Goal: Task Accomplishment & Management: Use online tool/utility

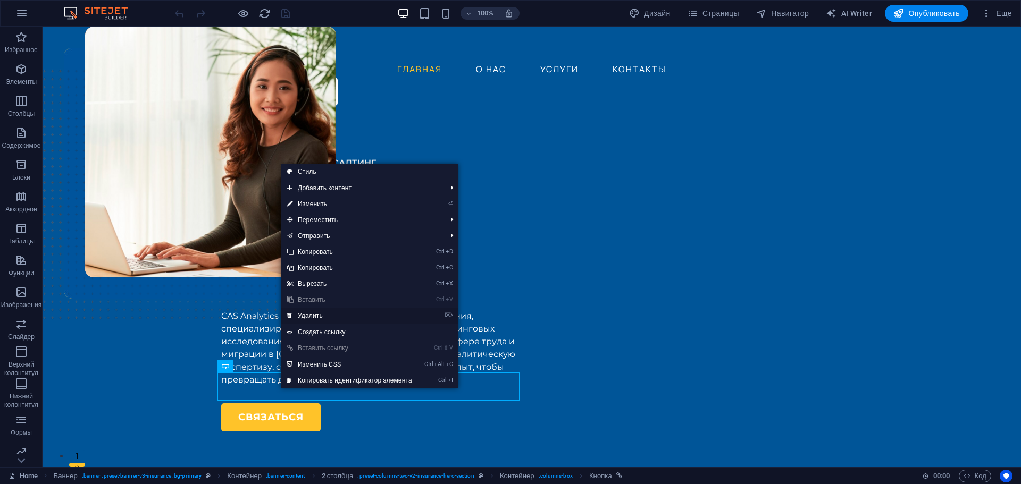
click at [321, 315] on link "⌦ Удалить" at bounding box center [350, 316] width 138 height 16
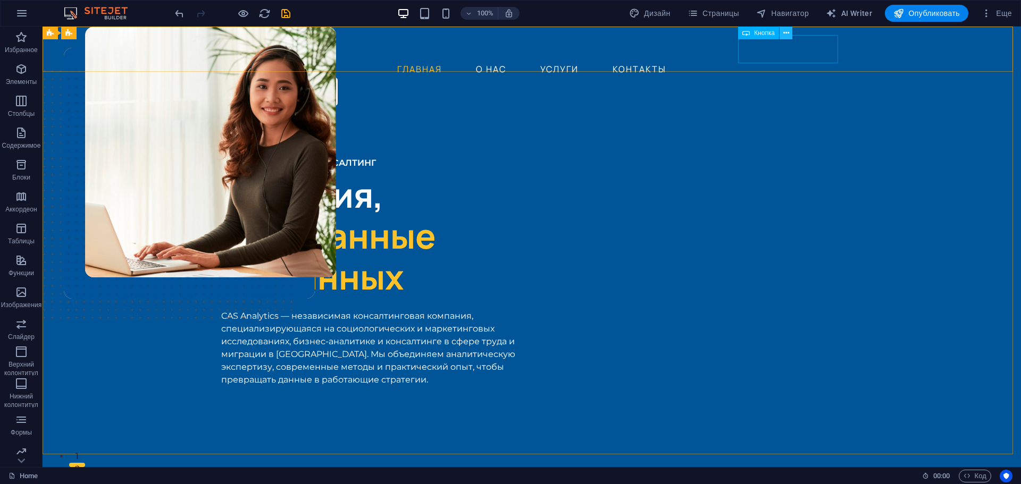
click at [784, 32] on icon at bounding box center [786, 33] width 6 height 11
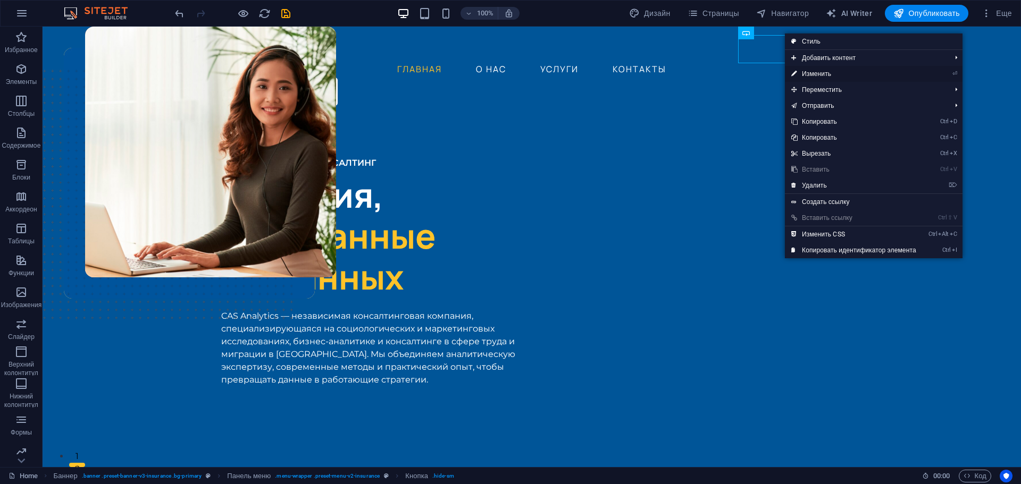
click at [819, 76] on link "⏎ Изменить" at bounding box center [854, 74] width 138 height 16
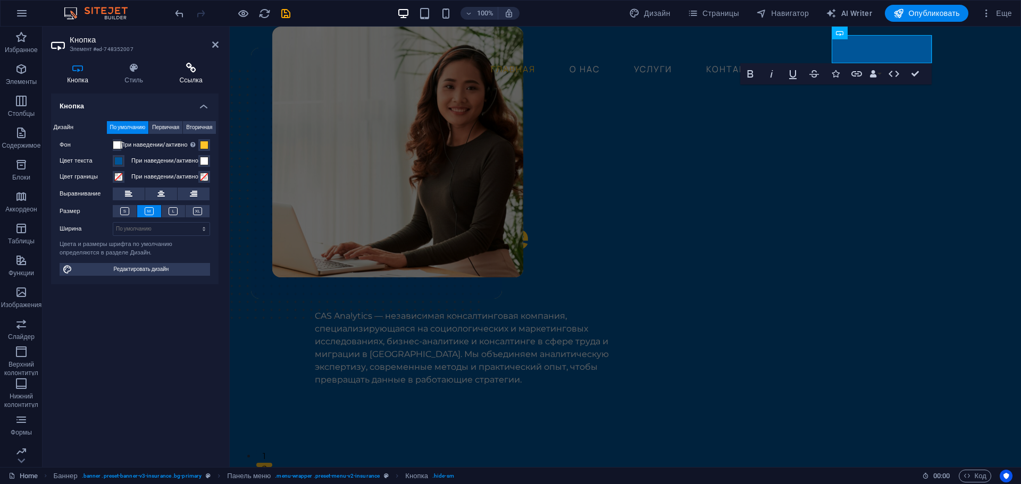
click at [187, 67] on icon at bounding box center [190, 68] width 55 height 11
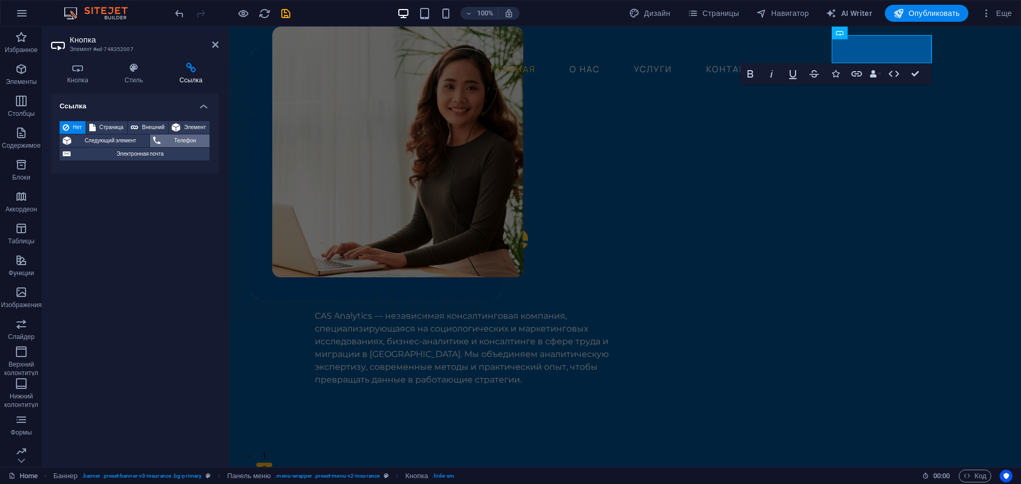
click at [191, 142] on span "Телефон" at bounding box center [185, 141] width 43 height 13
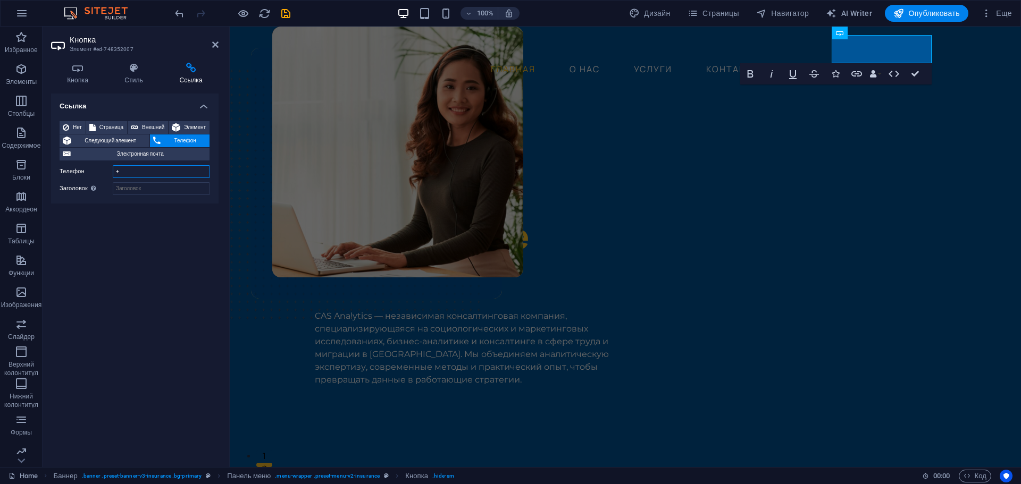
drag, startPoint x: 136, startPoint y: 172, endPoint x: 88, endPoint y: 165, distance: 48.9
click at [88, 165] on div "Телефон +" at bounding box center [135, 171] width 150 height 13
paste input "996 700 093 202"
click at [130, 169] on input "[PHONE_NUMBER]" at bounding box center [161, 171] width 97 height 13
type input "[PHONE_NUMBER]"
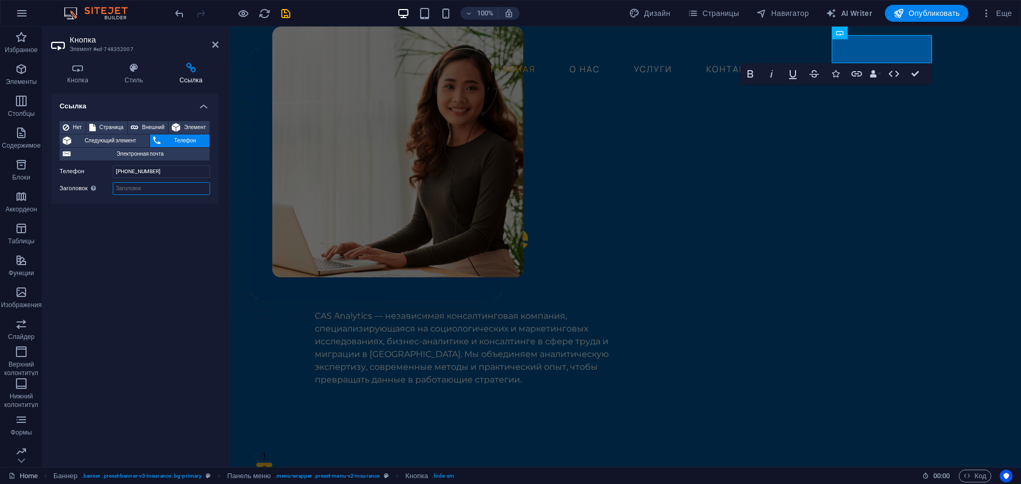
click at [144, 193] on input "Заголовок Дополнительное описание ссылки не должно совпадать с текстом ссылки. …" at bounding box center [161, 188] width 97 height 13
click at [187, 246] on div "Ссылка Нет Страница Внешний Элемент Следующий элемент Телефон Электронная почта…" at bounding box center [134, 276] width 167 height 365
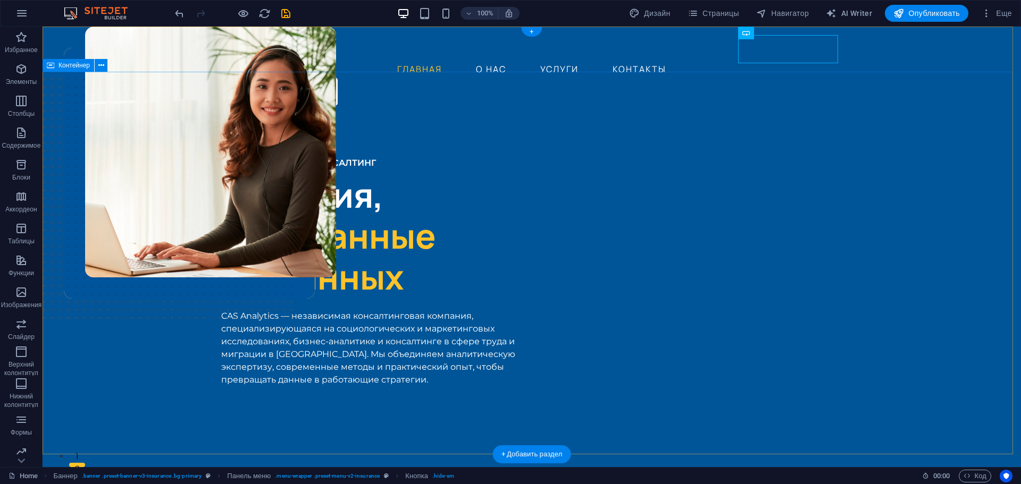
click at [908, 168] on div "ИССЛЕДОВАНИЯ И КОНСАЛТИНГ Решения, Основанные На Данных CAS Analytics — независ…" at bounding box center [532, 433] width 978 height 638
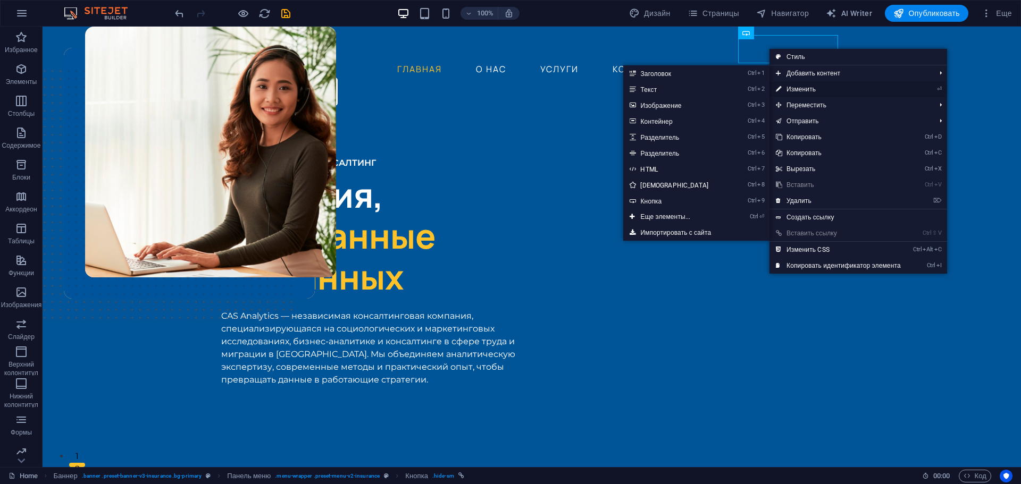
click at [799, 88] on link "⏎ Изменить" at bounding box center [838, 89] width 138 height 16
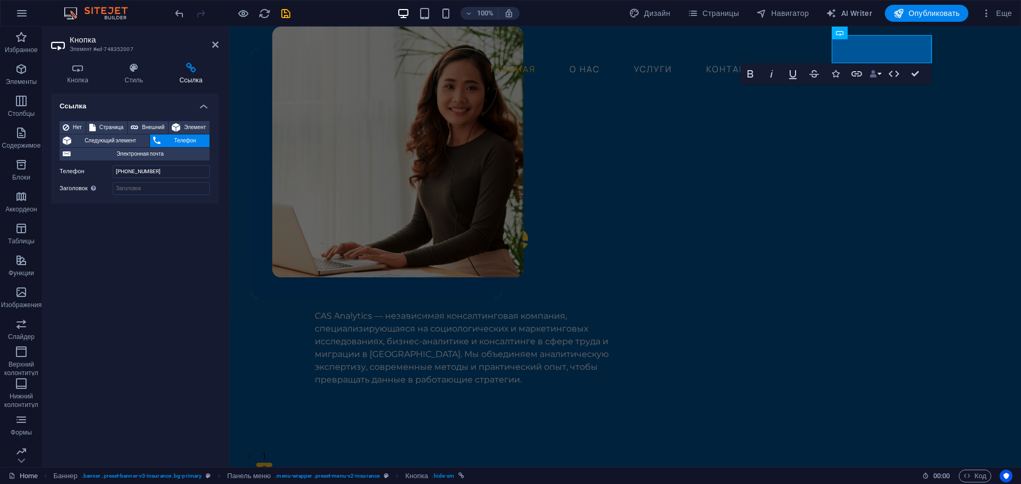
click at [878, 78] on button "Data Bindings" at bounding box center [875, 73] width 15 height 21
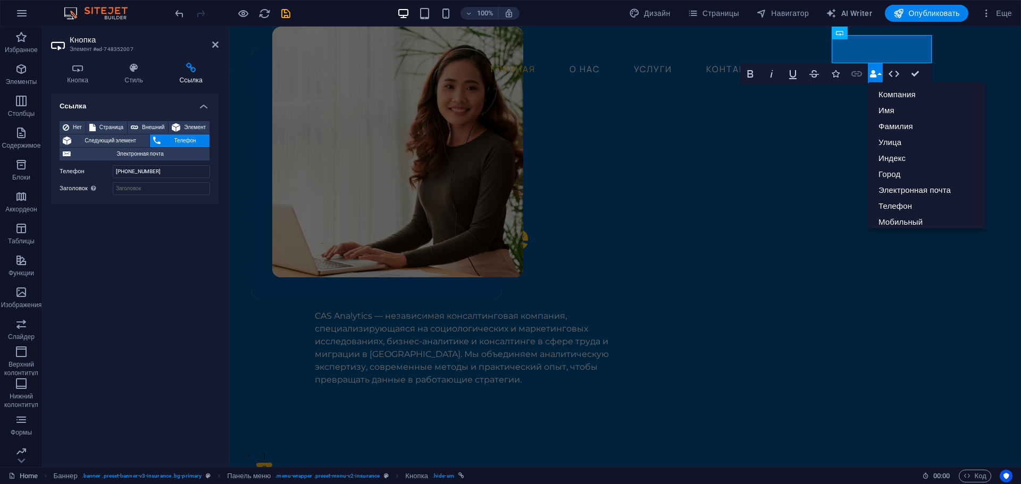
click at [855, 75] on icon "button" at bounding box center [856, 74] width 13 height 13
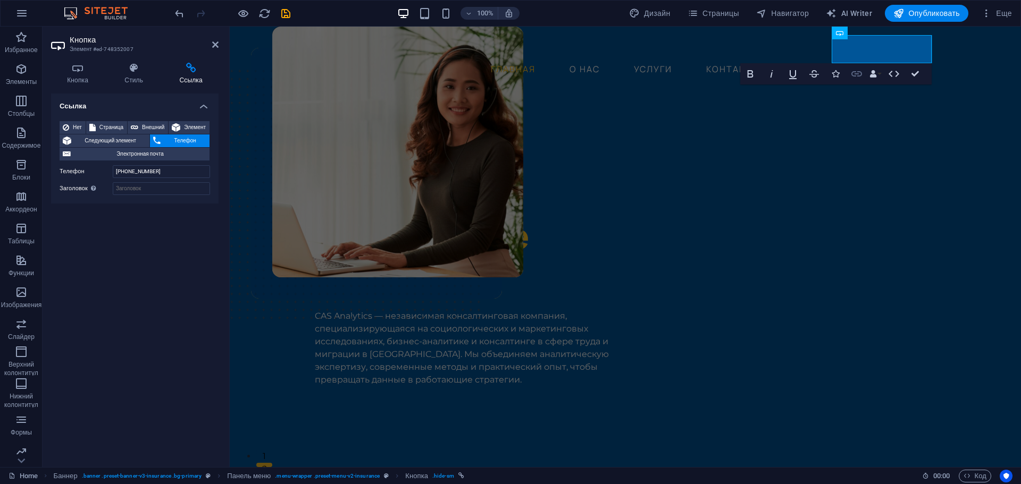
click at [855, 75] on icon "button" at bounding box center [856, 74] width 13 height 13
click at [153, 125] on span "Внешний" at bounding box center [152, 127] width 23 height 13
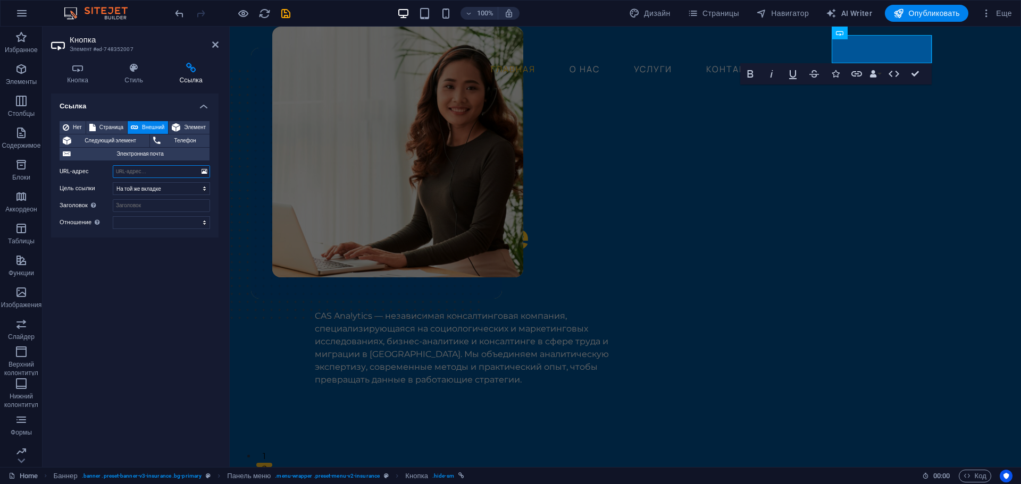
select select "blank"
type input "[URL][DOMAIN_NAME]"
click at [156, 207] on input "Заголовок Дополнительное описание ссылки не должно совпадать с текстом ссылки. …" at bounding box center [161, 205] width 97 height 13
type input "WhatsApp"
click at [182, 143] on span "Телефон" at bounding box center [185, 141] width 43 height 13
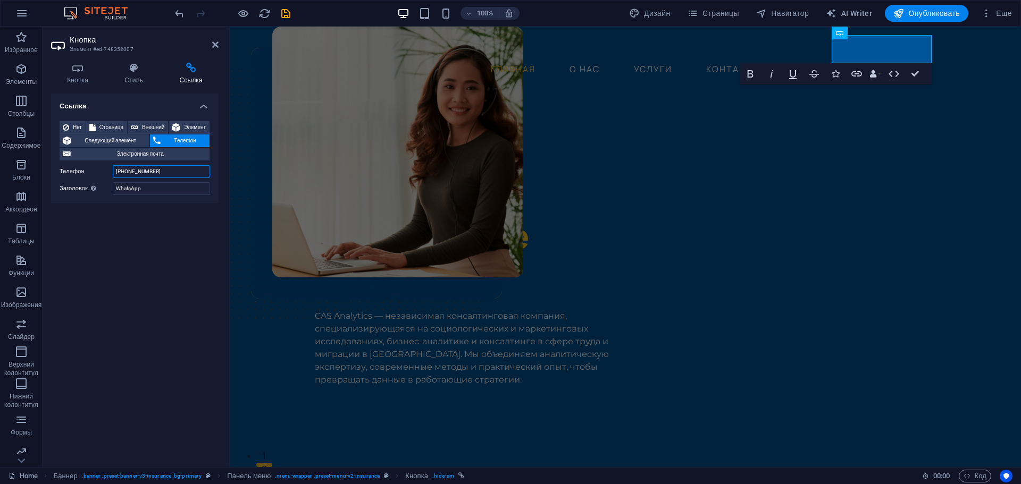
drag, startPoint x: 164, startPoint y: 169, endPoint x: 102, endPoint y: 171, distance: 62.8
click at [102, 171] on div "Телефон [PHONE_NUMBER]" at bounding box center [135, 171] width 150 height 13
click at [151, 127] on span "Внешний" at bounding box center [152, 127] width 23 height 13
select select "blank"
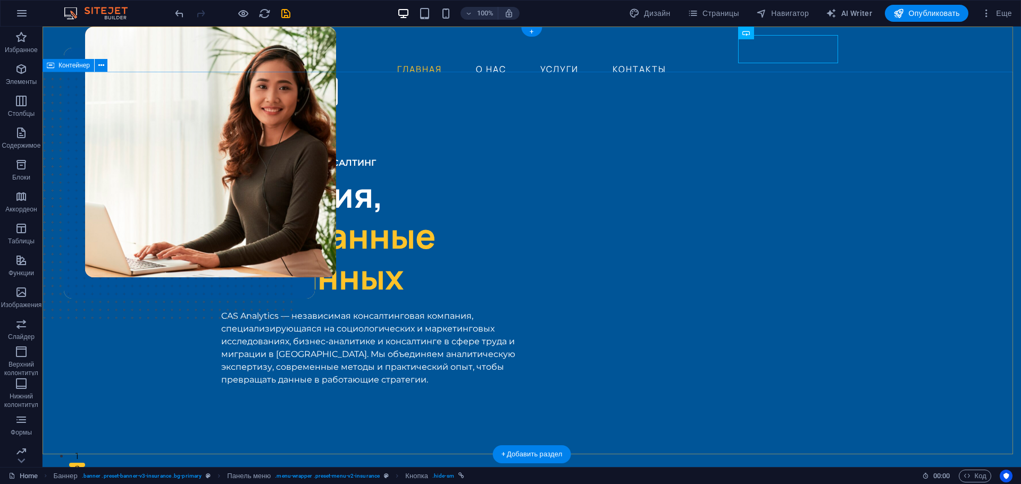
click at [923, 167] on div "ИССЛЕДОВАНИЯ И КОНСАЛТИНГ Решения, Основанные На Данных CAS Analytics — независ…" at bounding box center [532, 433] width 978 height 638
click at [779, 78] on div "СВЯЗАТЬСЯ" at bounding box center [540, 92] width 604 height 28
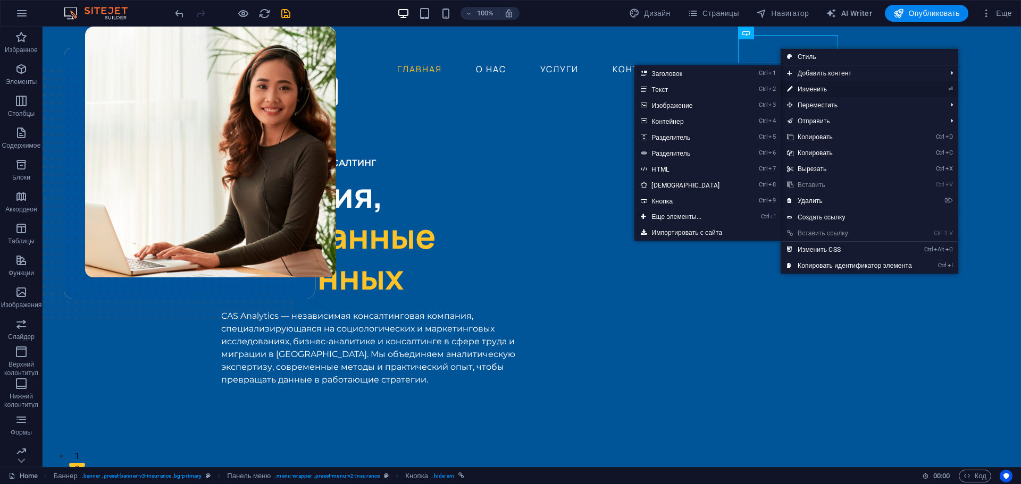
click at [811, 87] on link "⏎ Изменить" at bounding box center [850, 89] width 138 height 16
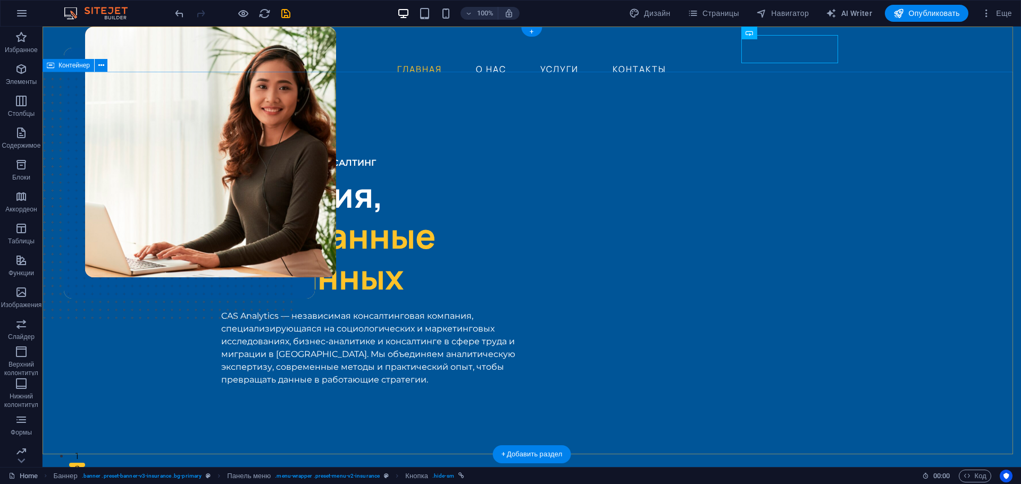
click at [926, 220] on div "ИССЛЕДОВАНИЯ И КОНСАЛТИНГ Решения, Основанные На Данных CAS Analytics — независ…" at bounding box center [532, 433] width 978 height 638
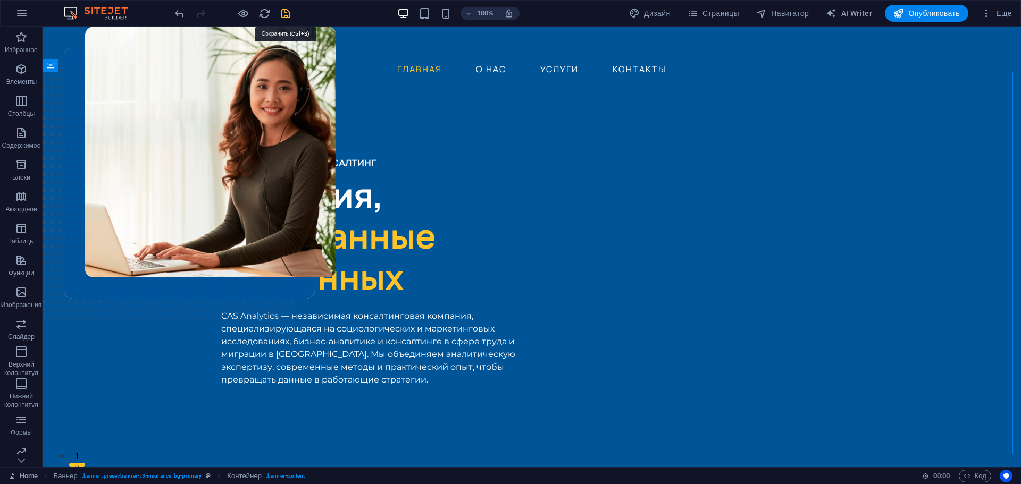
click at [288, 15] on icon "save" at bounding box center [286, 13] width 12 height 12
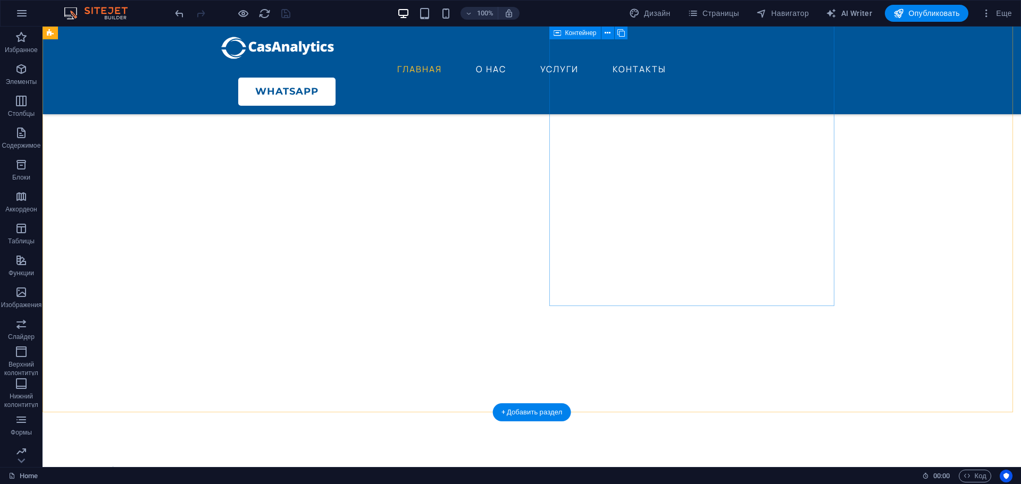
scroll to position [2812, 0]
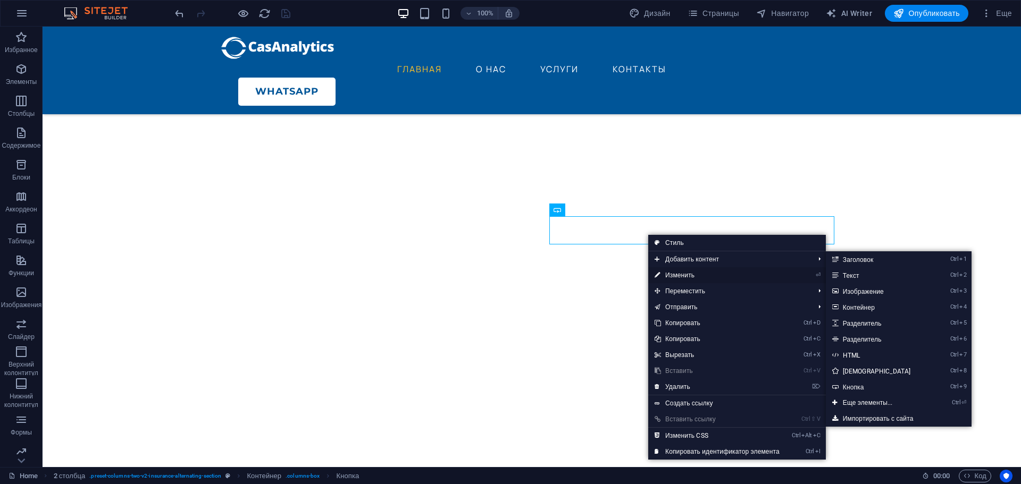
click at [687, 270] on link "⏎ Изменить" at bounding box center [717, 275] width 138 height 16
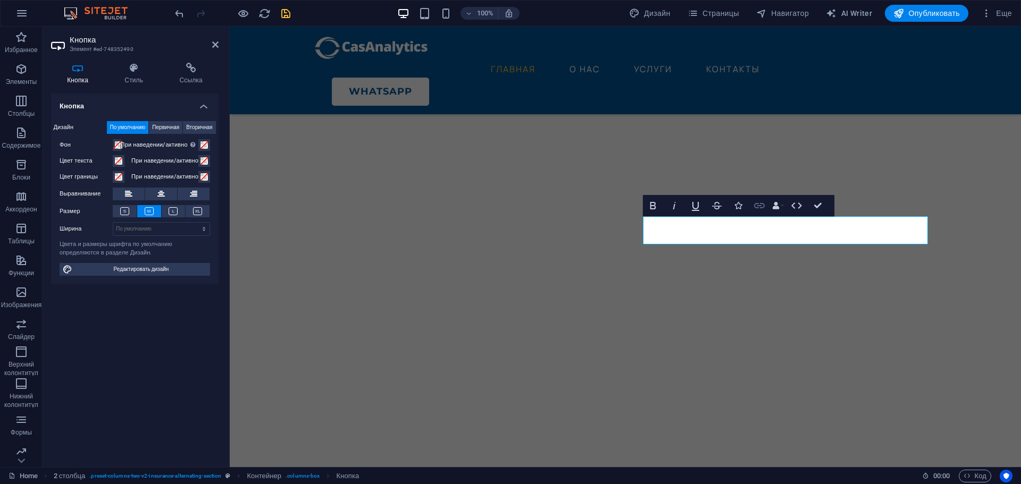
click at [754, 211] on icon "button" at bounding box center [759, 205] width 13 height 13
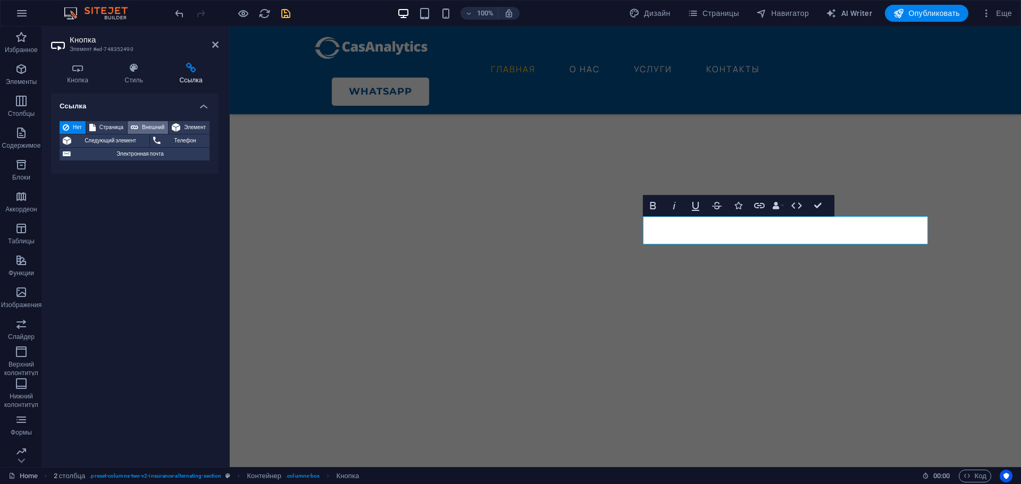
click at [149, 125] on span "Внешний" at bounding box center [152, 127] width 23 height 13
select select "blank"
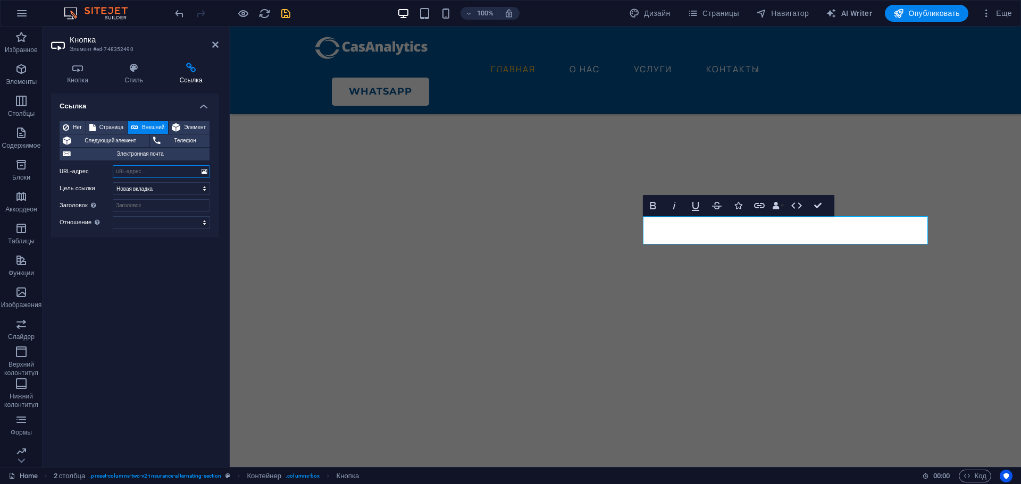
paste input "WhatsApp"
type input "WhatsApp"
click at [890, 78] on div "Whatsapp" at bounding box center [634, 92] width 604 height 28
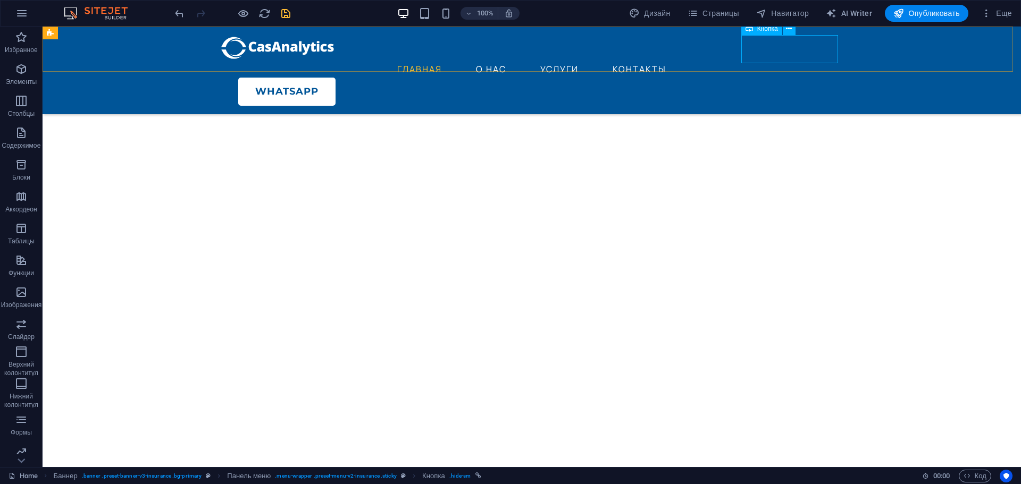
click at [804, 78] on div "Whatsapp" at bounding box center [540, 92] width 604 height 28
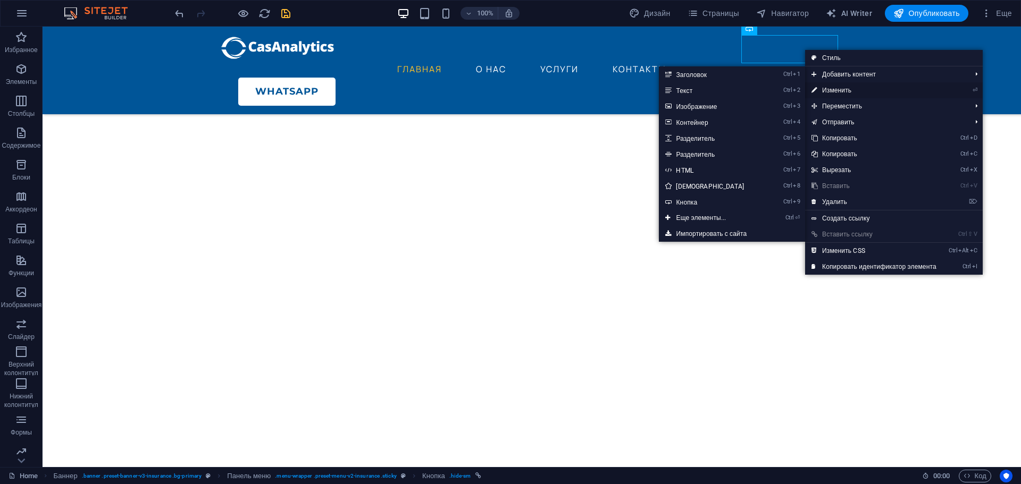
click at [835, 86] on link "⏎ Изменить" at bounding box center [874, 90] width 138 height 16
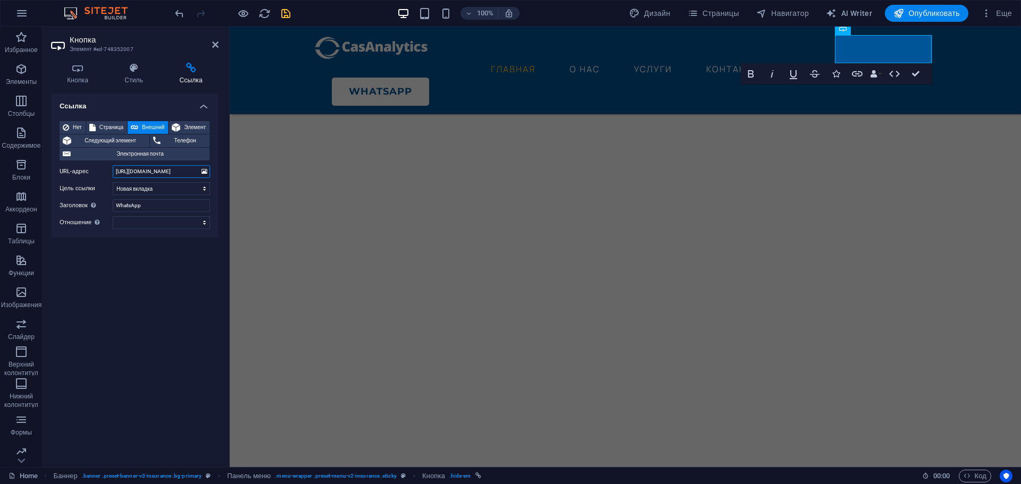
click at [155, 170] on input "[URL][DOMAIN_NAME]" at bounding box center [161, 171] width 97 height 13
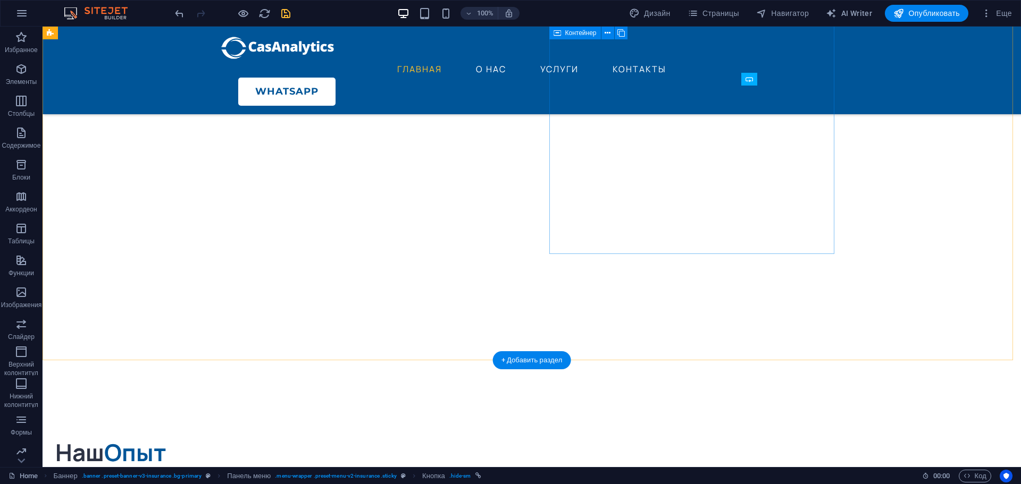
scroll to position [2865, 0]
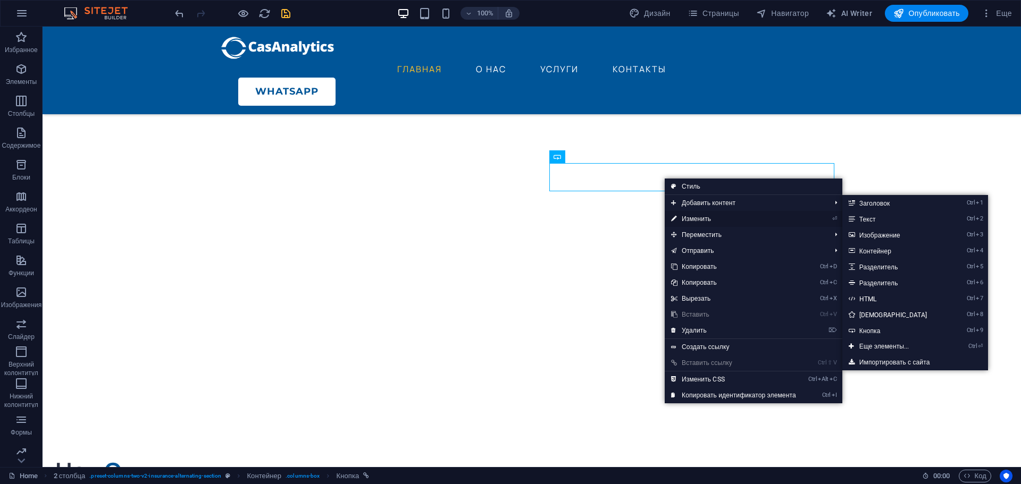
click at [696, 215] on link "⏎ Изменить" at bounding box center [734, 219] width 138 height 16
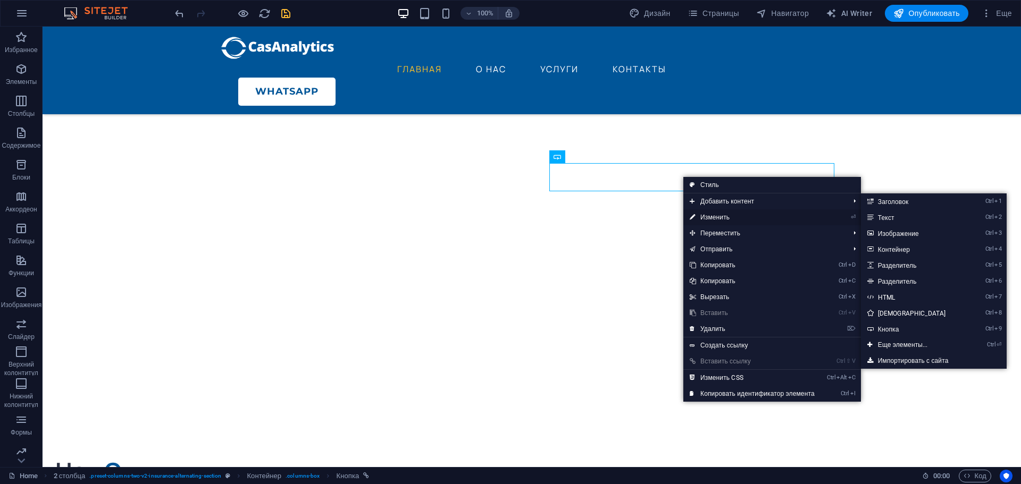
click at [720, 217] on link "⏎ Изменить" at bounding box center [752, 217] width 138 height 16
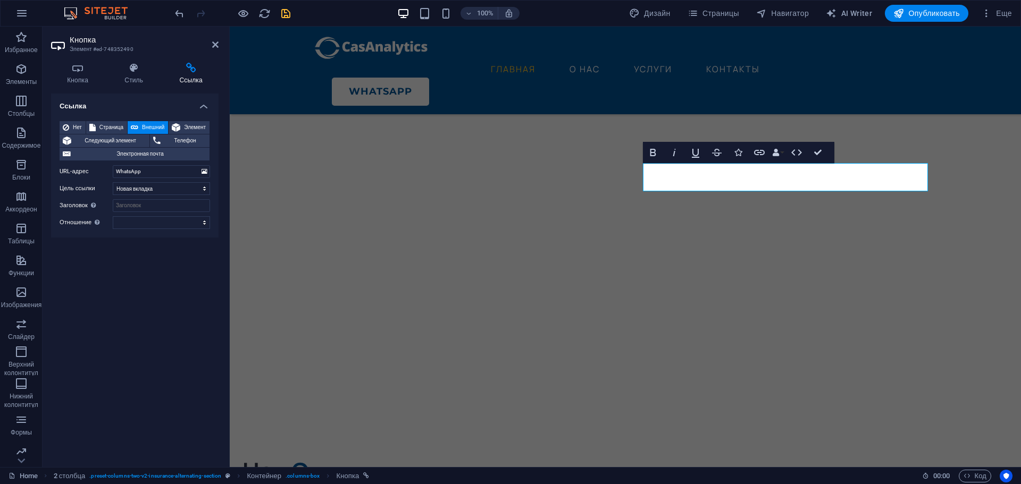
drag, startPoint x: 154, startPoint y: 172, endPoint x: 93, endPoint y: 172, distance: 61.7
click at [93, 172] on div "URL-адрес WhatsApp" at bounding box center [135, 171] width 150 height 13
type input "[URL][DOMAIN_NAME]"
click at [135, 208] on input "Заголовок Дополнительное описание ссылки не должно совпадать с текстом ссылки. …" at bounding box center [161, 205] width 97 height 13
type input "WhatsApp"
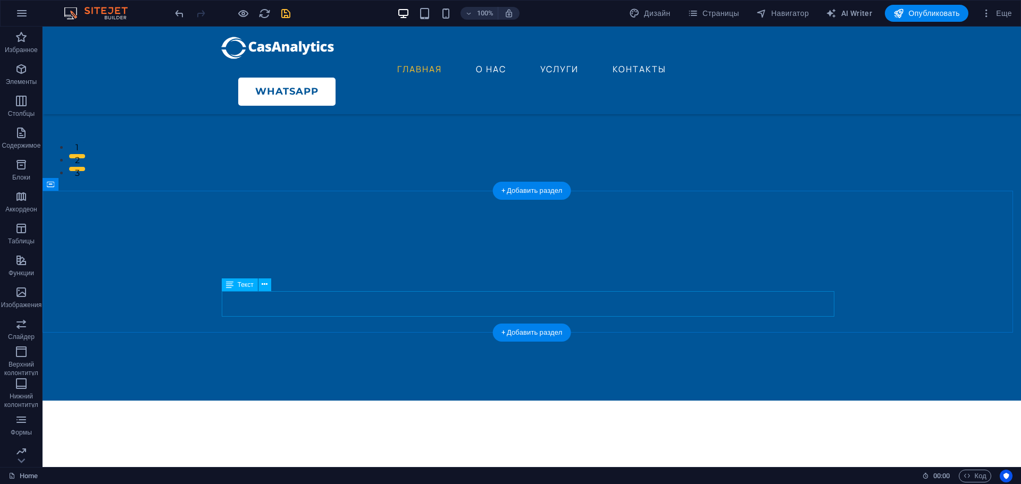
scroll to position [213, 0]
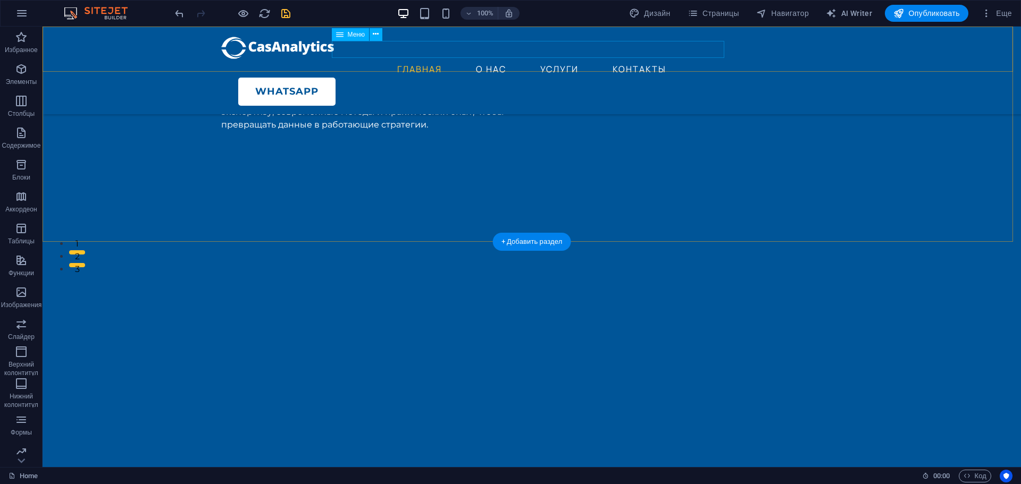
click at [492, 61] on nav "ГЛАВНАЯ О НАС УСЛУГИ КОНТАКТЫ" at bounding box center [531, 69] width 621 height 17
select select
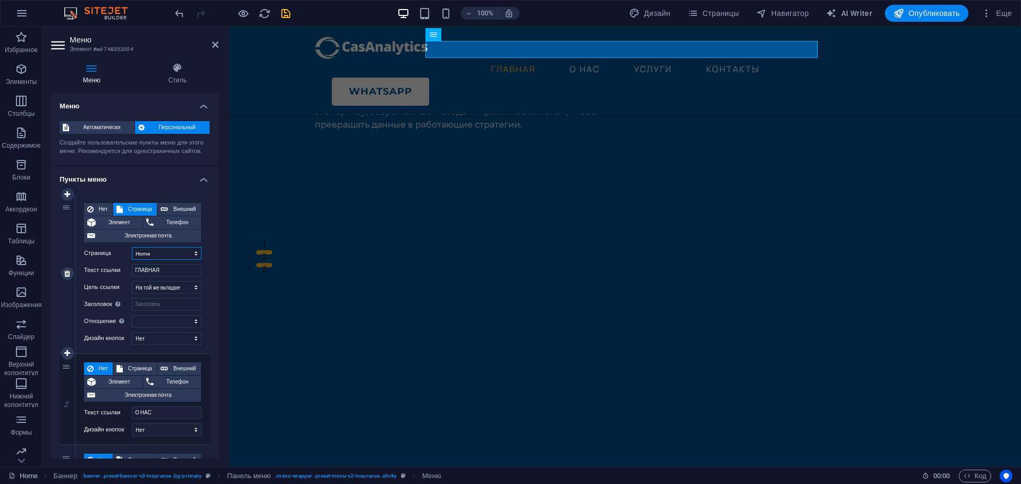
click at [171, 255] on select "Home About Services News Contact Legal Notice Privacy Home" at bounding box center [167, 253] width 70 height 13
click at [579, 61] on nav "ГЛАВНАЯ О НАС УСЛУГИ КОНТАКТЫ" at bounding box center [625, 69] width 621 height 17
click at [586, 61] on nav "ГЛАВНАЯ О НАС УСЛУГИ КОНТАКТЫ" at bounding box center [625, 69] width 621 height 17
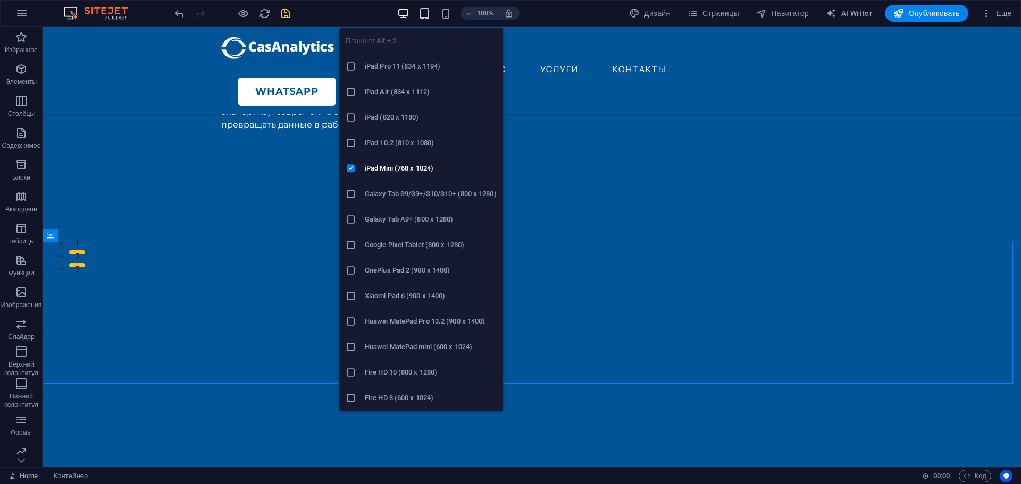
click at [424, 16] on icon "button" at bounding box center [424, 13] width 12 height 12
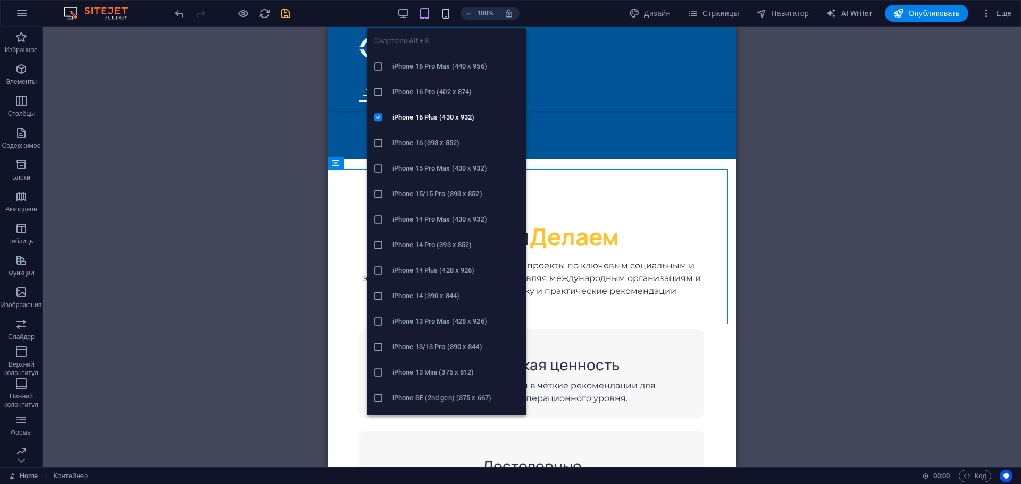
click at [442, 15] on icon "button" at bounding box center [446, 13] width 12 height 12
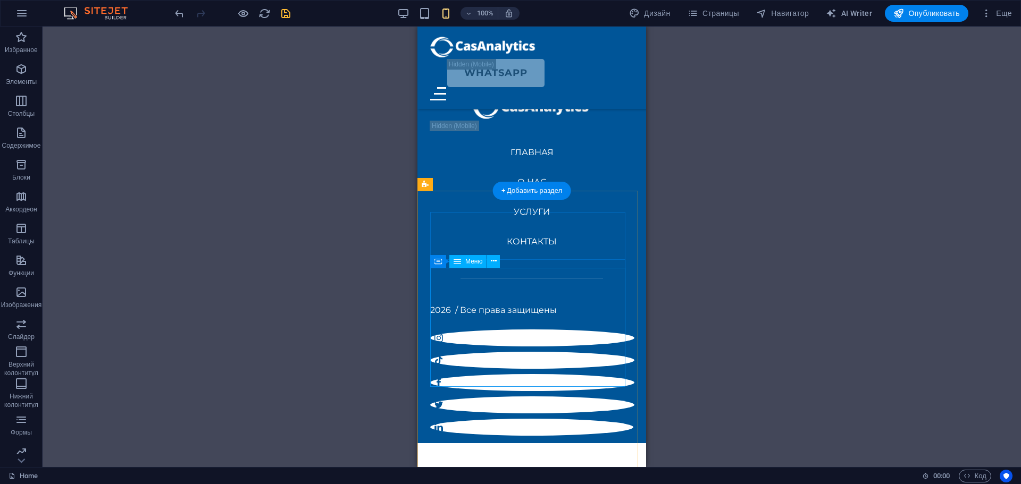
scroll to position [4321, 0]
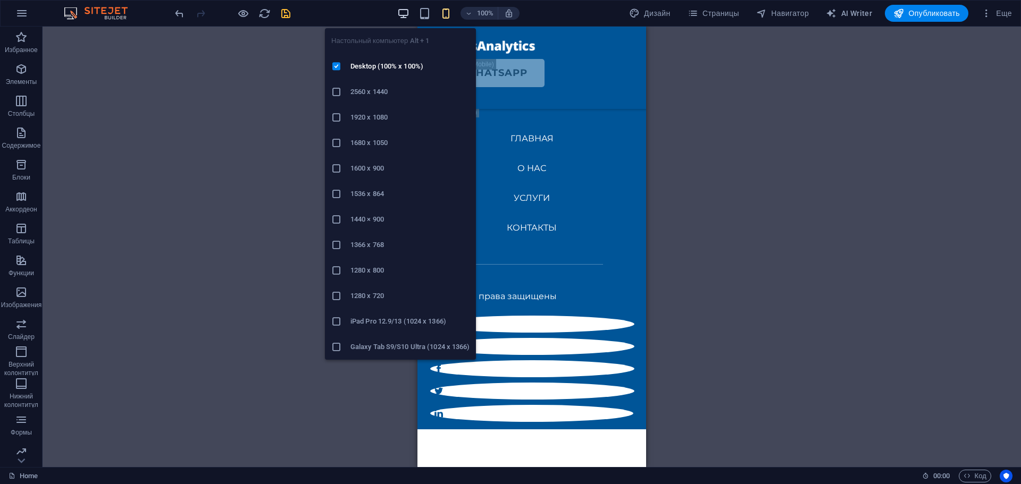
click at [402, 17] on icon "button" at bounding box center [403, 13] width 12 height 12
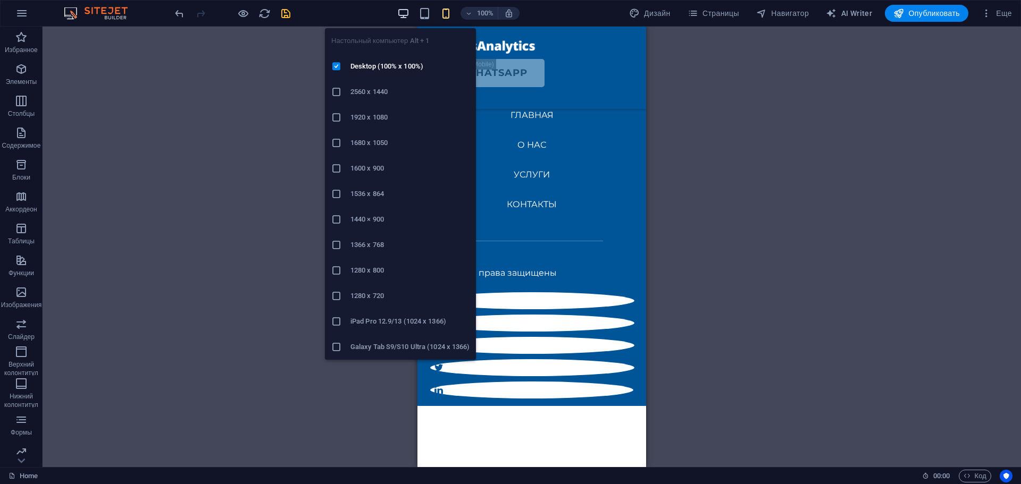
scroll to position [2918, 0]
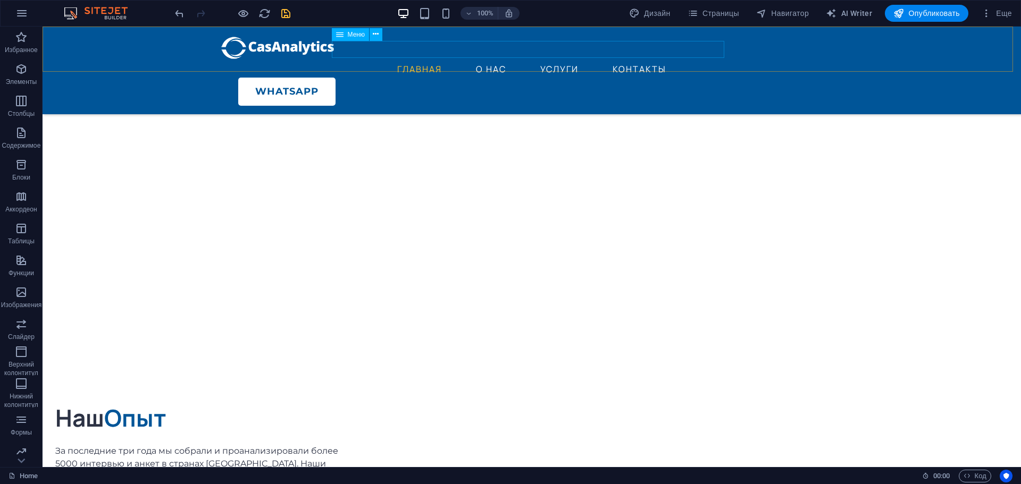
click at [492, 61] on nav "ГЛАВНАЯ О НАС УСЛУГИ КОНТАКТЫ" at bounding box center [531, 69] width 621 height 17
click at [488, 61] on nav "ГЛАВНАЯ О НАС УСЛУГИ КОНТАКТЫ" at bounding box center [531, 69] width 621 height 17
select select
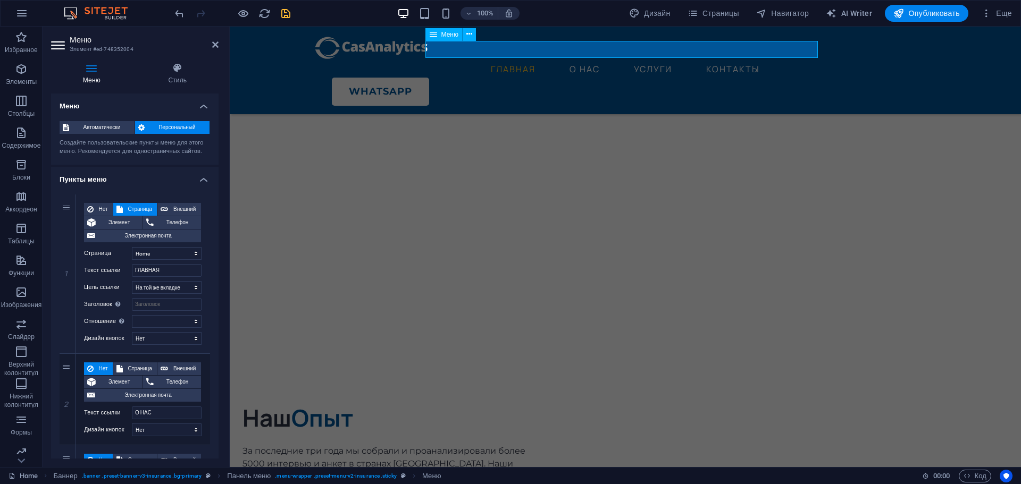
click at [590, 61] on nav "ГЛАВНАЯ О НАС УСЛУГИ КОНТАКТЫ" at bounding box center [625, 69] width 621 height 17
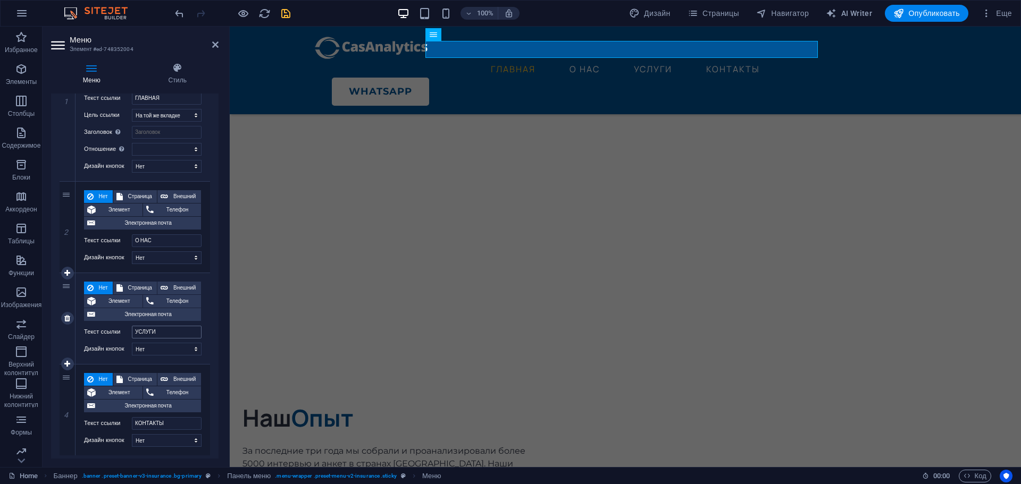
scroll to position [178, 0]
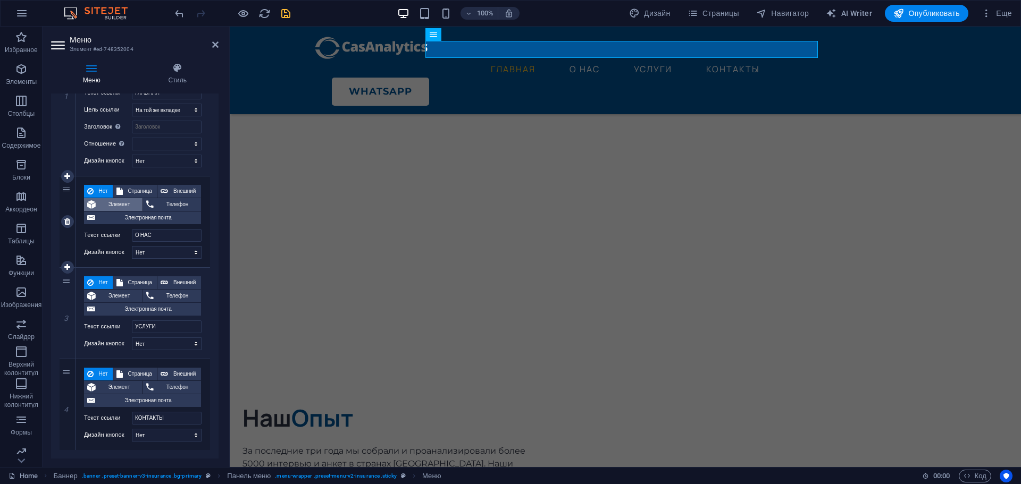
click at [114, 205] on span "Элемент" at bounding box center [119, 204] width 40 height 13
select select
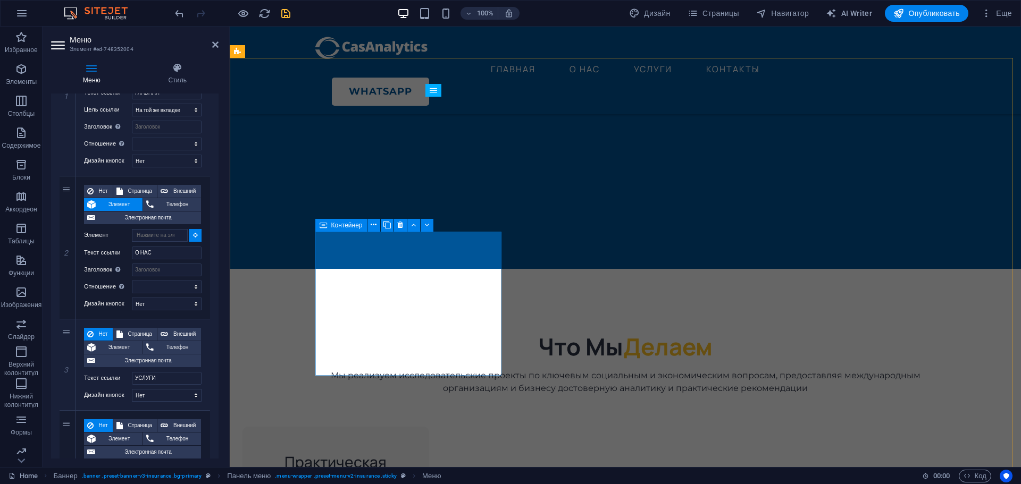
scroll to position [435, 0]
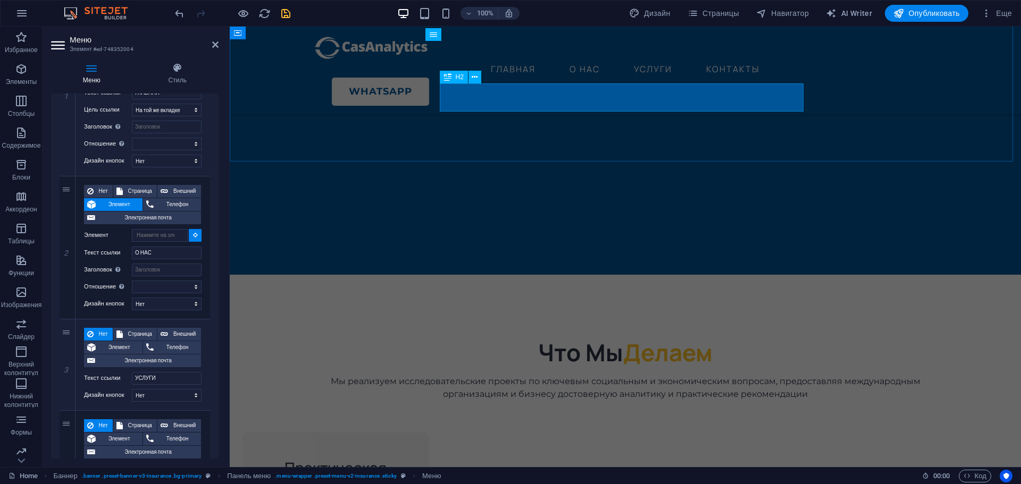
click at [559, 339] on div "Что Мы Делаем" at bounding box center [625, 353] width 613 height 28
select select
type input "#ed-748352061"
select select
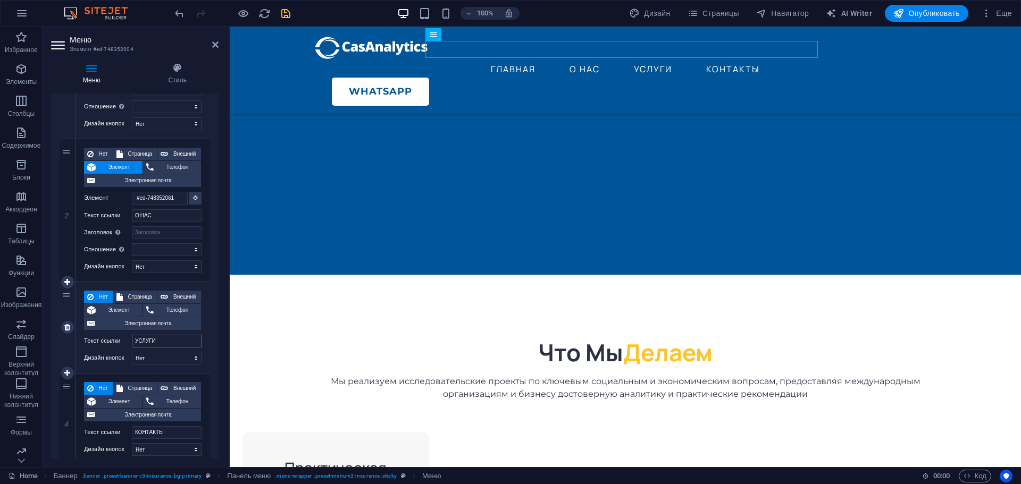
scroll to position [229, 0]
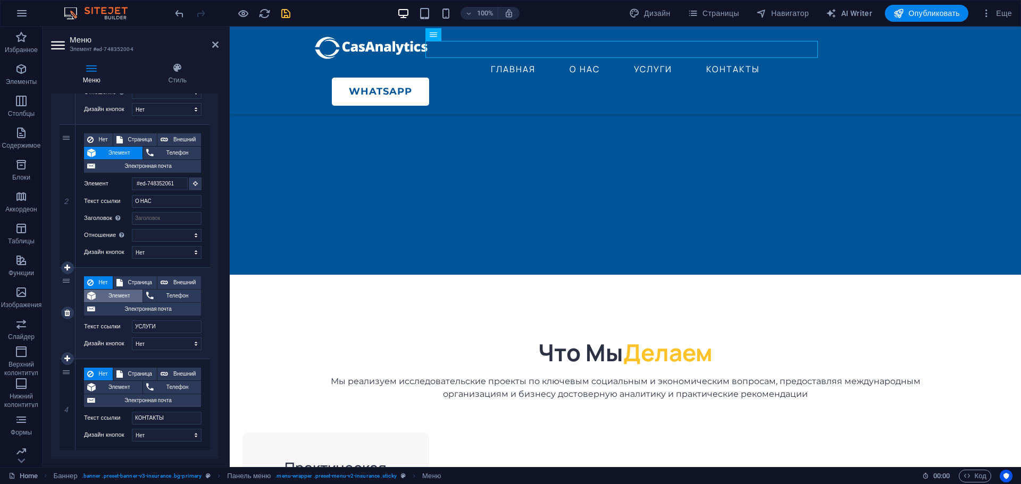
click at [107, 296] on span "Элемент" at bounding box center [119, 296] width 40 height 13
select select
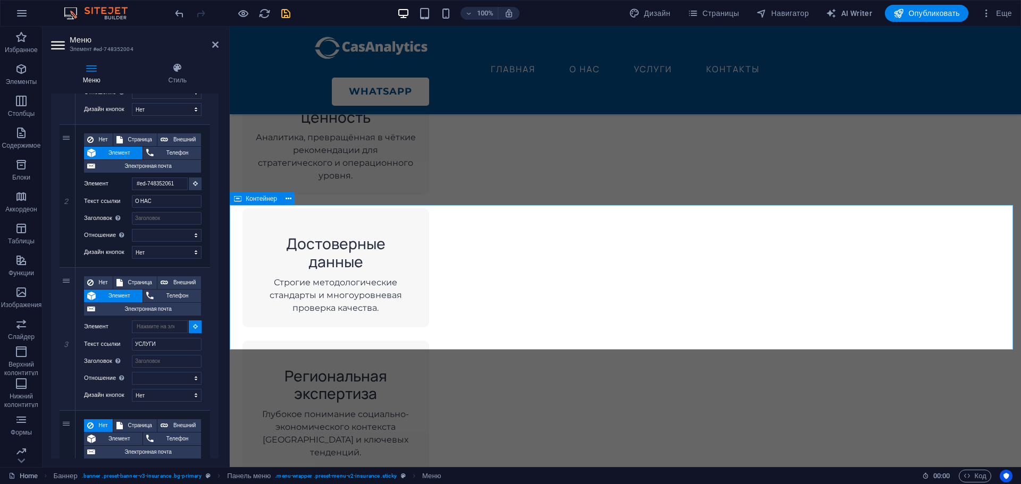
scroll to position [860, 0]
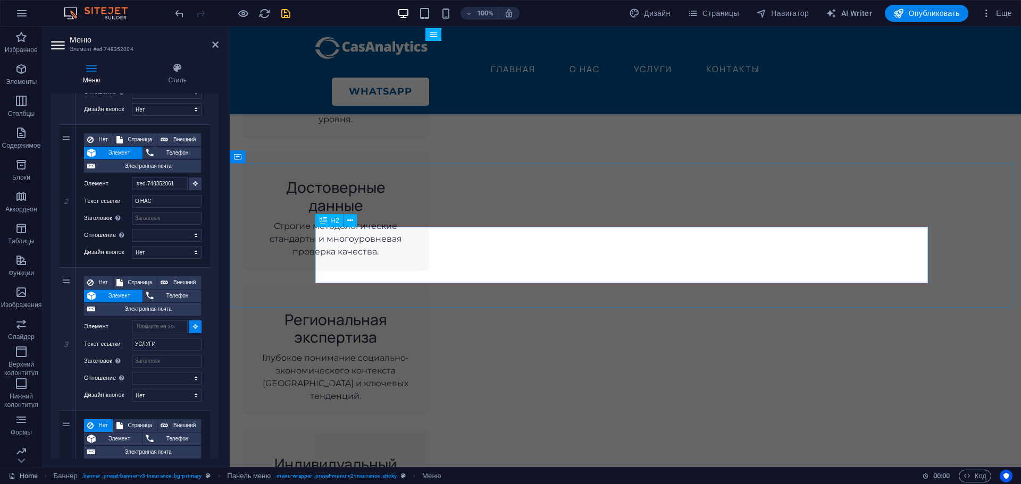
select select
type input "#ed-748352262"
select select
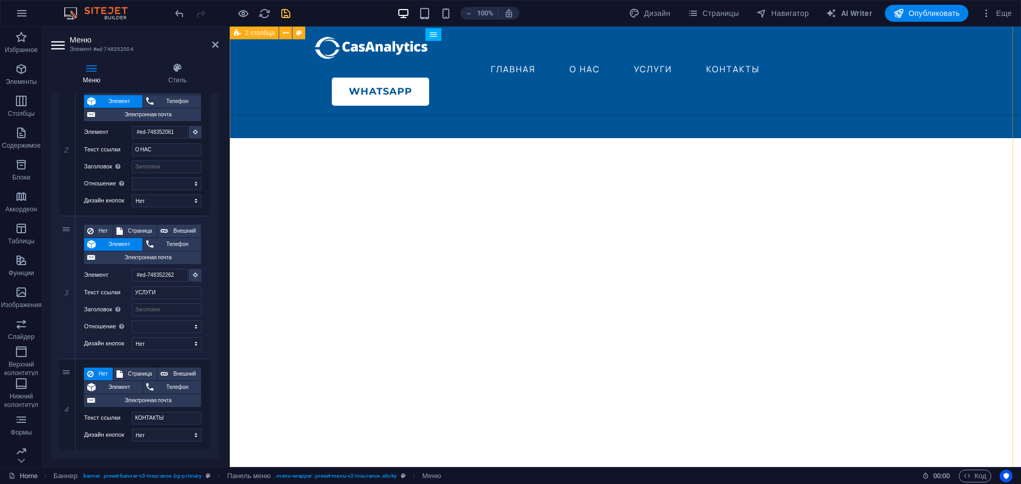
scroll to position [2652, 0]
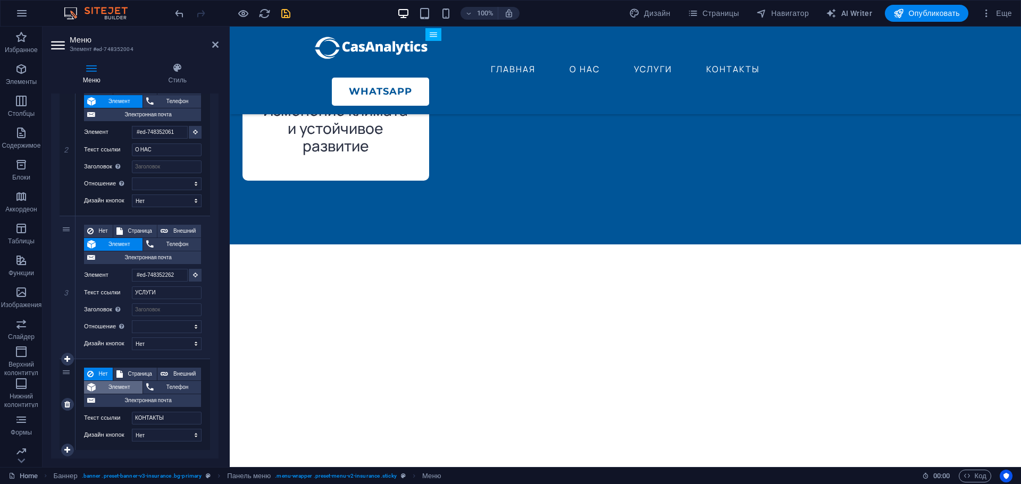
click at [96, 385] on button "Элемент" at bounding box center [113, 387] width 58 height 13
select select
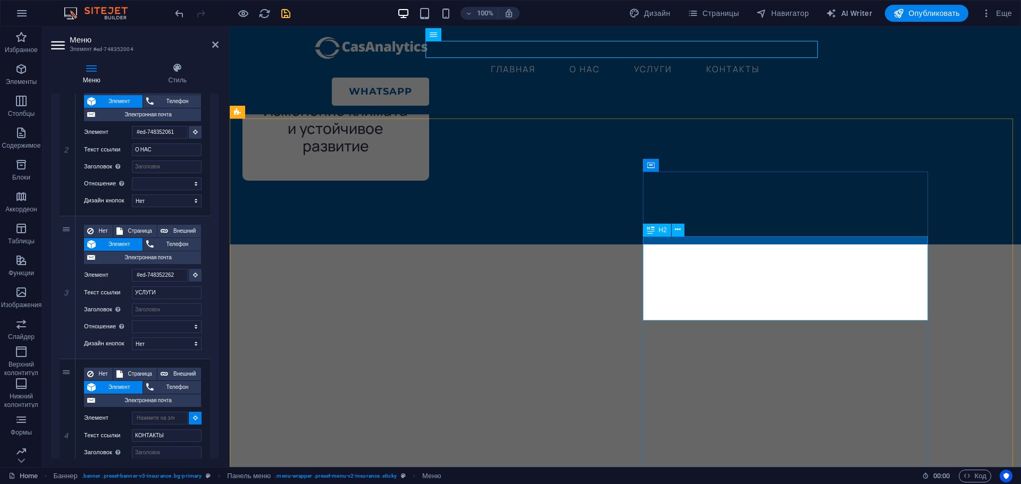
select select
type input "#ed-748352475"
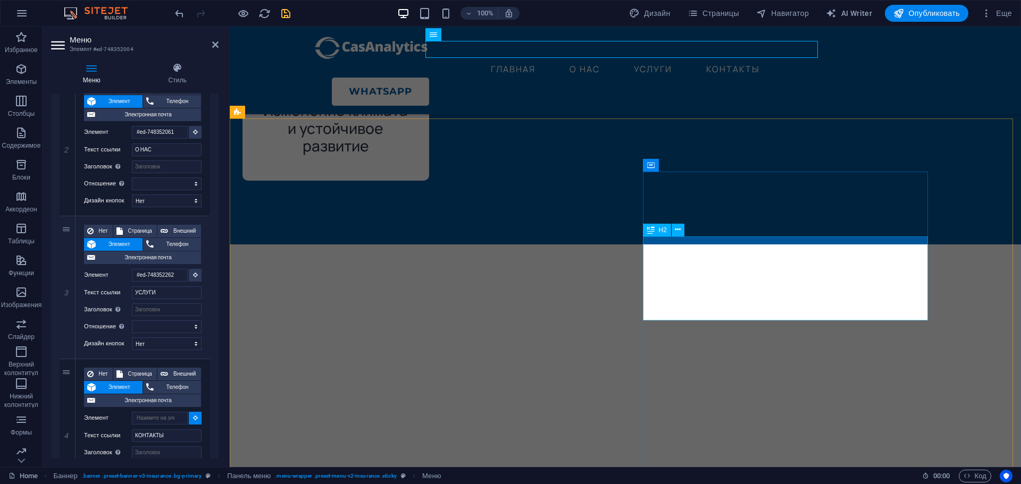
select select
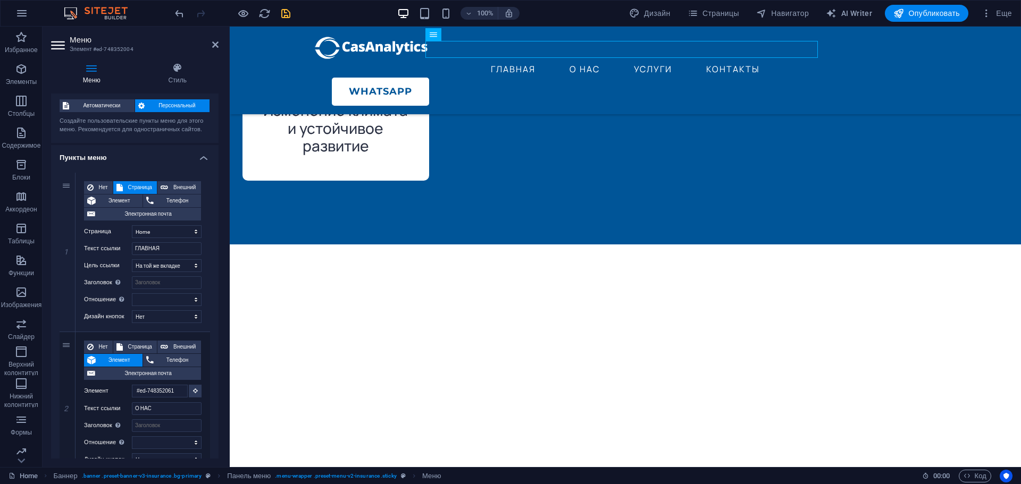
scroll to position [15, 0]
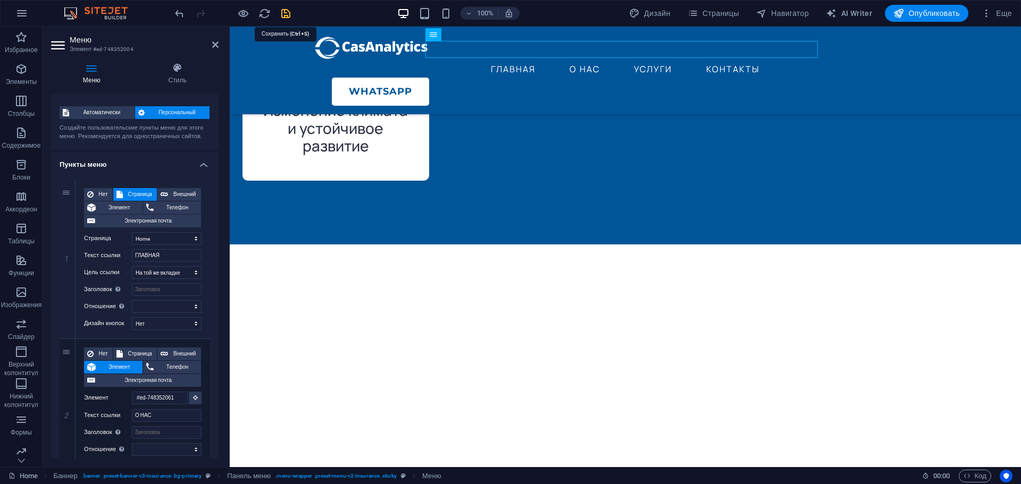
click at [287, 13] on icon "save" at bounding box center [286, 13] width 12 height 12
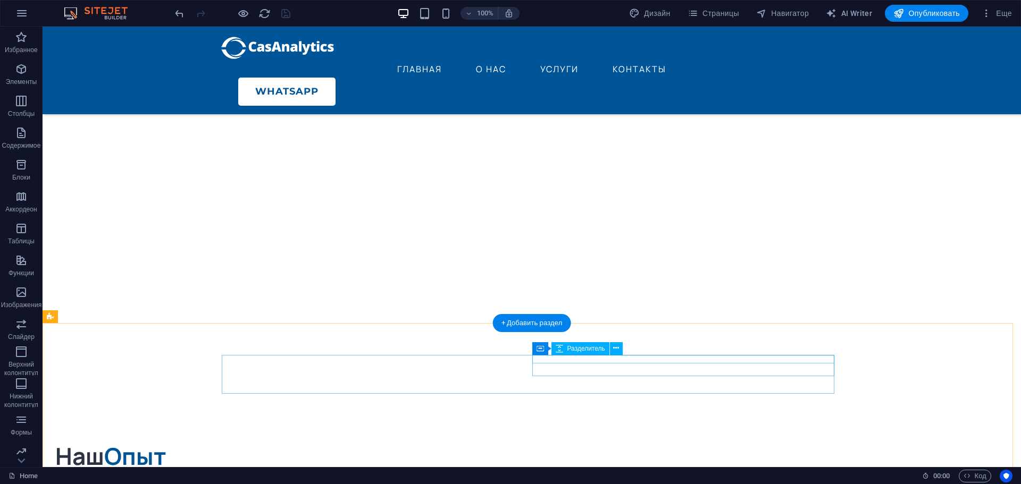
scroll to position [2918, 0]
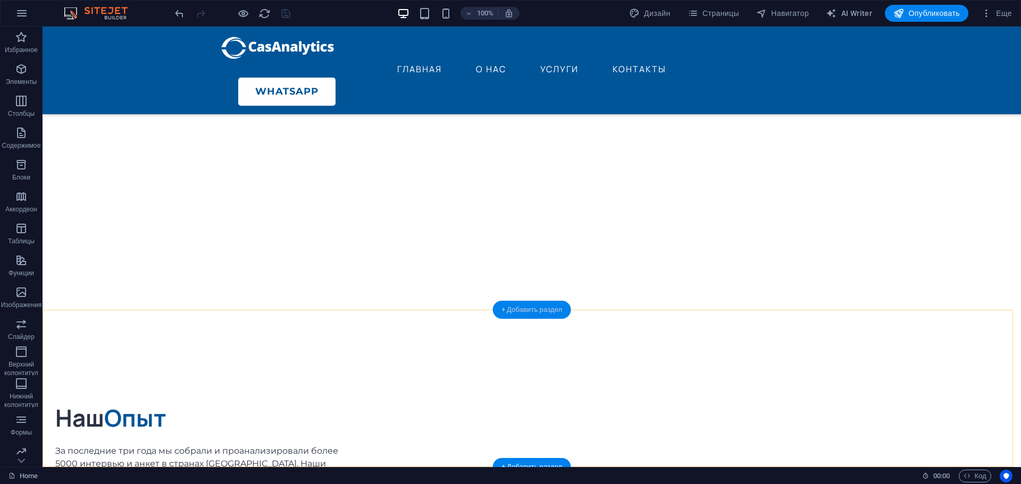
click at [534, 309] on div "+ Добавить раздел" at bounding box center [532, 310] width 78 height 18
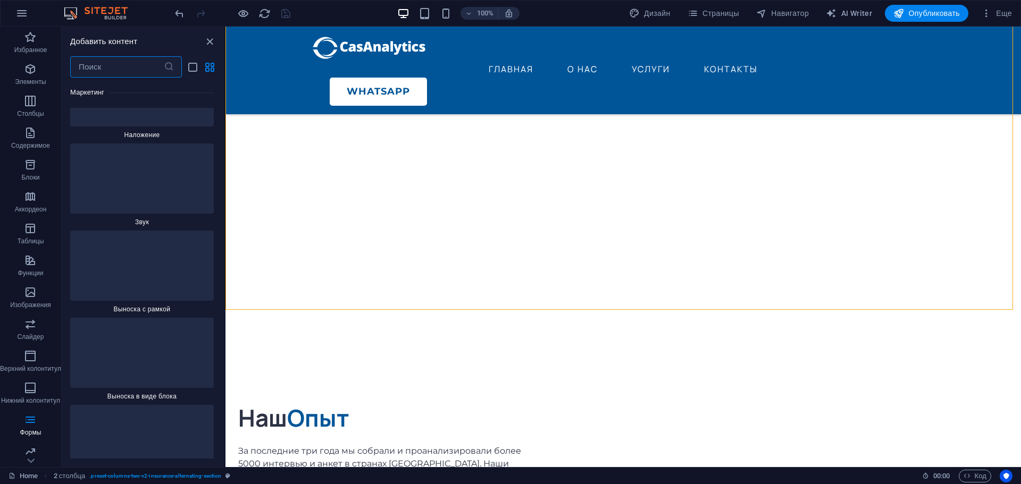
scroll to position [16243, 0]
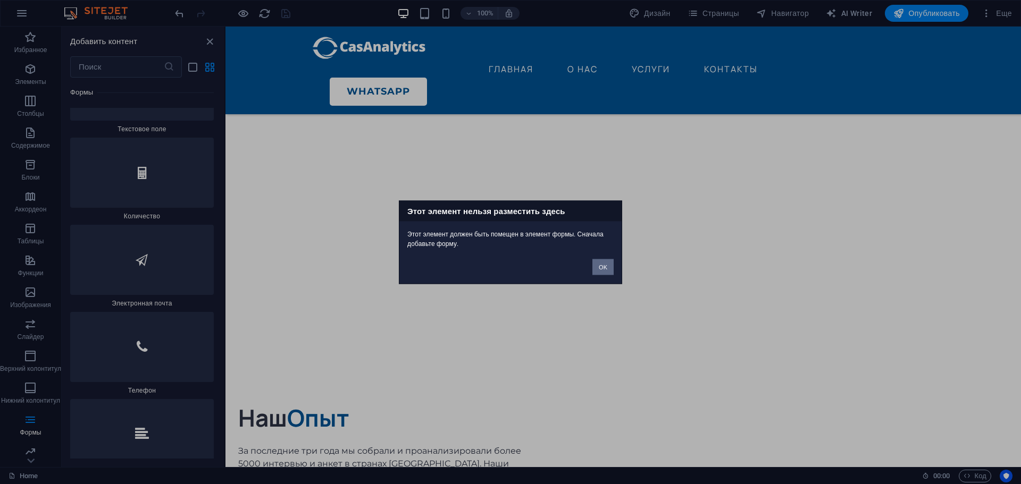
click at [602, 268] on button "OK" at bounding box center [602, 267] width 21 height 16
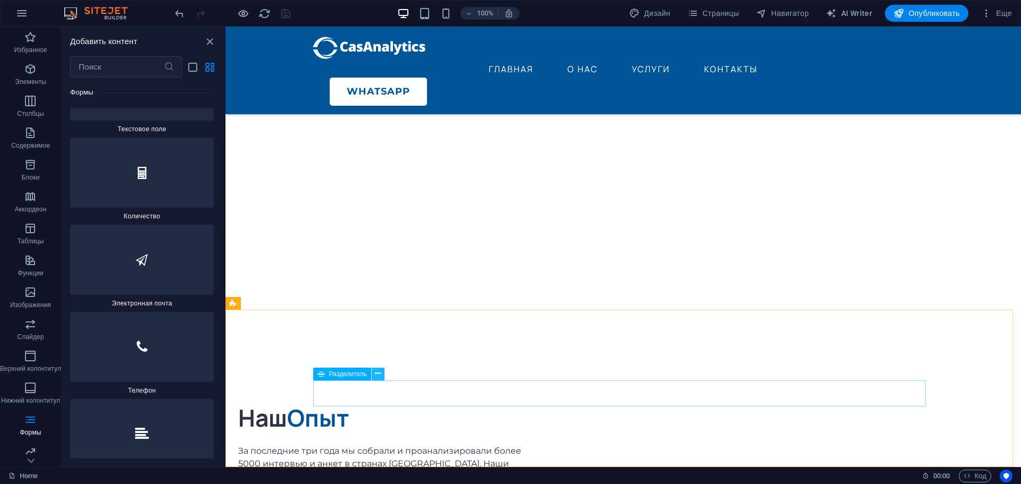
click at [376, 375] on icon at bounding box center [378, 373] width 6 height 11
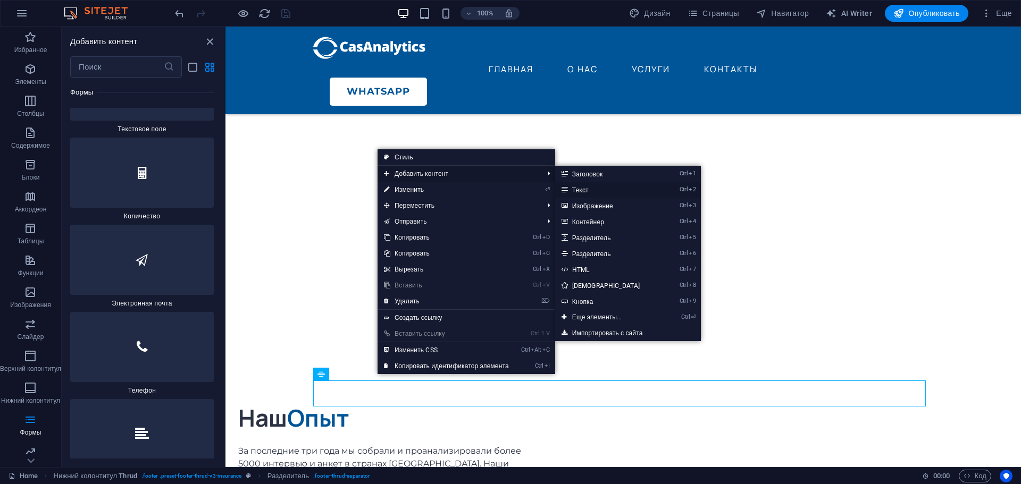
click at [592, 191] on link "Ctrl 2 Текст" at bounding box center [608, 190] width 106 height 16
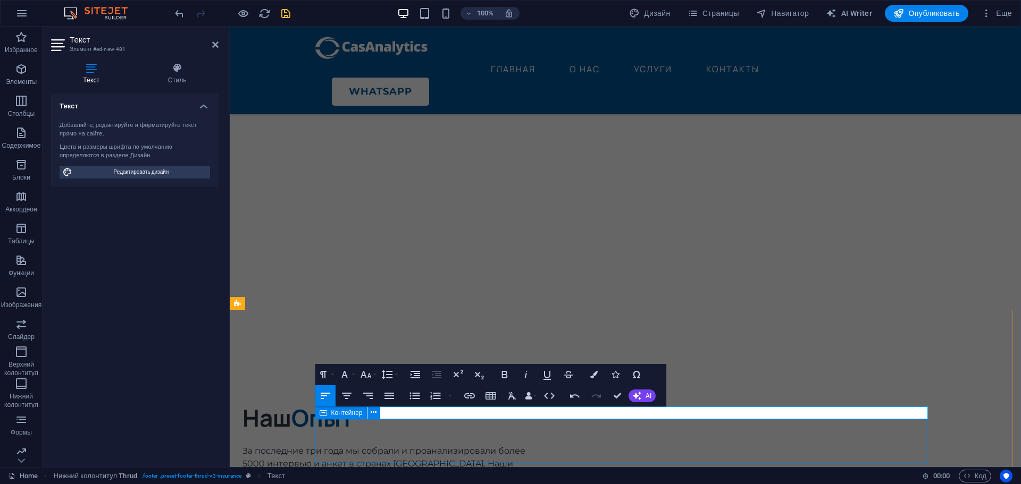
scroll to position [0, 8]
click at [597, 372] on icon "button" at bounding box center [593, 374] width 7 height 7
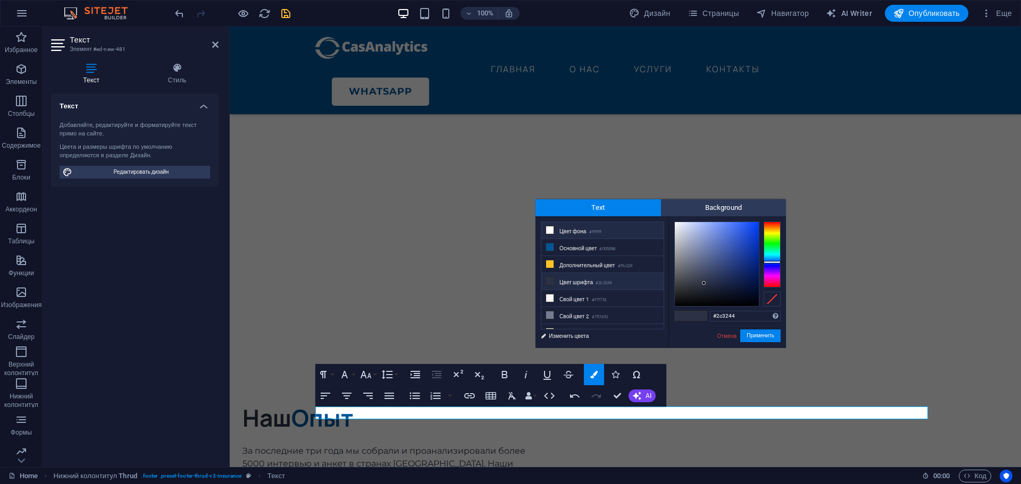
click at [580, 232] on li "Цвет фона #ffffff" at bounding box center [602, 230] width 122 height 17
type input "#ffffff"
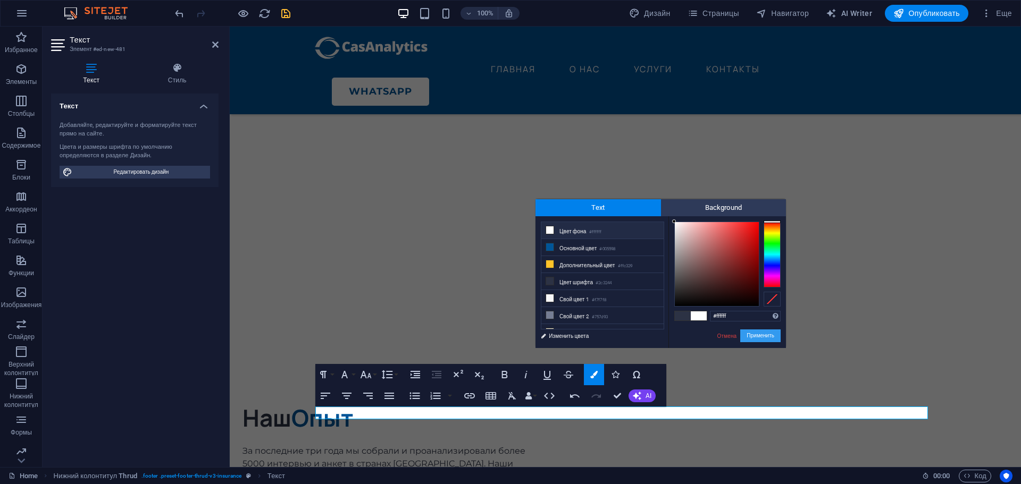
click at [764, 337] on button "Применить" at bounding box center [760, 336] width 40 height 13
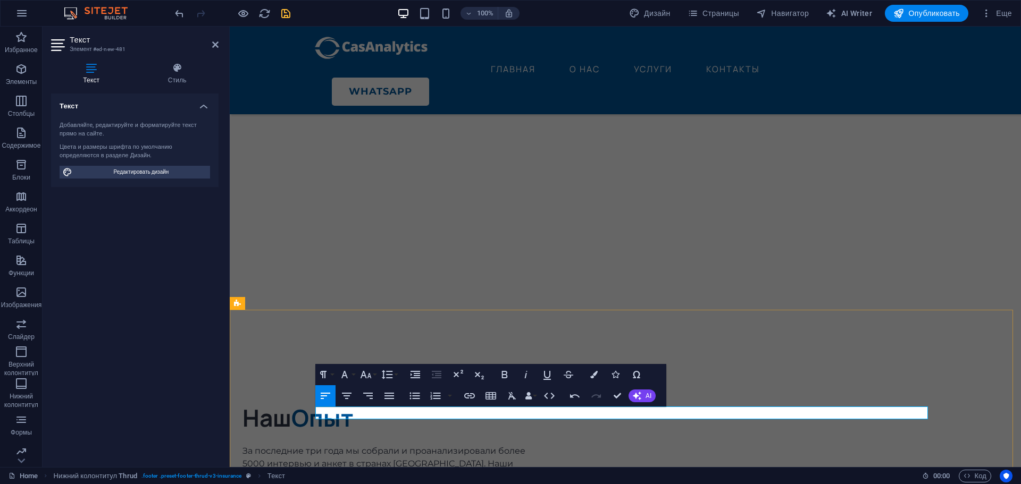
click at [350, 372] on icon "button" at bounding box center [344, 374] width 13 height 13
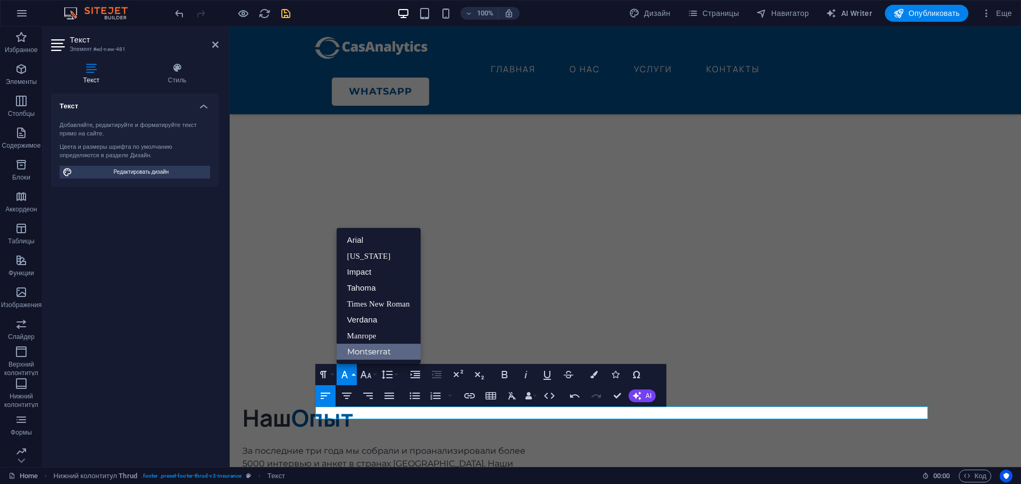
scroll to position [0, 0]
click at [375, 349] on link "Montserrat" at bounding box center [379, 352] width 84 height 16
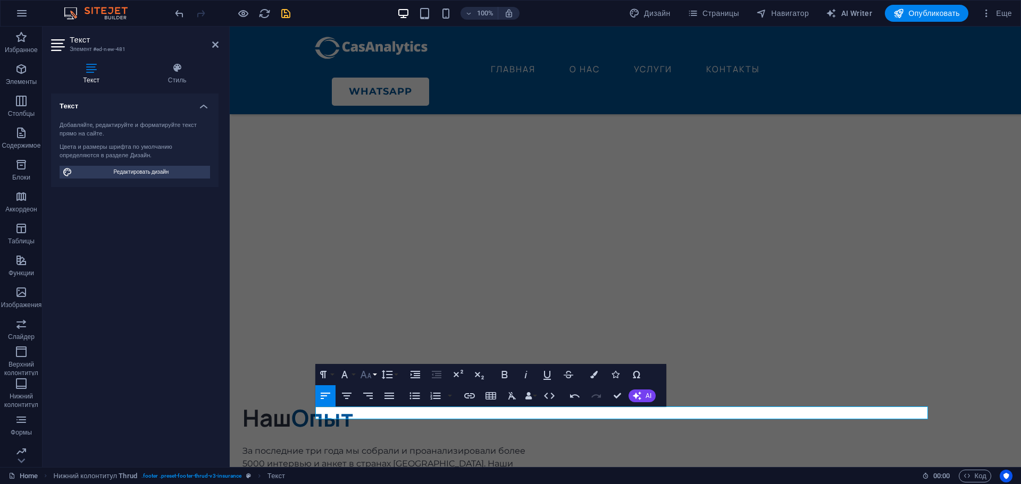
click at [365, 379] on icon "button" at bounding box center [365, 374] width 13 height 13
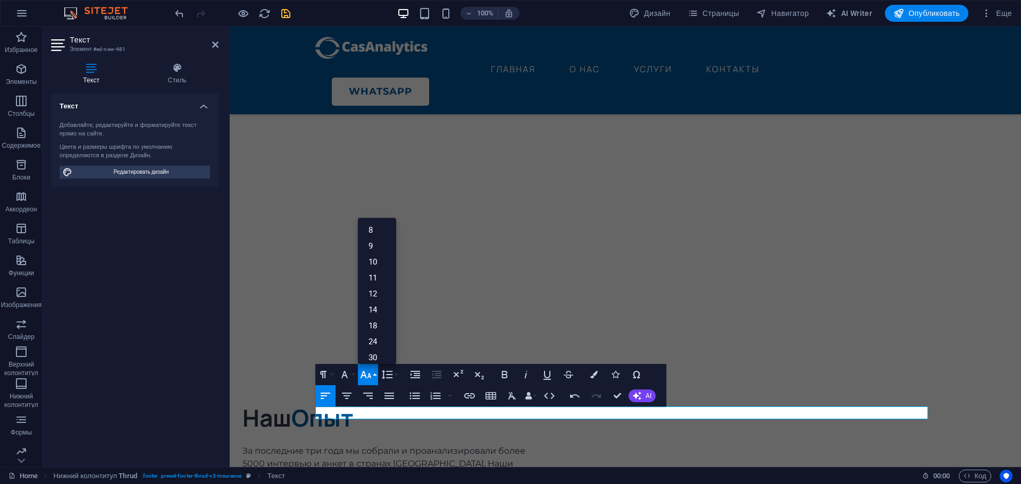
click at [365, 379] on icon "button" at bounding box center [365, 374] width 13 height 13
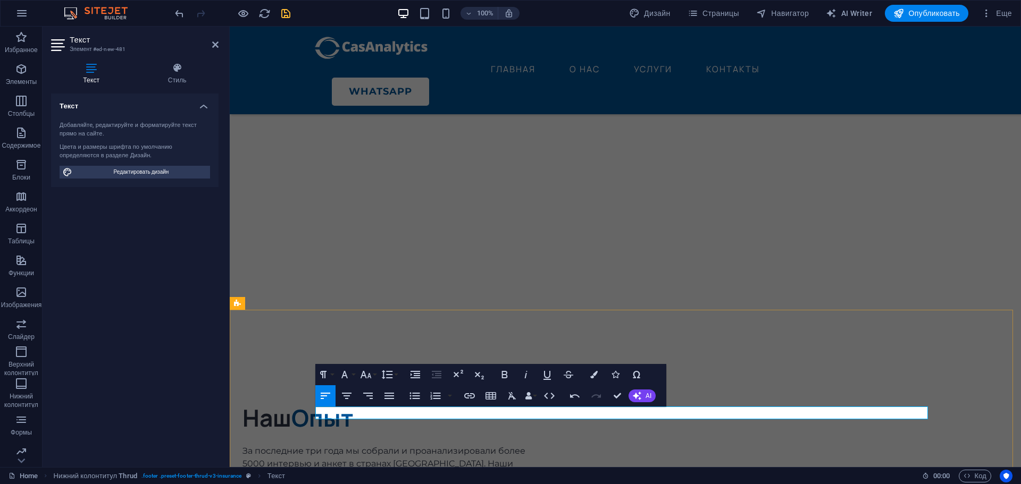
drag, startPoint x: 488, startPoint y: 413, endPoint x: 343, endPoint y: 413, distance: 145.2
click at [470, 400] on icon "button" at bounding box center [469, 396] width 13 height 13
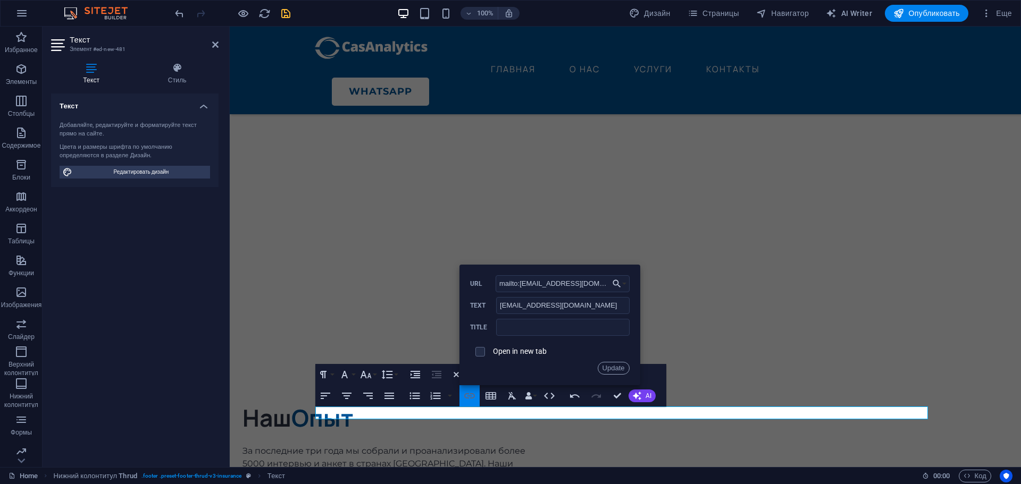
scroll to position [0, 17]
click at [546, 283] on input "mailto:[EMAIL_ADDRESS][DOMAIN_NAME]" at bounding box center [563, 283] width 134 height 17
drag, startPoint x: 543, startPoint y: 284, endPoint x: 470, endPoint y: 284, distance: 73.4
click at [470, 284] on div "mailto:[EMAIL_ADDRESS][DOMAIN_NAME] URL" at bounding box center [550, 284] width 160 height 18
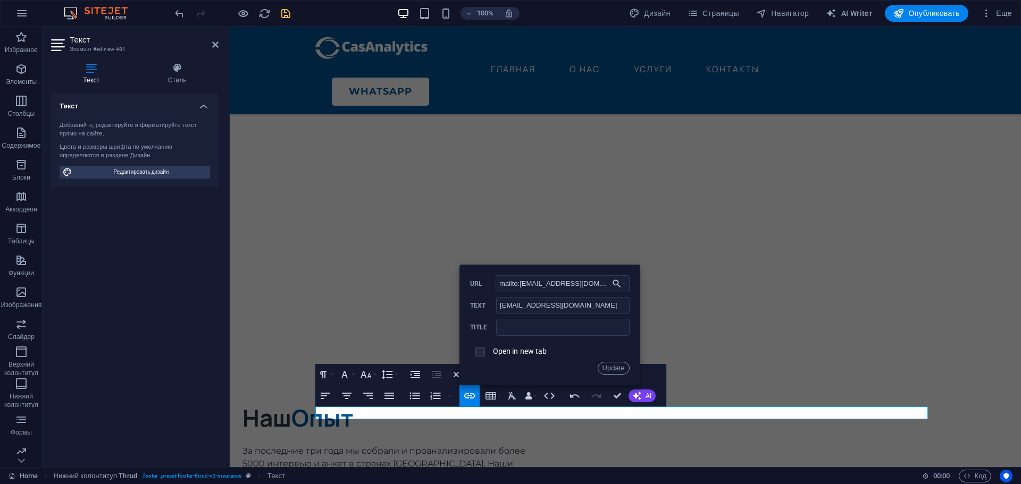
click at [477, 354] on input "checkbox" at bounding box center [479, 351] width 10 height 10
checkbox input "true"
click at [617, 370] on button "Update" at bounding box center [614, 368] width 32 height 13
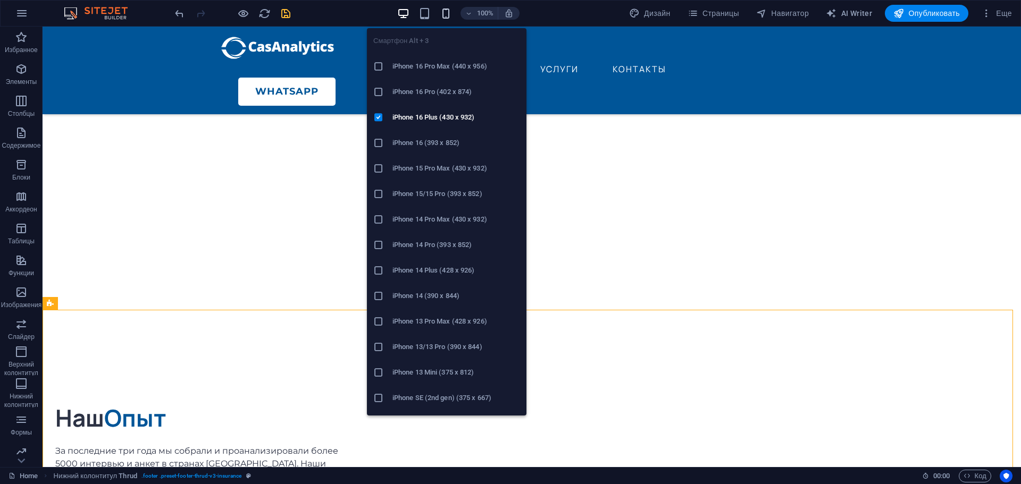
click at [443, 13] on icon "button" at bounding box center [446, 13] width 12 height 12
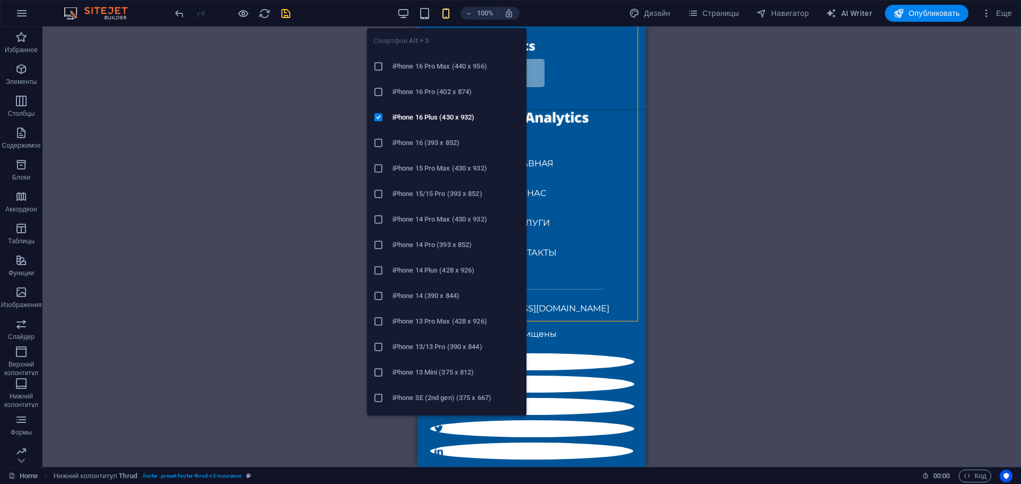
scroll to position [4333, 0]
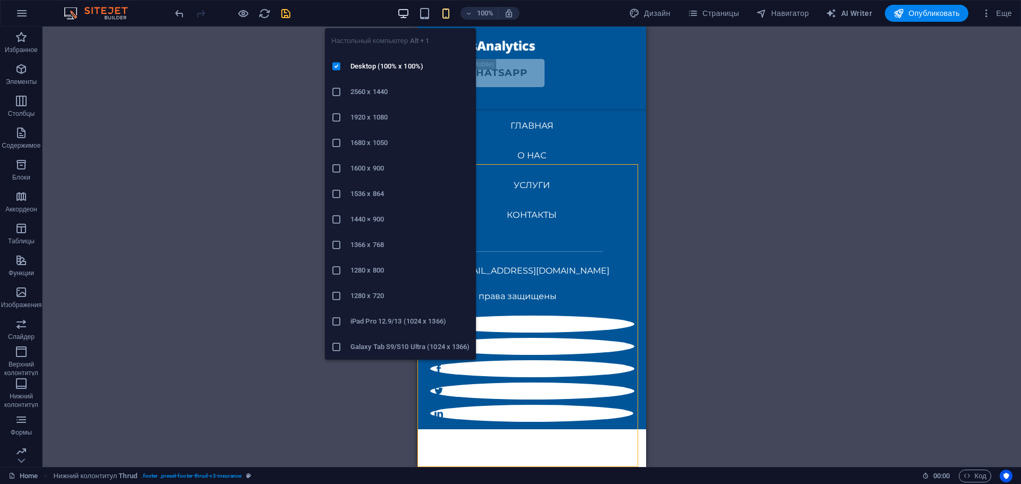
click at [400, 14] on icon "button" at bounding box center [403, 13] width 12 height 12
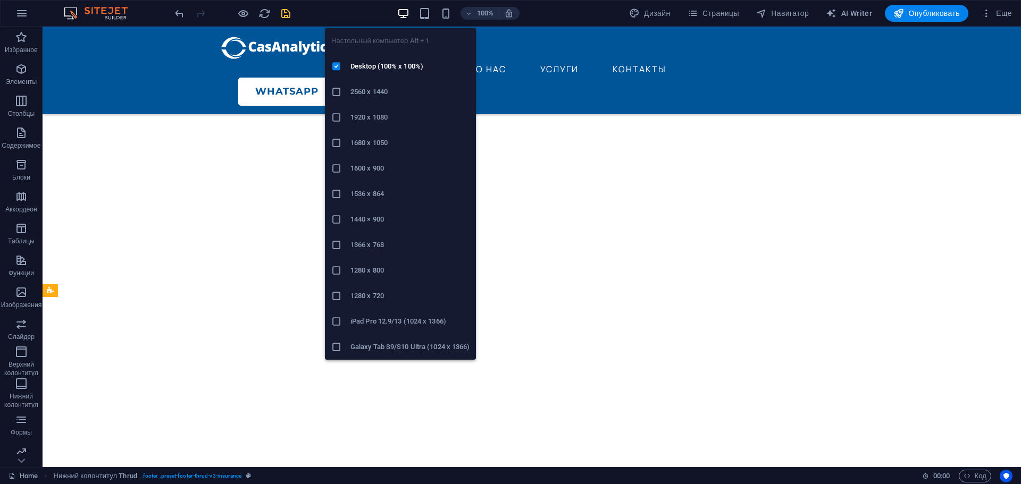
scroll to position [2931, 0]
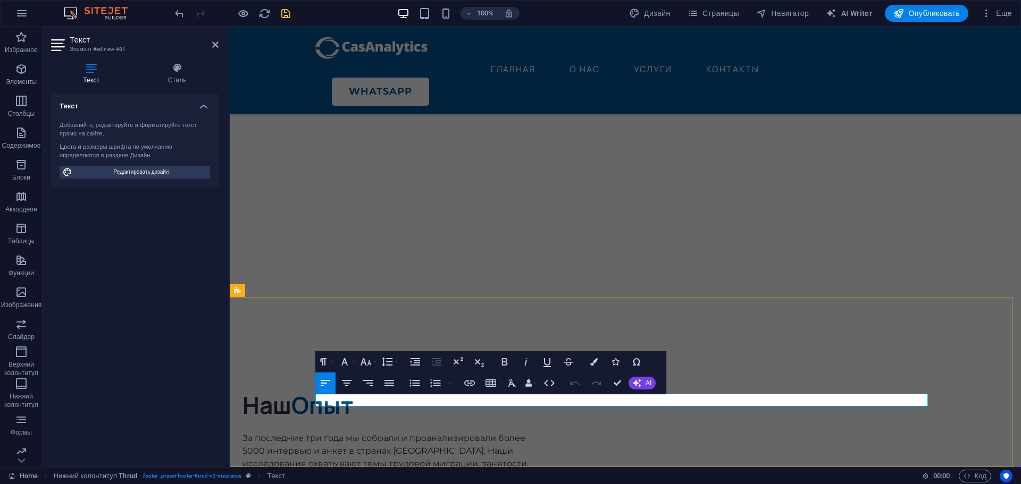
drag, startPoint x: 494, startPoint y: 401, endPoint x: 276, endPoint y: 397, distance: 218.0
click at [367, 363] on icon "button" at bounding box center [365, 362] width 13 height 13
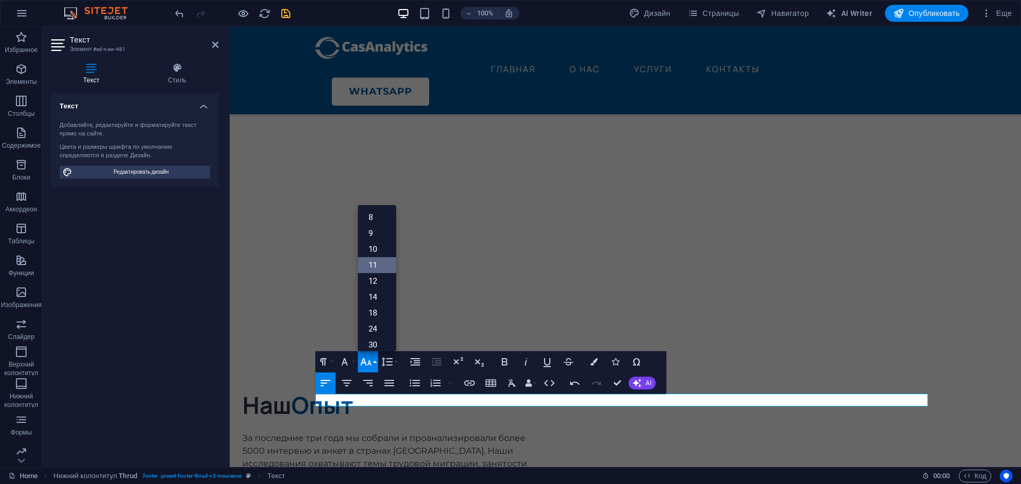
click at [378, 268] on link "11" at bounding box center [377, 265] width 38 height 16
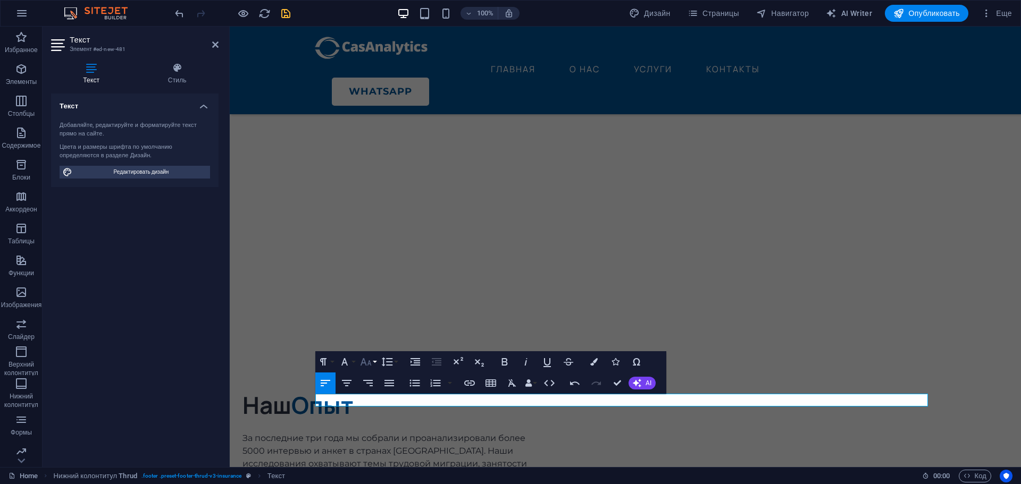
click at [366, 367] on icon "button" at bounding box center [365, 362] width 13 height 13
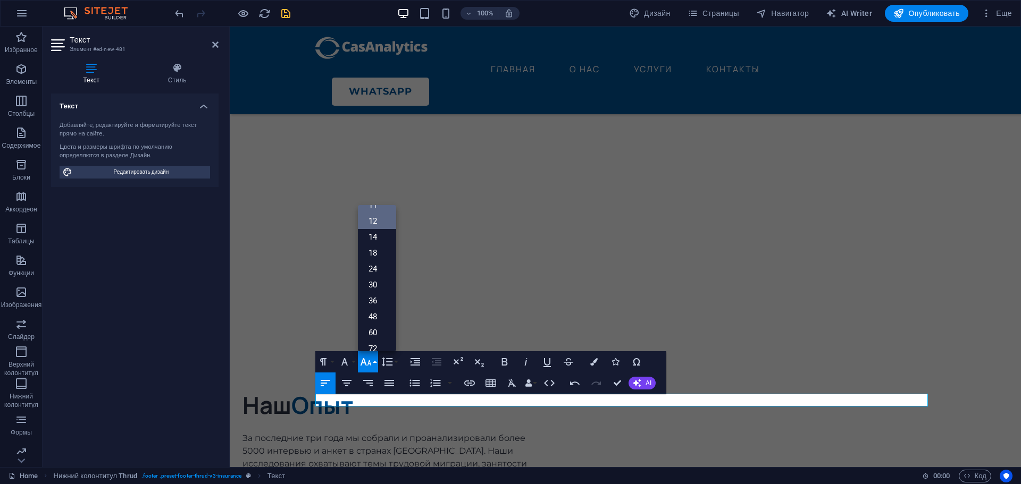
click at [376, 225] on link "12" at bounding box center [377, 221] width 38 height 16
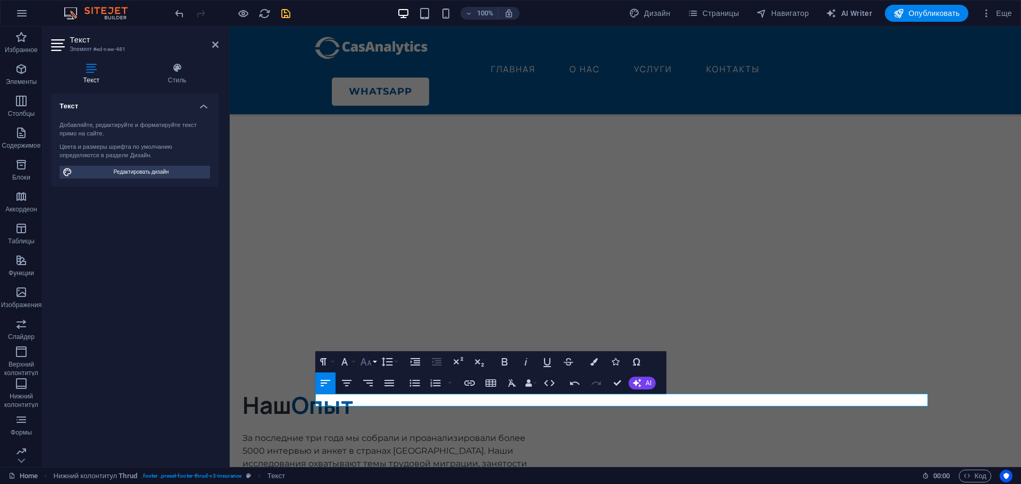
click at [368, 365] on icon "button" at bounding box center [365, 362] width 13 height 13
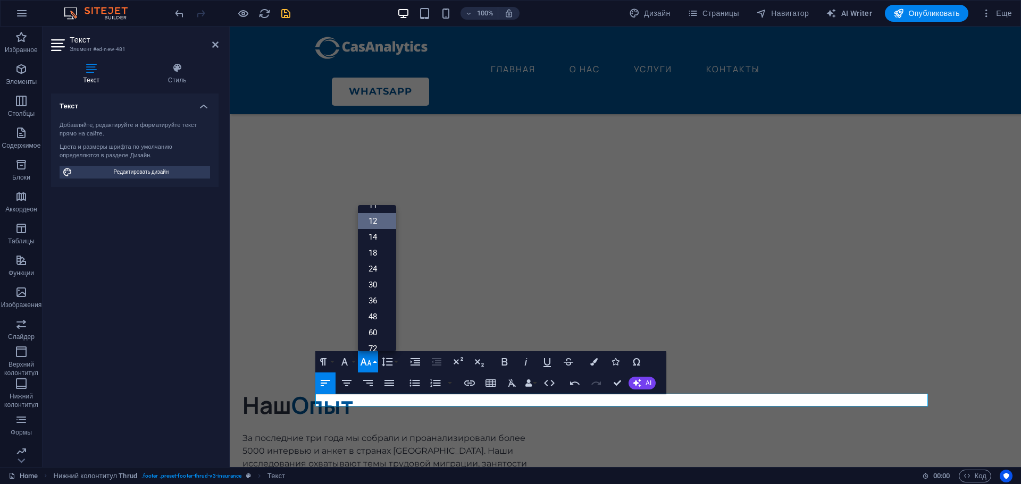
scroll to position [76, 0]
click at [379, 219] on link "14" at bounding box center [377, 221] width 38 height 16
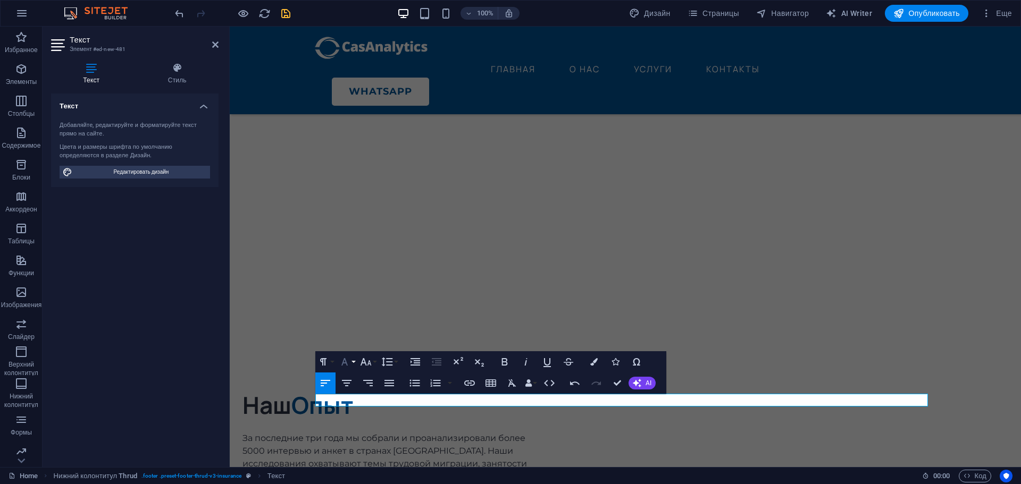
click at [343, 362] on icon "button" at bounding box center [344, 361] width 6 height 7
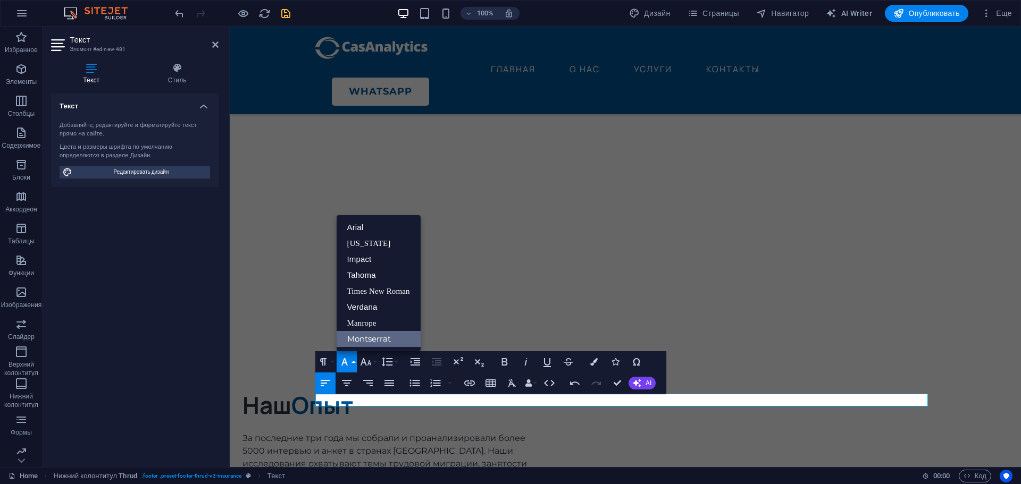
scroll to position [0, 0]
click at [363, 343] on link "Montserrat" at bounding box center [379, 339] width 84 height 16
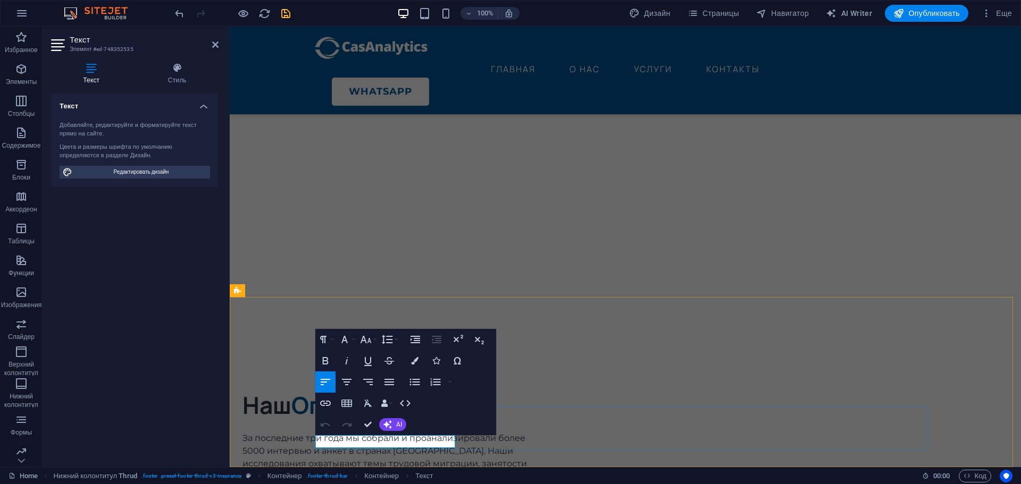
click at [367, 344] on icon "button" at bounding box center [365, 339] width 13 height 13
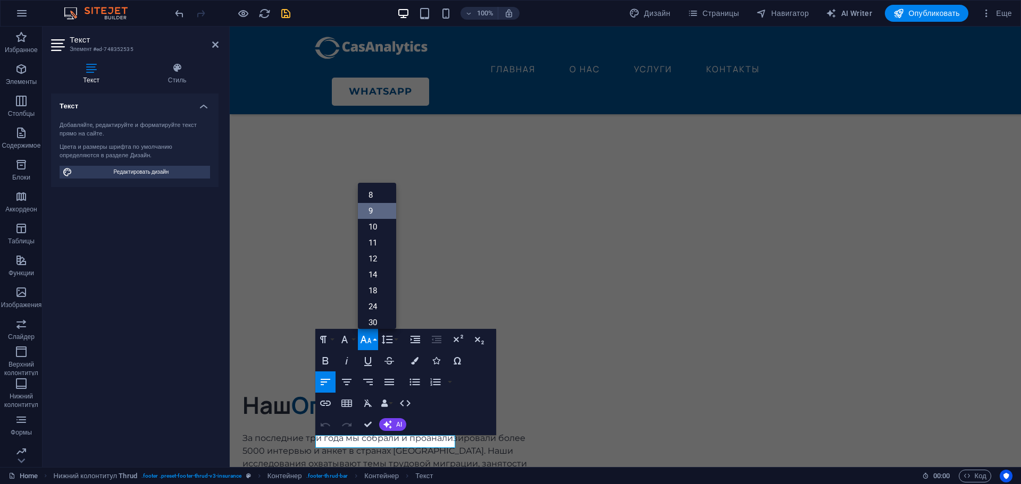
click at [380, 206] on link "9" at bounding box center [377, 211] width 38 height 16
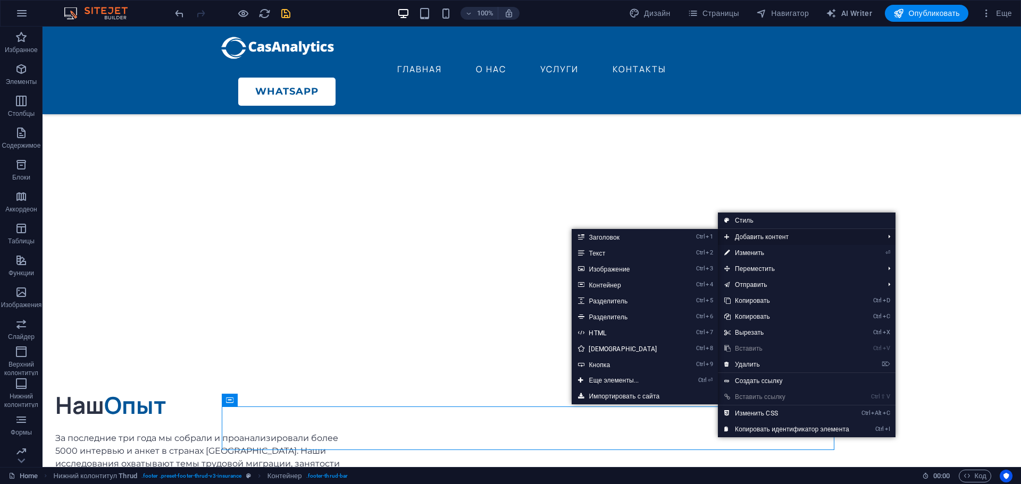
click at [789, 245] on span "Добавить контент" at bounding box center [799, 237] width 162 height 16
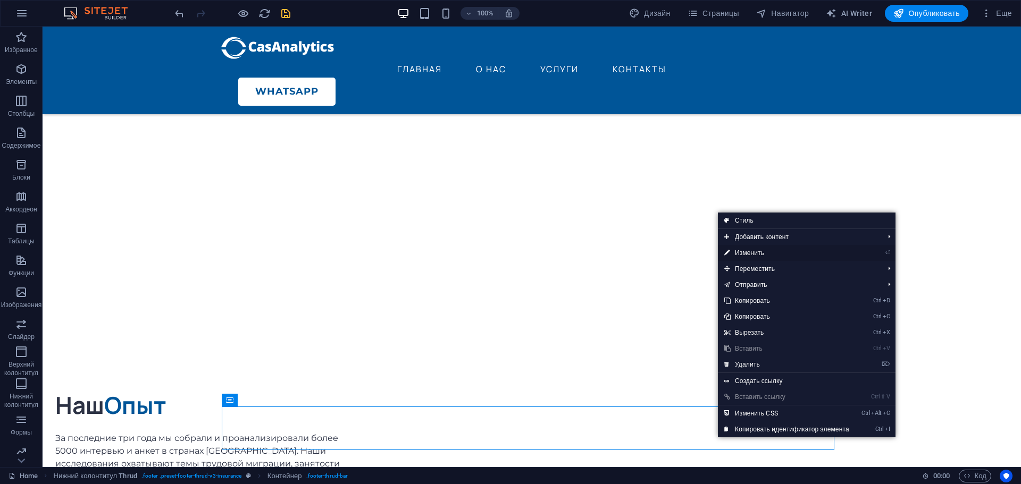
click at [786, 250] on link "⏎ Изменить" at bounding box center [787, 253] width 138 height 16
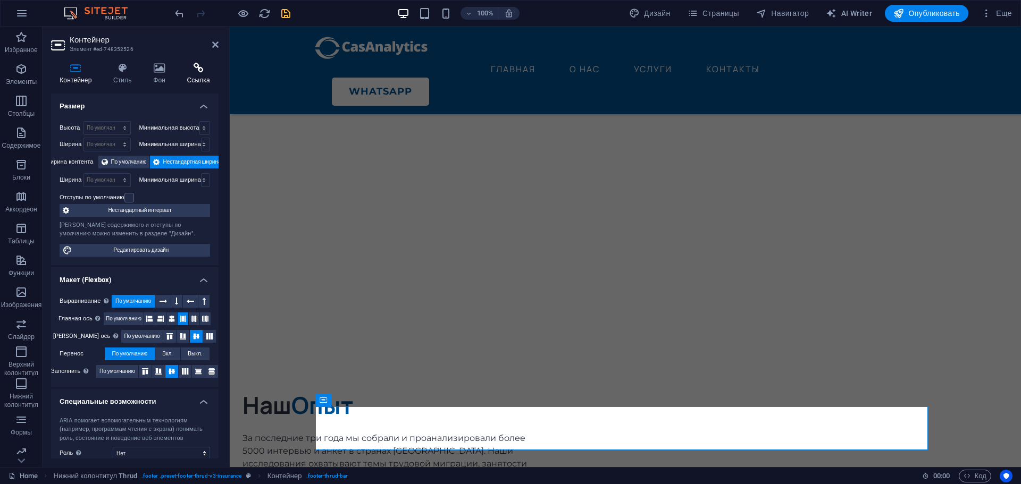
click at [195, 64] on icon at bounding box center [198, 68] width 40 height 11
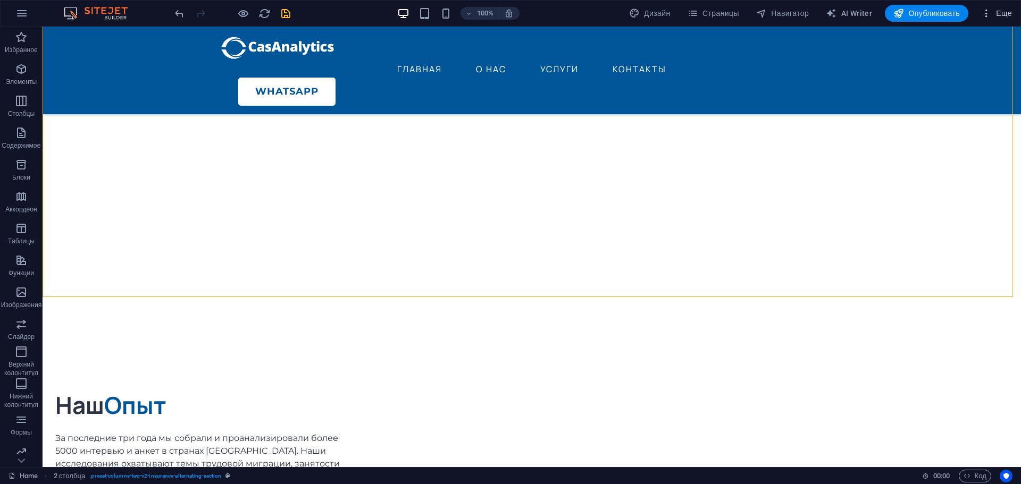
click at [1004, 14] on span "Еще" at bounding box center [996, 13] width 31 height 11
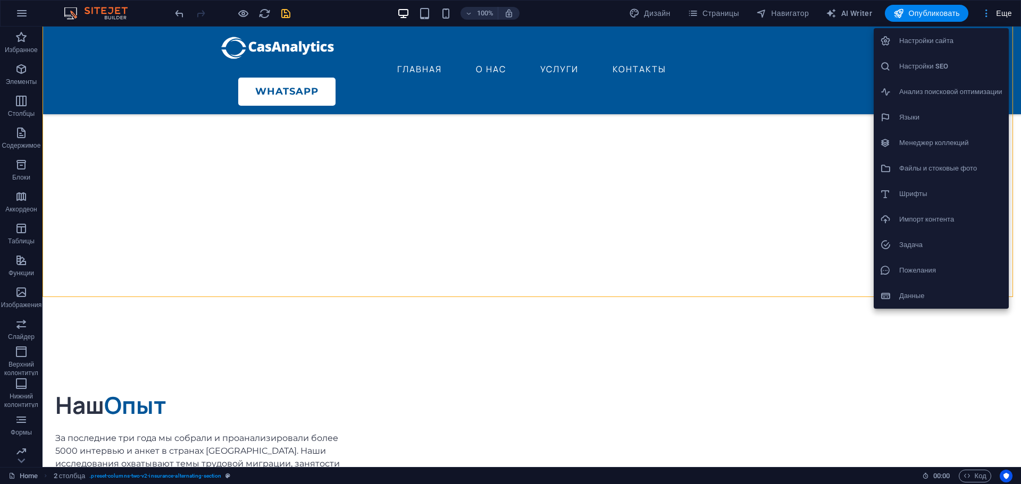
click at [1004, 14] on div at bounding box center [510, 242] width 1021 height 484
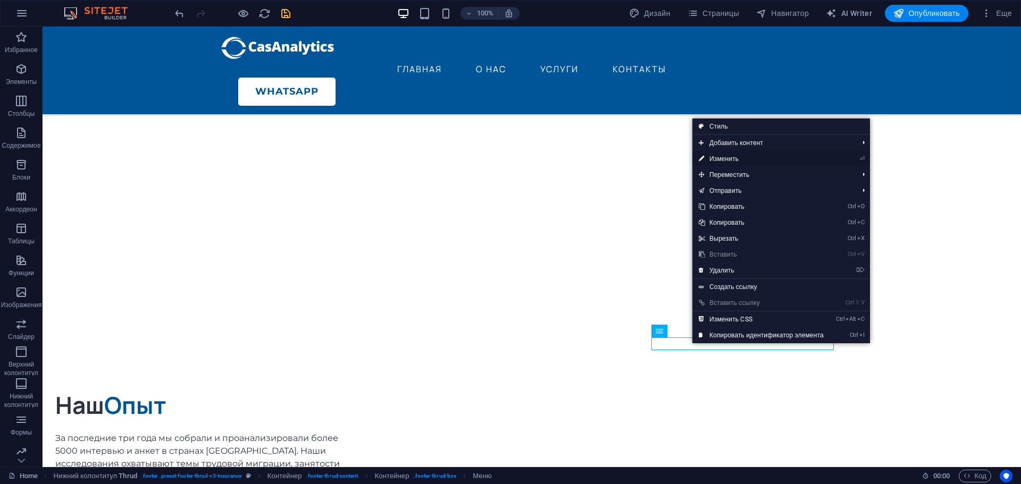
click at [739, 155] on link "⏎ Изменить" at bounding box center [761, 159] width 138 height 16
select select
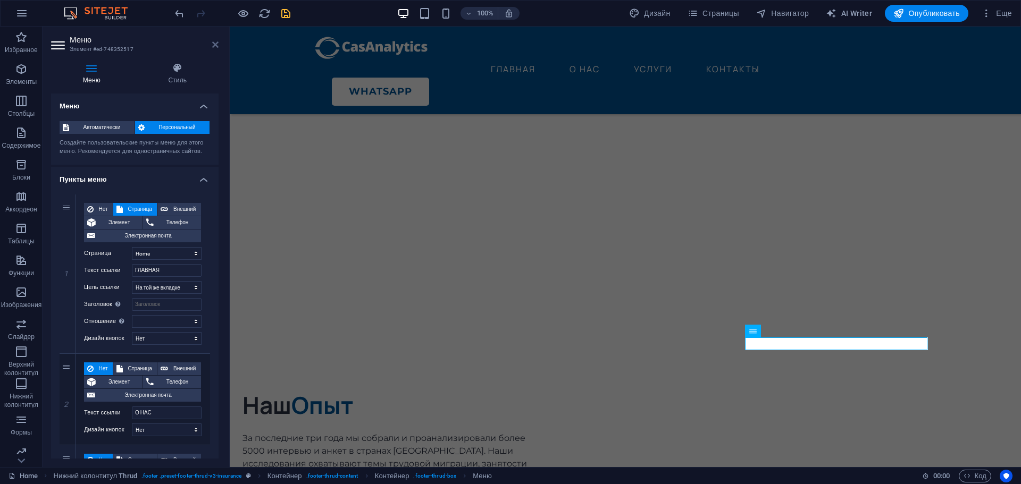
click at [215, 46] on icon at bounding box center [215, 44] width 6 height 9
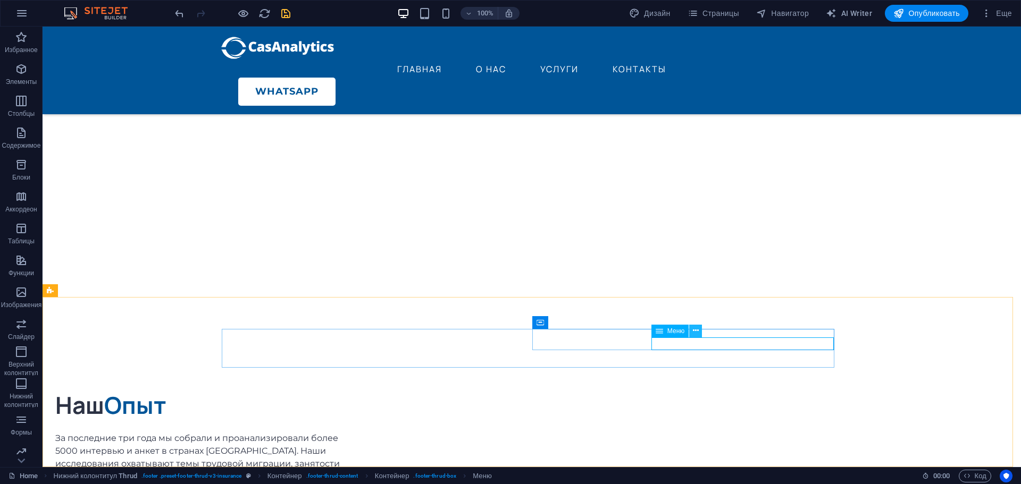
click at [694, 329] on icon at bounding box center [696, 330] width 6 height 11
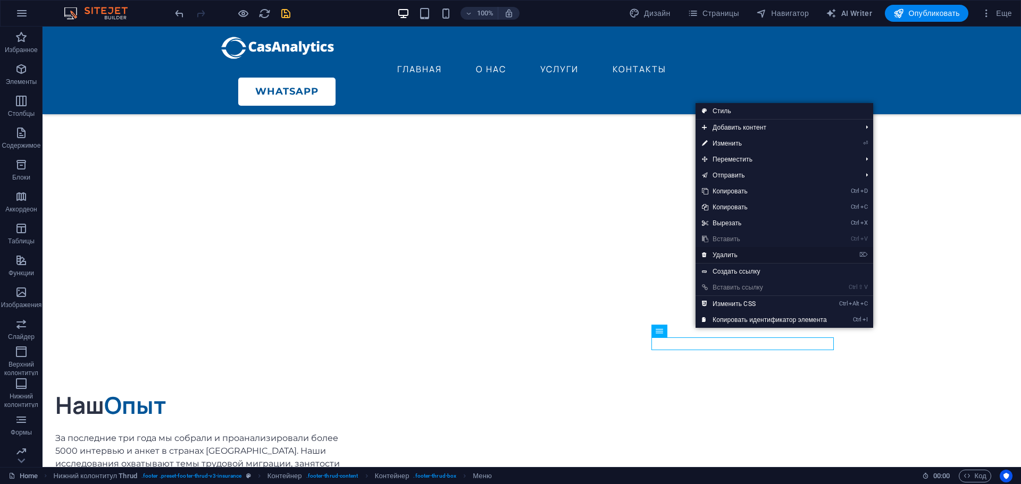
click at [738, 253] on link "⌦ Удалить" at bounding box center [764, 255] width 138 height 16
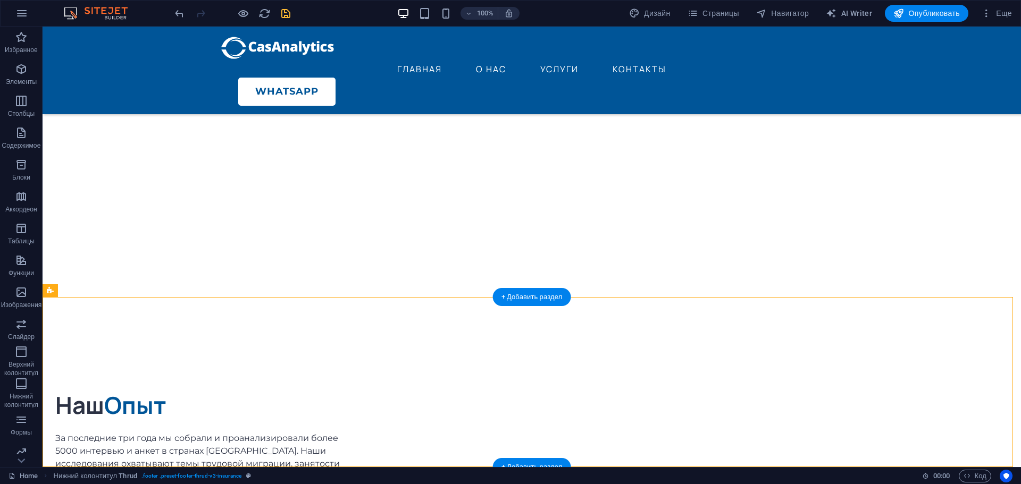
drag, startPoint x: 322, startPoint y: 400, endPoint x: 820, endPoint y: 355, distance: 499.7
click at [265, 389] on icon at bounding box center [265, 387] width 6 height 11
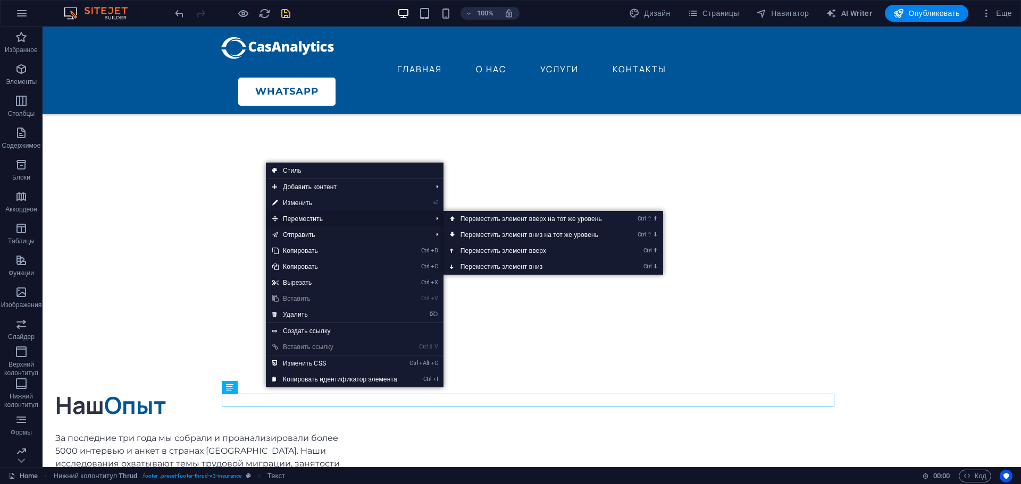
click at [309, 217] on span "Переместить" at bounding box center [347, 219] width 162 height 16
click at [498, 222] on link "Ctrl ⇧ ⬆ Переместить элемент вверх на тот же уровень" at bounding box center [533, 219] width 180 height 16
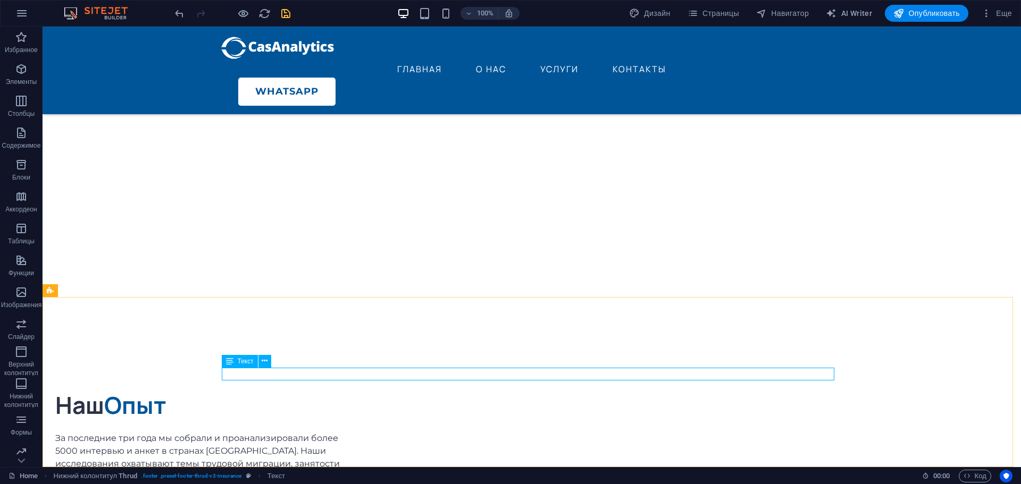
click at [228, 364] on icon at bounding box center [229, 361] width 7 height 13
drag, startPoint x: 237, startPoint y: 359, endPoint x: 244, endPoint y: 359, distance: 7.4
click at [237, 359] on div "Текст" at bounding box center [240, 361] width 36 height 13
click at [266, 362] on icon at bounding box center [265, 361] width 6 height 11
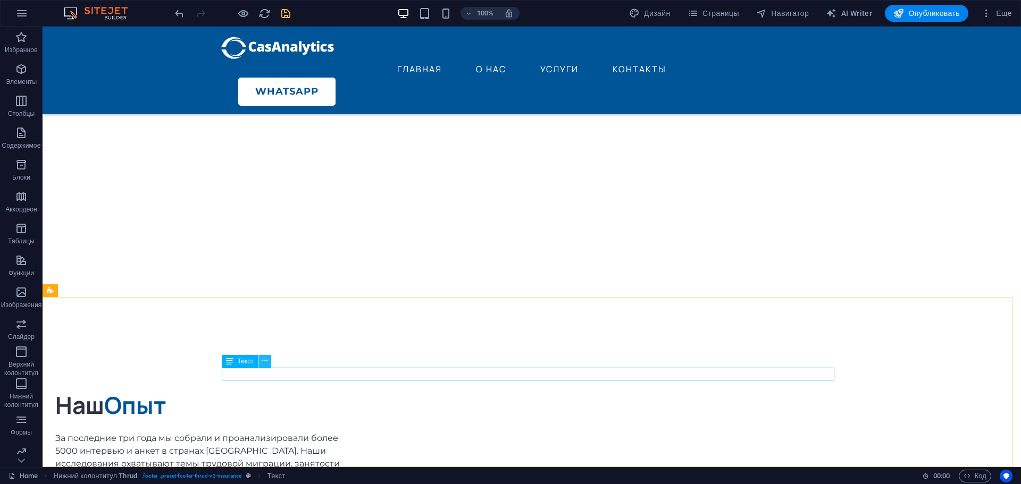
click at [264, 363] on icon at bounding box center [265, 361] width 6 height 11
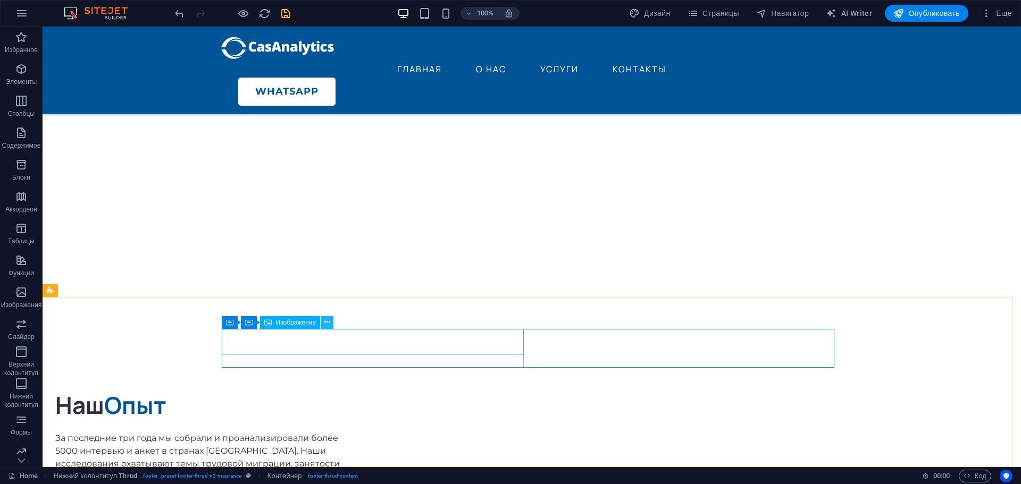
click at [325, 323] on icon at bounding box center [327, 322] width 6 height 11
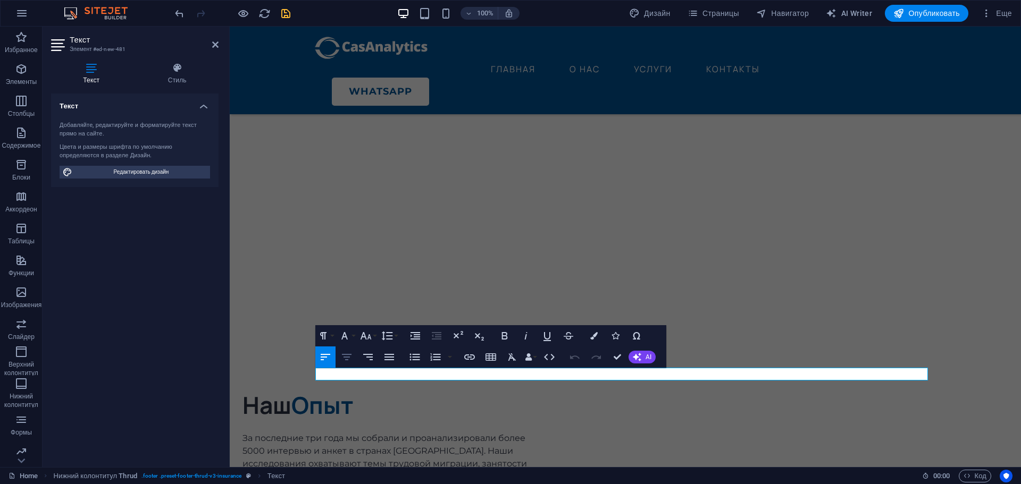
click at [353, 358] on button "Align Center" at bounding box center [347, 357] width 20 height 21
click at [368, 336] on icon "button" at bounding box center [365, 335] width 11 height 7
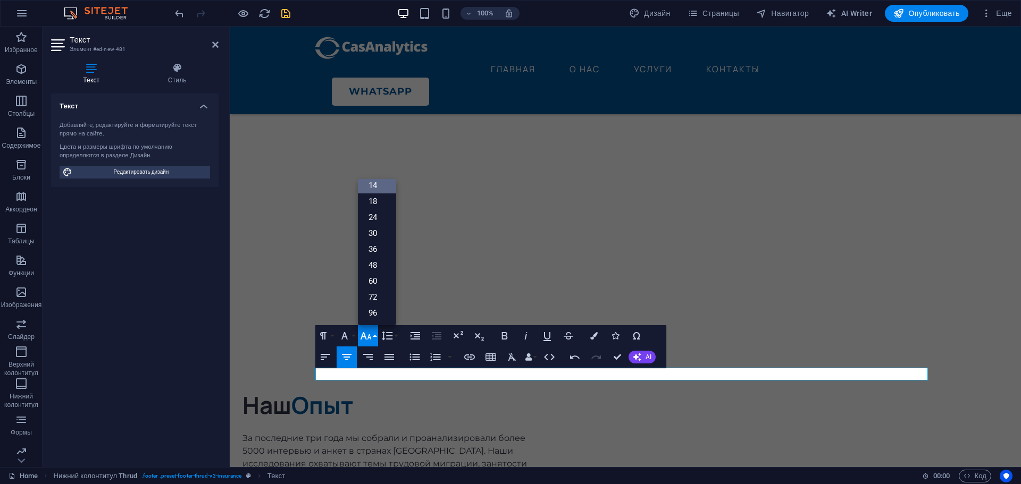
scroll to position [86, 0]
click at [377, 206] on link "18" at bounding box center [377, 202] width 38 height 16
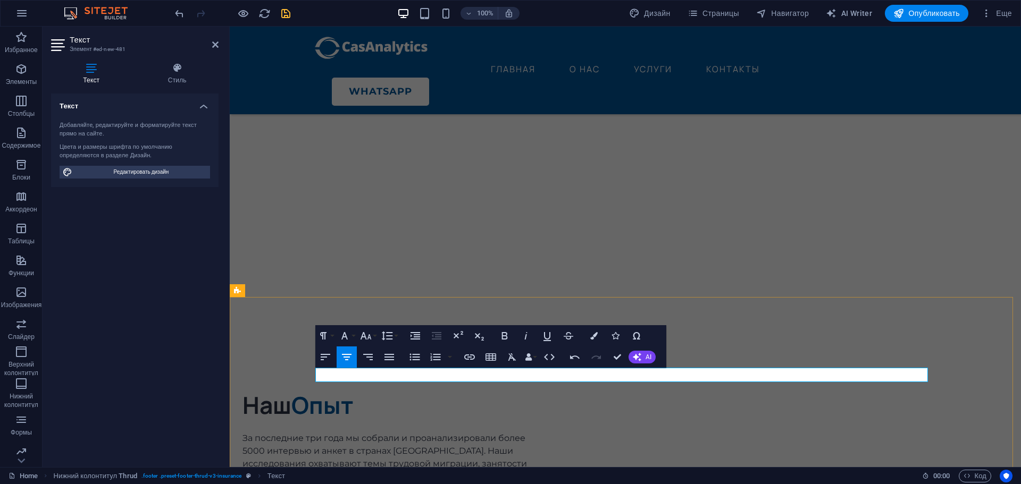
click at [371, 334] on icon "button" at bounding box center [365, 336] width 13 height 13
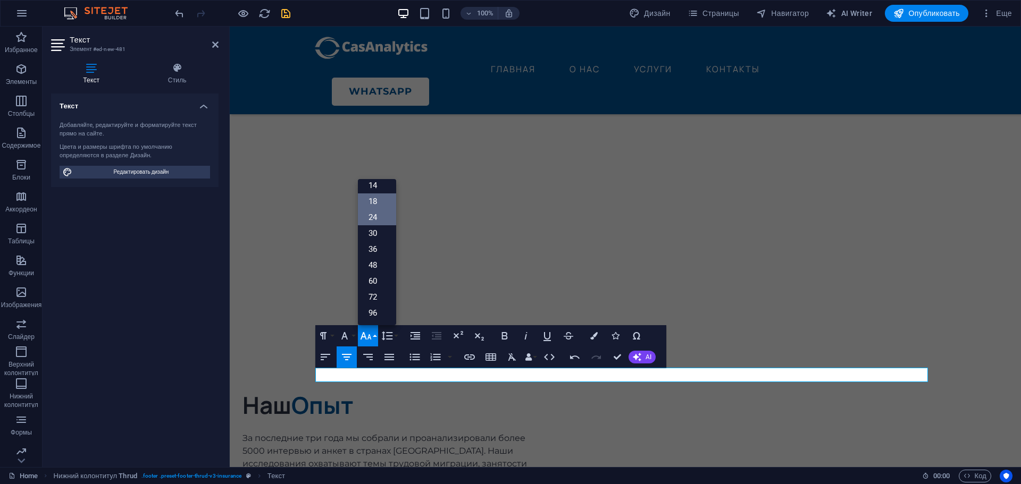
click at [377, 216] on link "24" at bounding box center [377, 217] width 38 height 16
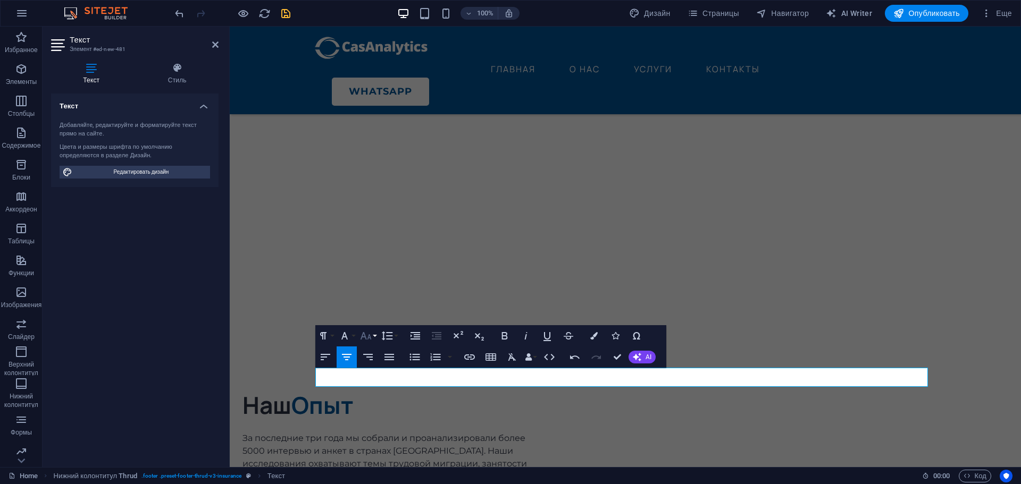
click at [364, 340] on icon "button" at bounding box center [365, 336] width 13 height 13
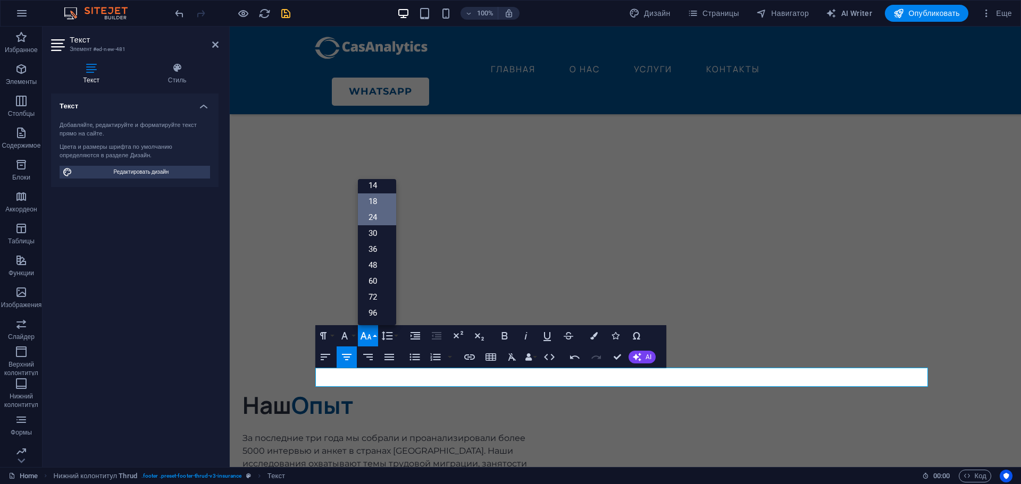
click at [378, 198] on link "18" at bounding box center [377, 202] width 38 height 16
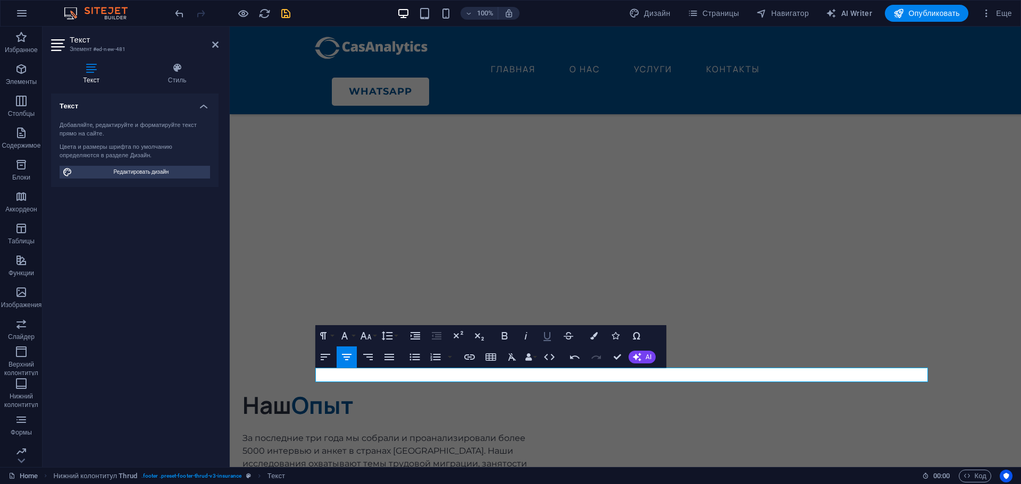
click at [546, 337] on icon "button" at bounding box center [547, 336] width 13 height 13
drag, startPoint x: 617, startPoint y: 358, endPoint x: 562, endPoint y: 387, distance: 61.8
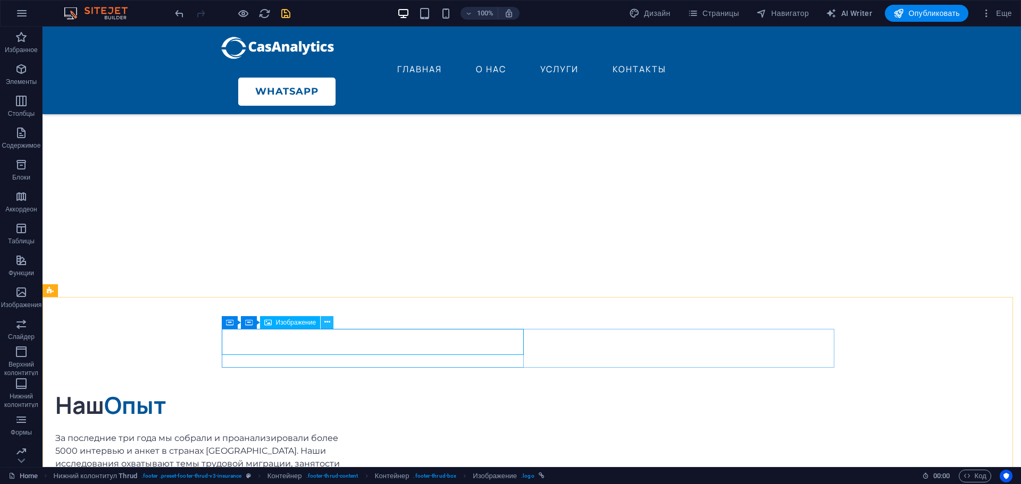
click at [330, 321] on button at bounding box center [327, 322] width 13 height 13
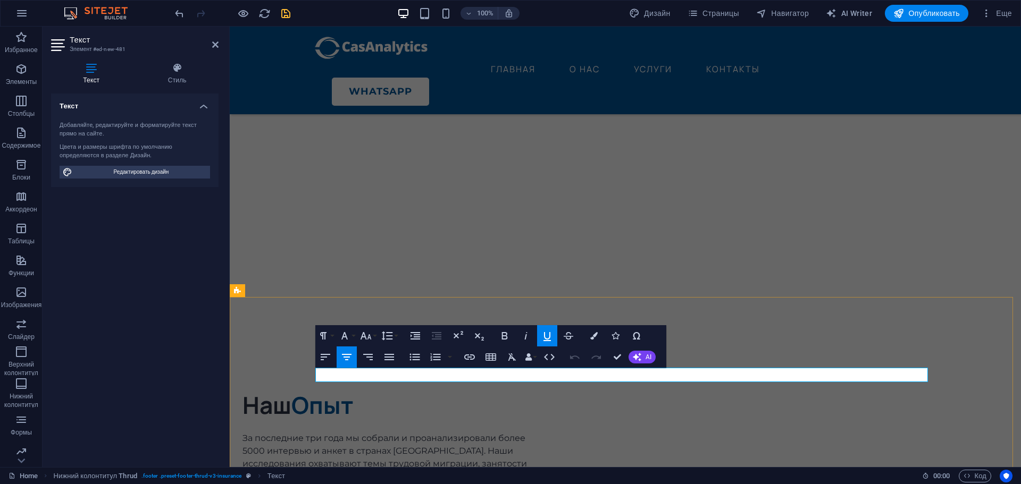
drag, startPoint x: 556, startPoint y: 374, endPoint x: 505, endPoint y: 373, distance: 51.0
click at [543, 332] on icon "button" at bounding box center [547, 336] width 13 height 13
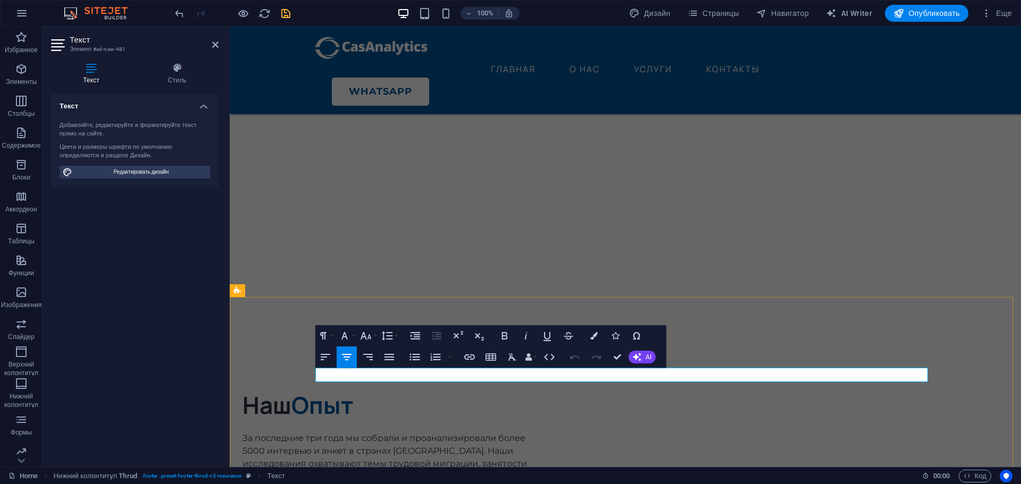
click at [546, 332] on icon "button" at bounding box center [547, 336] width 13 height 13
click at [548, 334] on icon "button" at bounding box center [547, 336] width 13 height 13
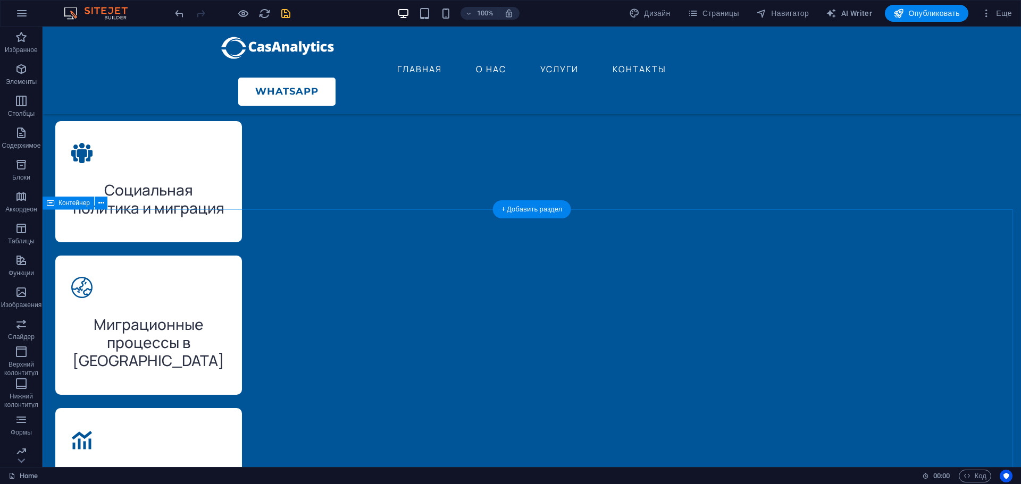
scroll to position [1921, 0]
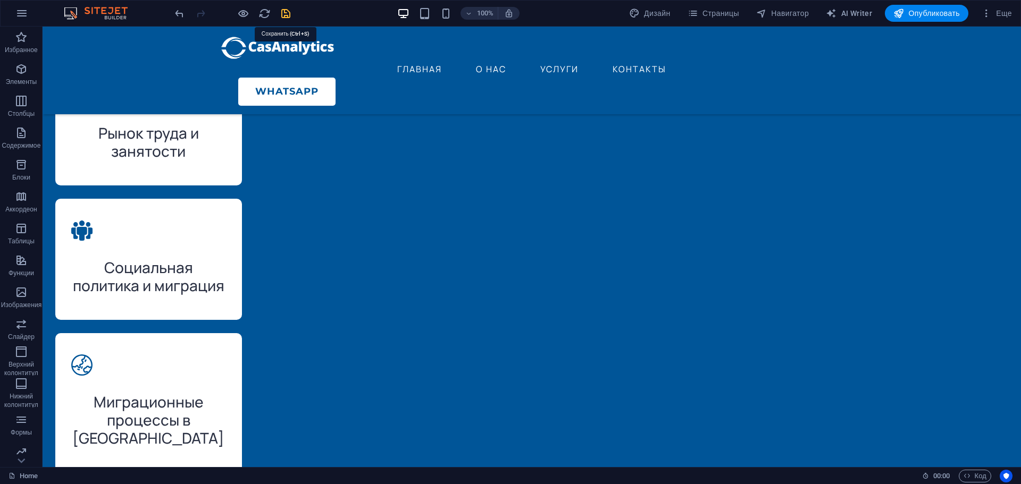
click at [287, 14] on icon "save" at bounding box center [286, 13] width 12 height 12
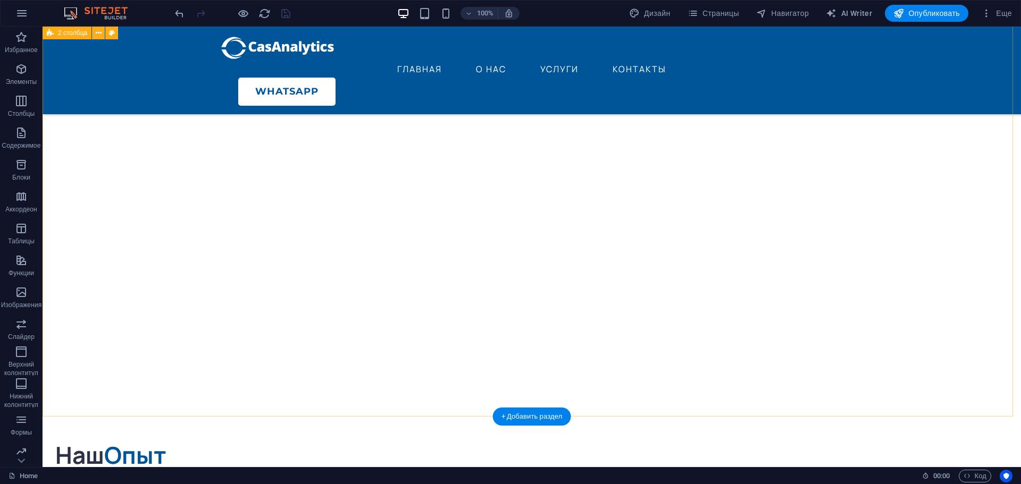
scroll to position [2932, 0]
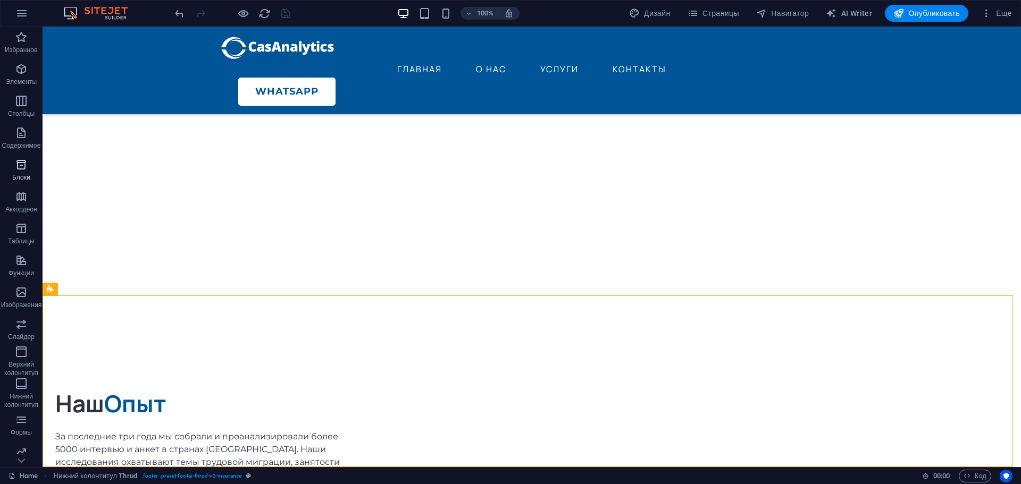
click at [21, 165] on icon "button" at bounding box center [21, 164] width 13 height 13
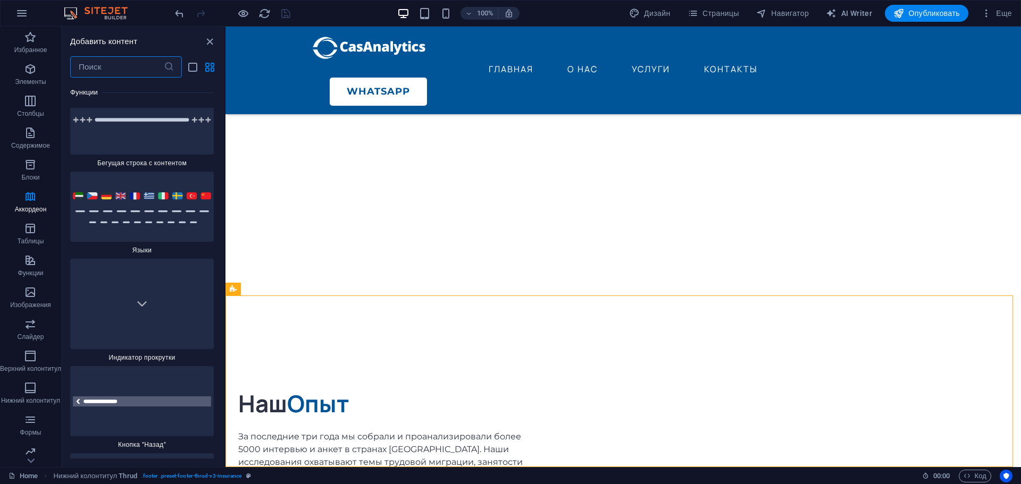
scroll to position [9956, 0]
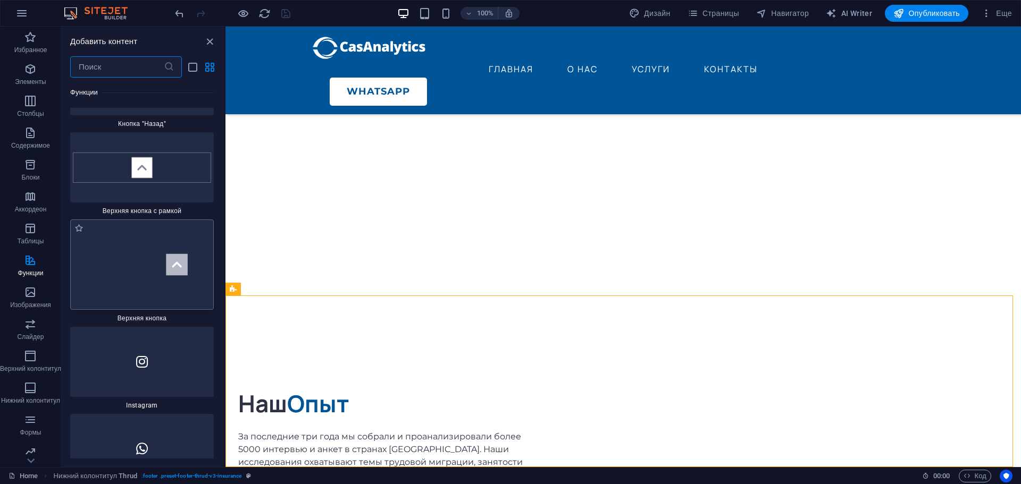
click at [179, 238] on img at bounding box center [142, 264] width 138 height 85
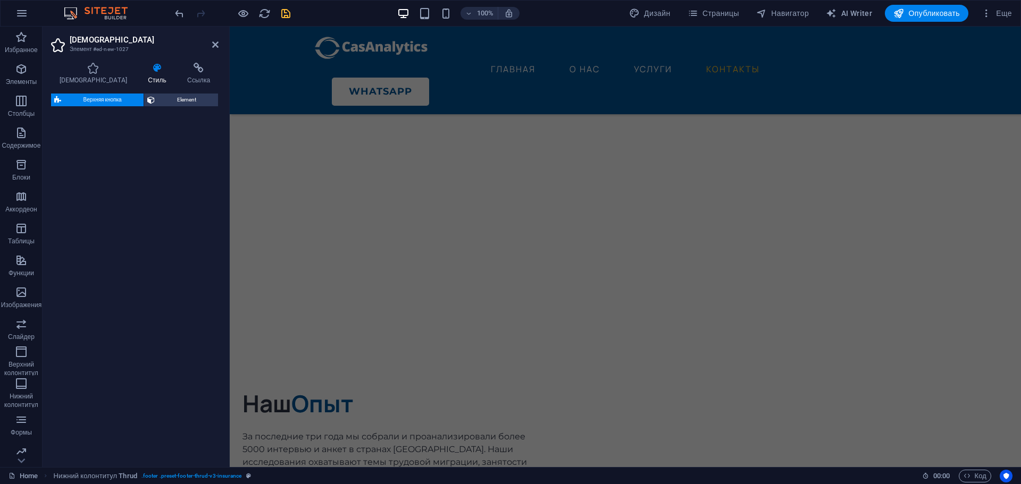
select select "rem"
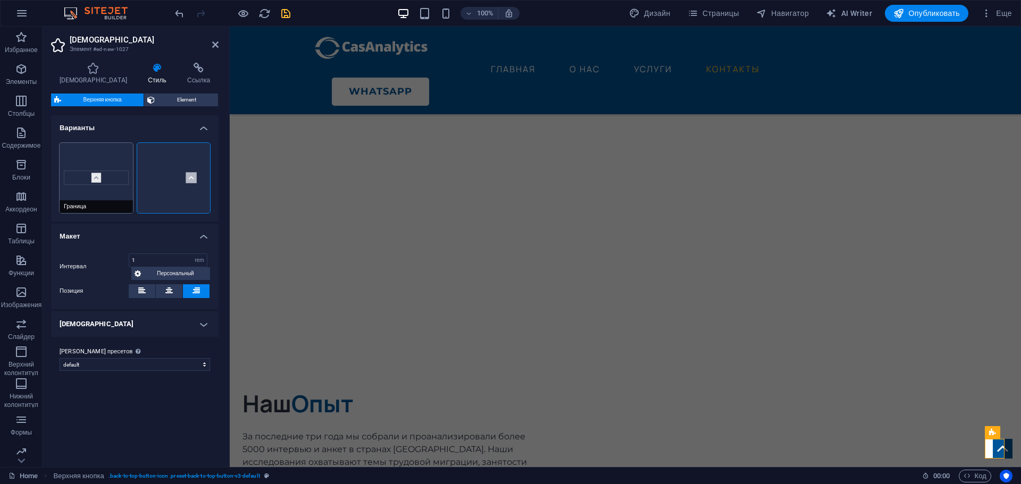
click at [89, 175] on button "Граница" at bounding box center [96, 178] width 73 height 70
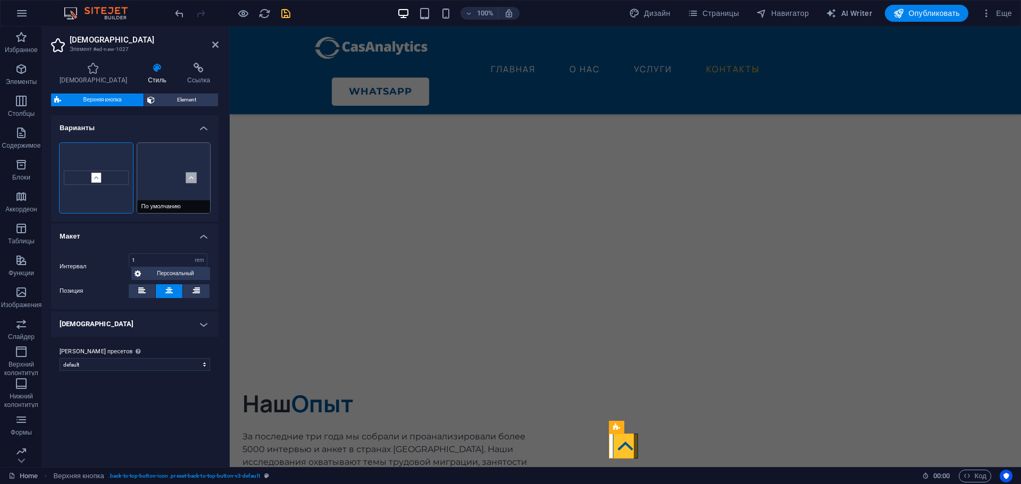
click at [195, 181] on button "По умолчанию" at bounding box center [173, 178] width 73 height 70
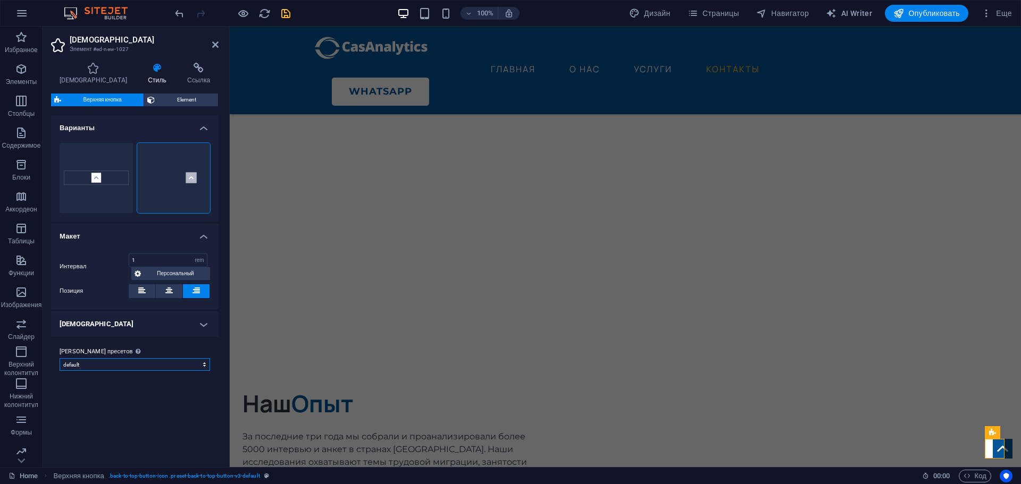
click at [187, 366] on select "default Добавить класс пресетов" at bounding box center [135, 364] width 150 height 13
click at [200, 124] on h4 "Варианты" at bounding box center [134, 124] width 167 height 19
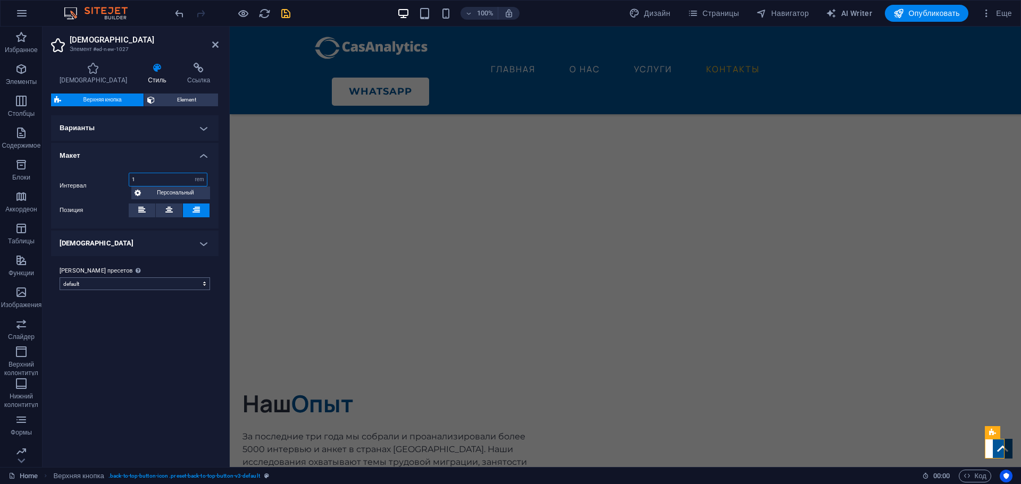
drag, startPoint x: 159, startPoint y: 181, endPoint x: 117, endPoint y: 278, distance: 105.5
click at [117, 182] on div "Интервал 1 px rem % vw vh Персональный Персональный" at bounding box center [135, 186] width 150 height 27
click at [128, 336] on div "Варианты Граница По умолчанию Макет Интервал 5 px rem % vw vh Персональный Перс…" at bounding box center [134, 286] width 167 height 343
drag, startPoint x: 144, startPoint y: 174, endPoint x: 121, endPoint y: 178, distance: 22.6
click at [121, 178] on div "Интервал 5 px rem % vw vh Персональный Персональный" at bounding box center [135, 186] width 150 height 27
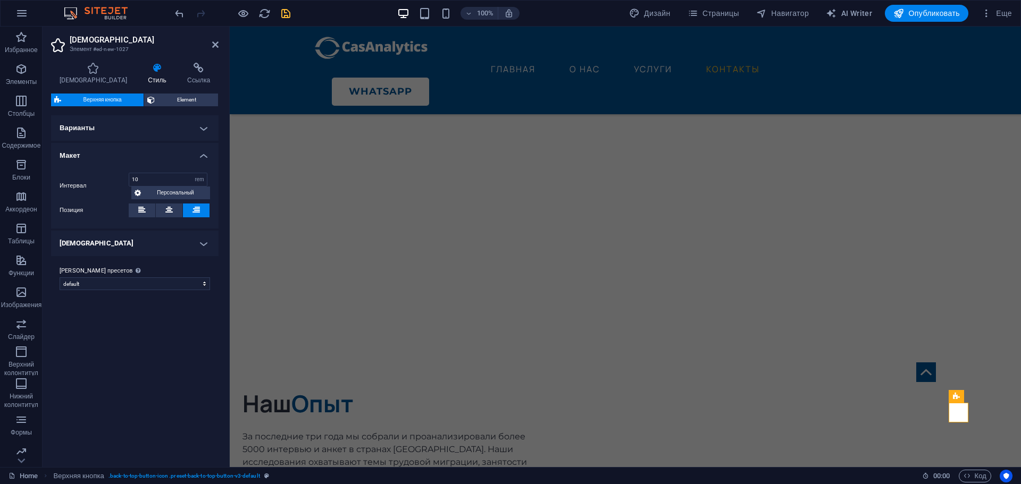
click at [124, 355] on div "Варианты Граница По умолчанию Макет Интервал 10 px rem % vw vh Персональный Пер…" at bounding box center [134, 286] width 167 height 343
drag, startPoint x: 149, startPoint y: 180, endPoint x: 111, endPoint y: 180, distance: 37.8
click at [111, 180] on div "Интервал 10 px rem % vw vh Персональный Персональный" at bounding box center [135, 186] width 150 height 27
type input "20"
click at [142, 359] on div "Варианты Граница По умолчанию Макет Интервал 20 px rem % vw vh Персональный Пер…" at bounding box center [134, 286] width 167 height 343
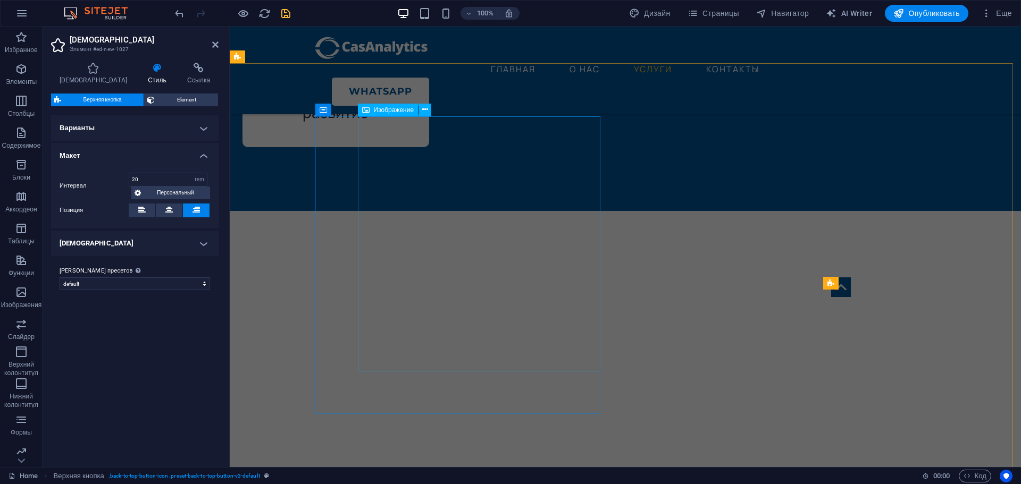
scroll to position [2666, 0]
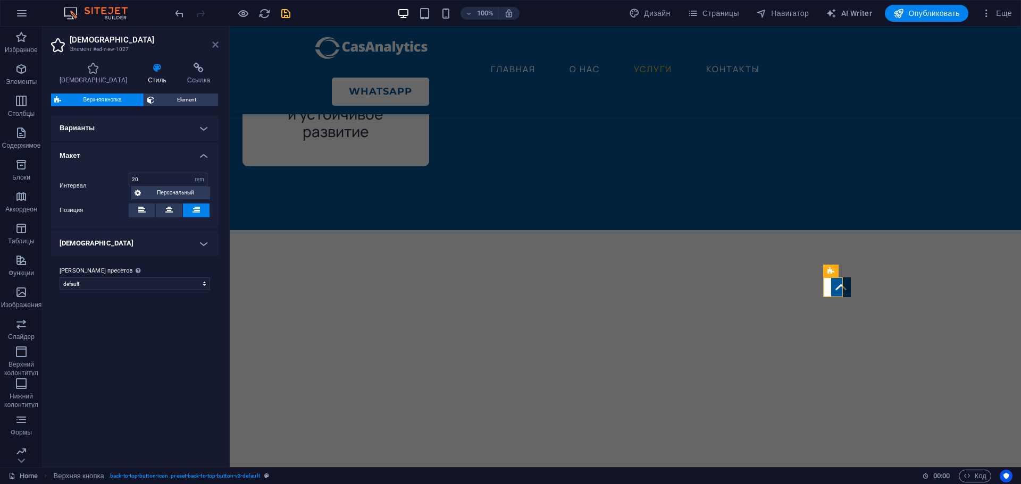
click at [217, 44] on icon at bounding box center [215, 44] width 6 height 9
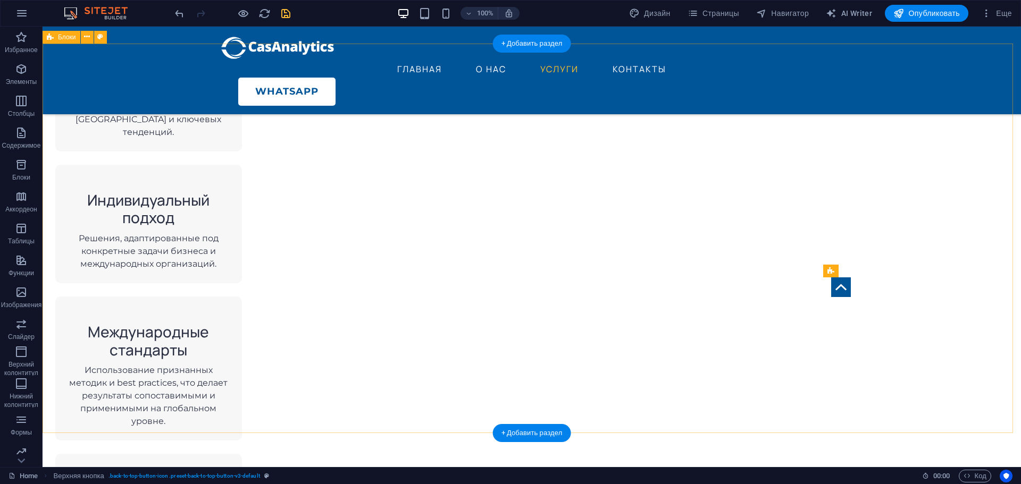
scroll to position [912, 0]
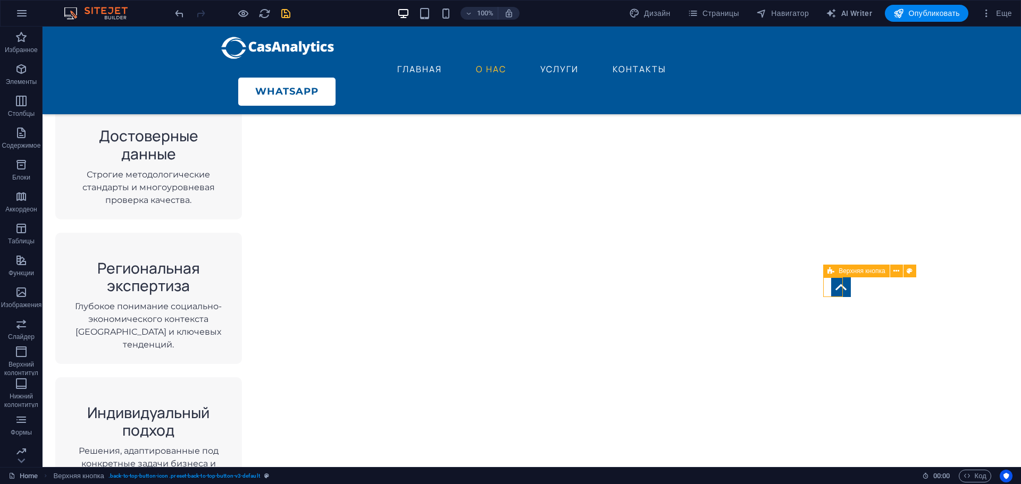
click at [832, 287] on figure at bounding box center [841, 288] width 20 height 20
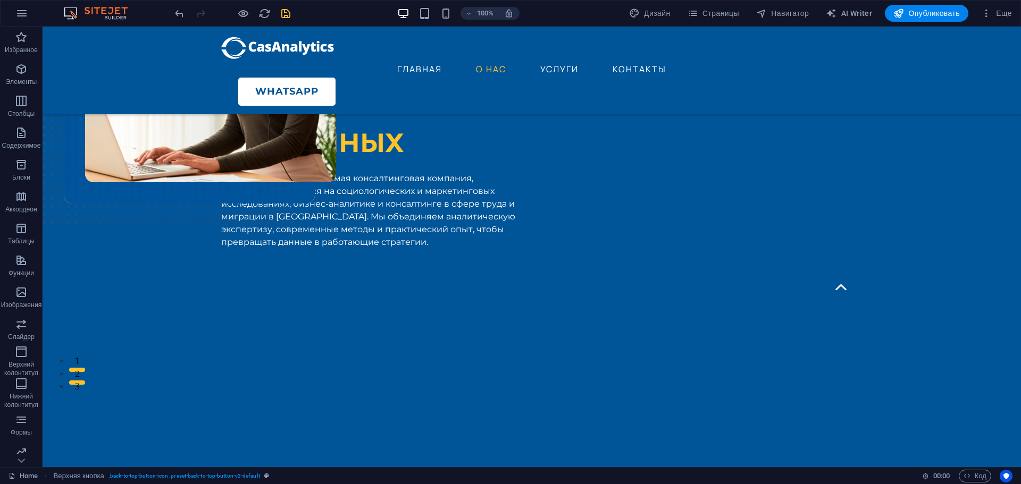
scroll to position [0, 0]
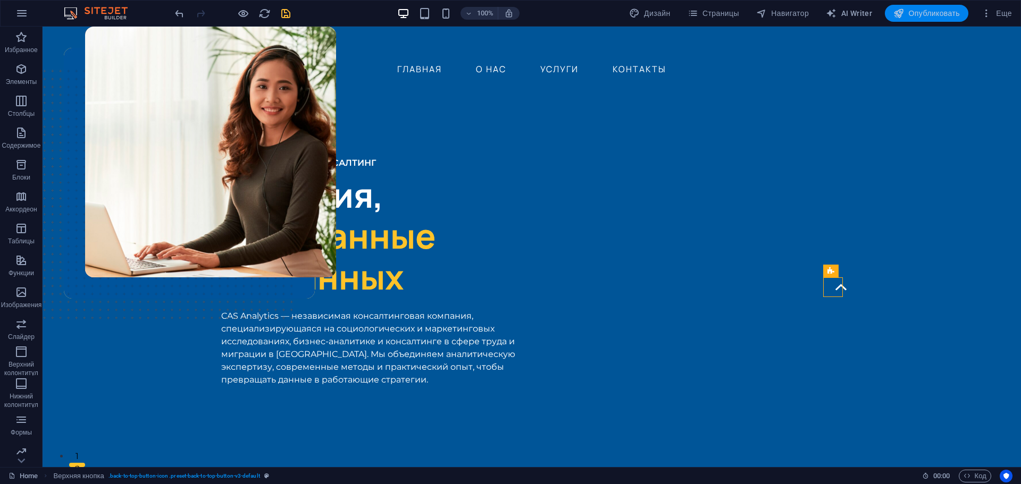
click at [929, 14] on span "Опубликовать" at bounding box center [926, 13] width 66 height 11
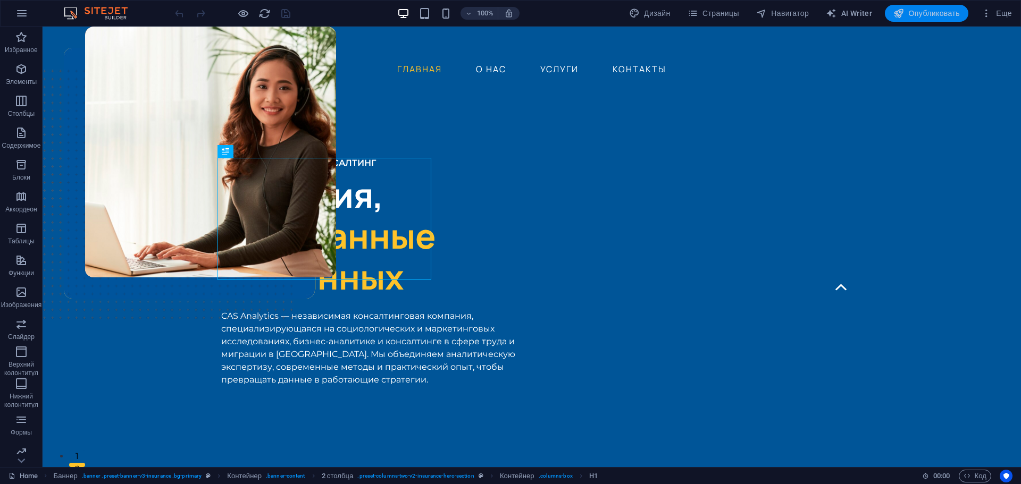
click at [917, 12] on span "Опубликовать" at bounding box center [926, 13] width 66 height 11
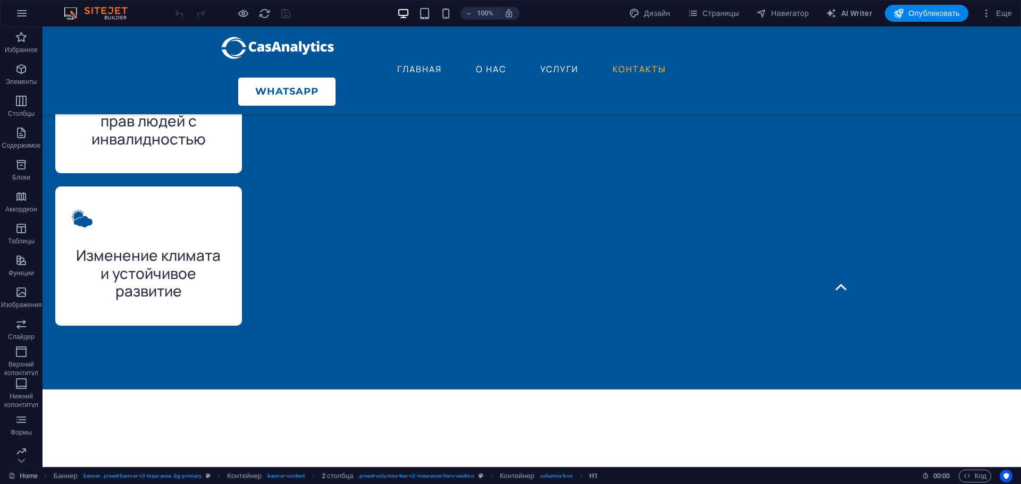
scroll to position [2932, 0]
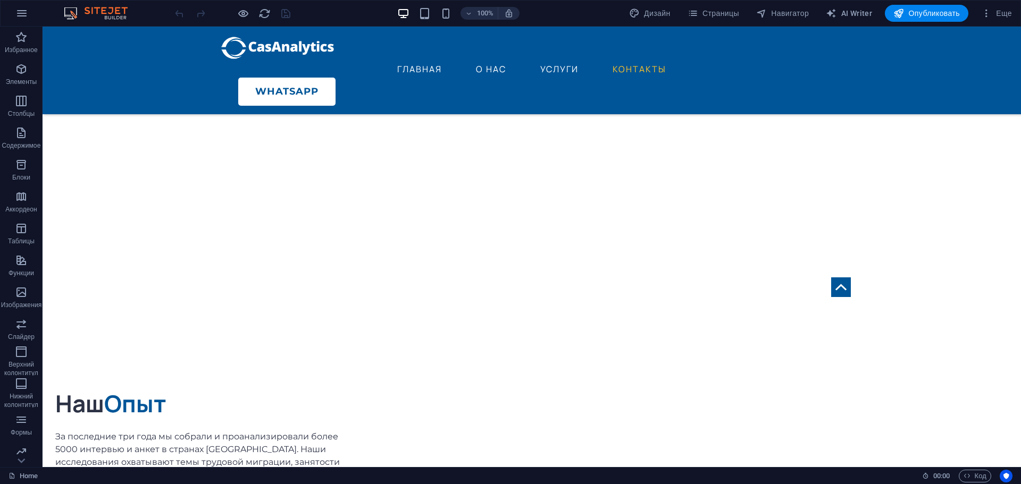
drag, startPoint x: 1018, startPoint y: 73, endPoint x: 1020, endPoint y: 498, distance: 424.8
click at [925, 13] on span "Опубликовать" at bounding box center [926, 13] width 66 height 11
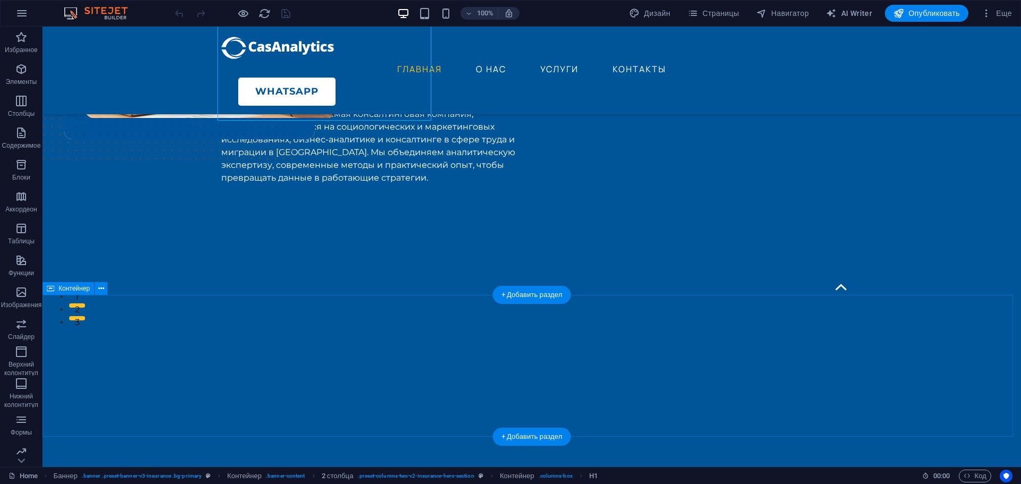
scroll to position [372, 0]
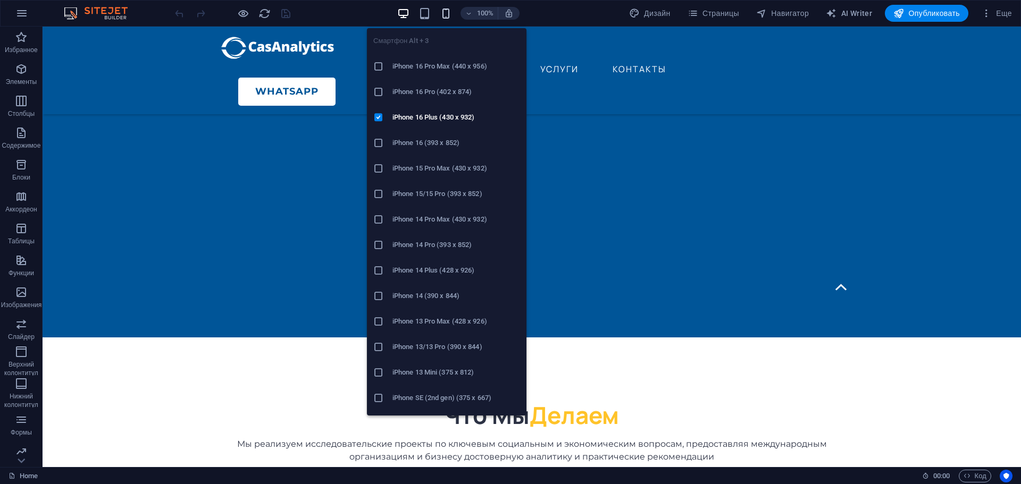
click at [445, 14] on icon "button" at bounding box center [446, 13] width 12 height 12
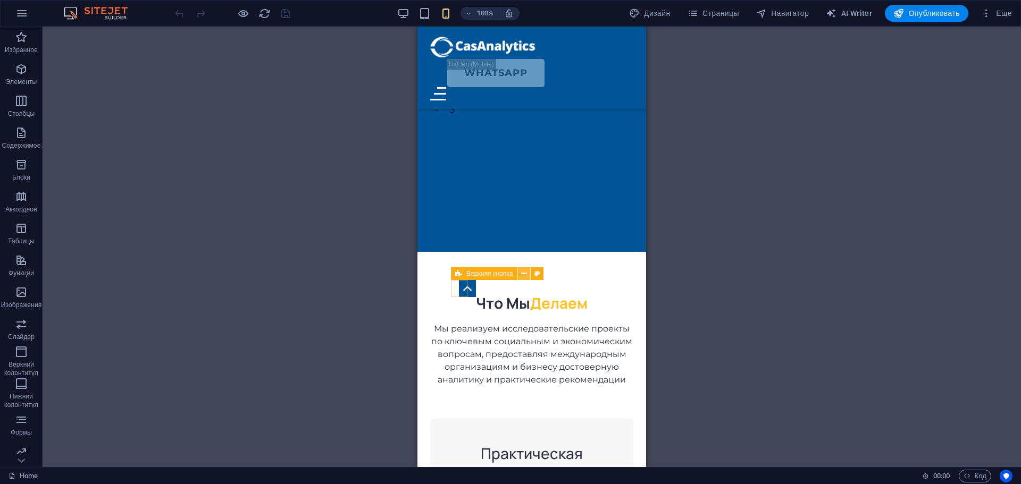
click at [525, 272] on icon at bounding box center [524, 274] width 6 height 11
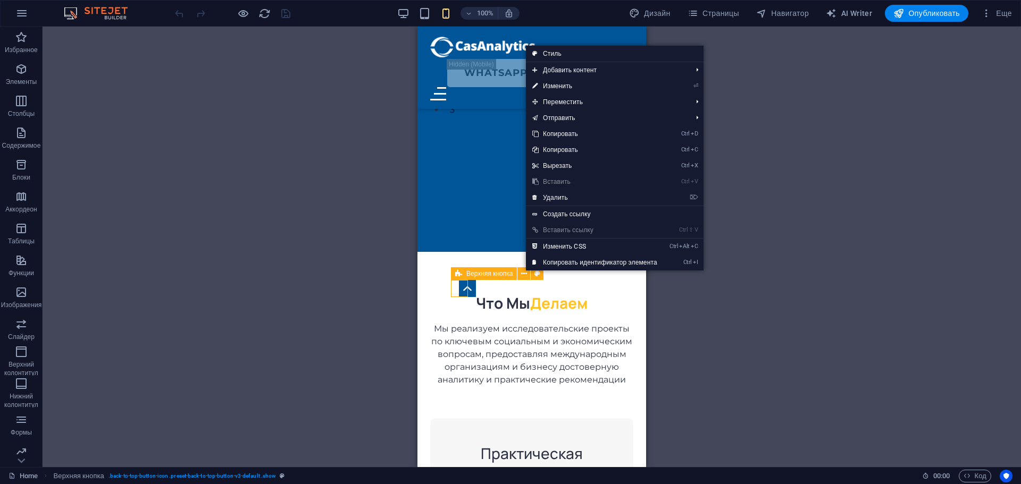
click at [470, 273] on span "Верхняя кнопка" at bounding box center [489, 274] width 46 height 6
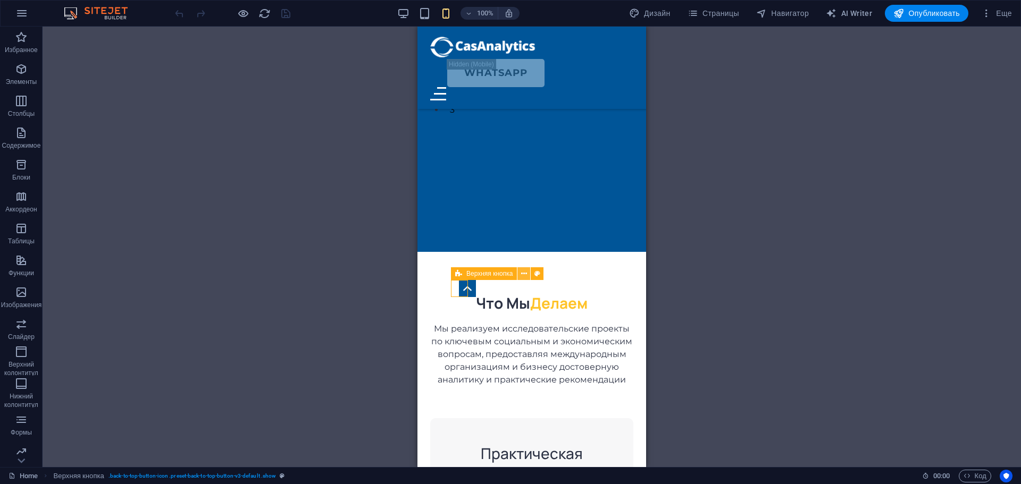
click at [526, 274] on icon at bounding box center [524, 274] width 6 height 11
click at [658, 12] on span "Дизайн" at bounding box center [649, 13] width 41 height 11
select select "px"
select select "400"
select select "px"
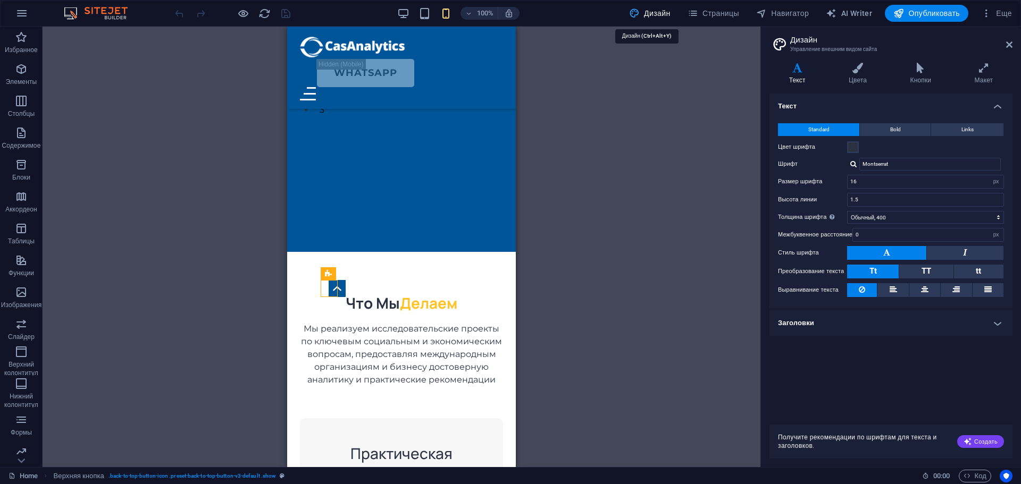
click at [658, 12] on span "Дизайн" at bounding box center [649, 13] width 41 height 11
click at [712, 14] on span "Страницы" at bounding box center [713, 13] width 52 height 11
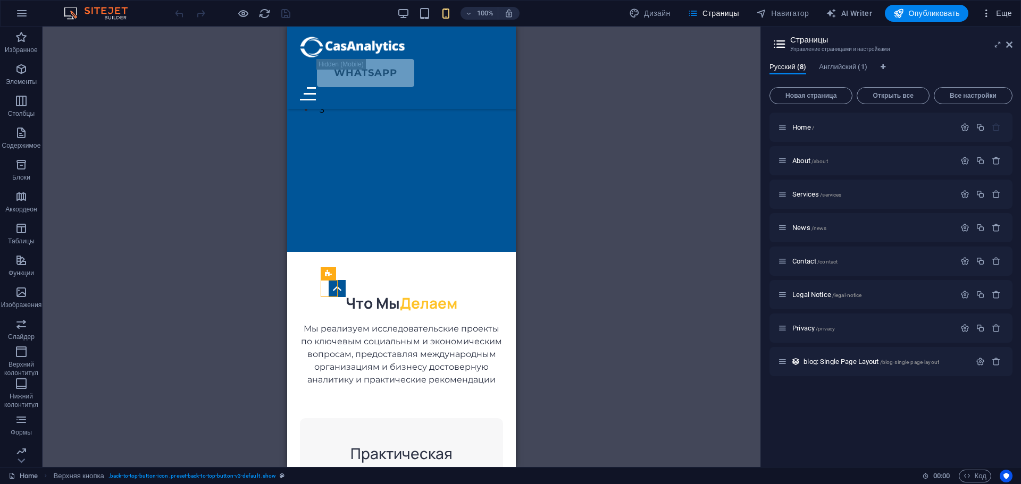
click at [1007, 16] on span "Еще" at bounding box center [996, 13] width 31 height 11
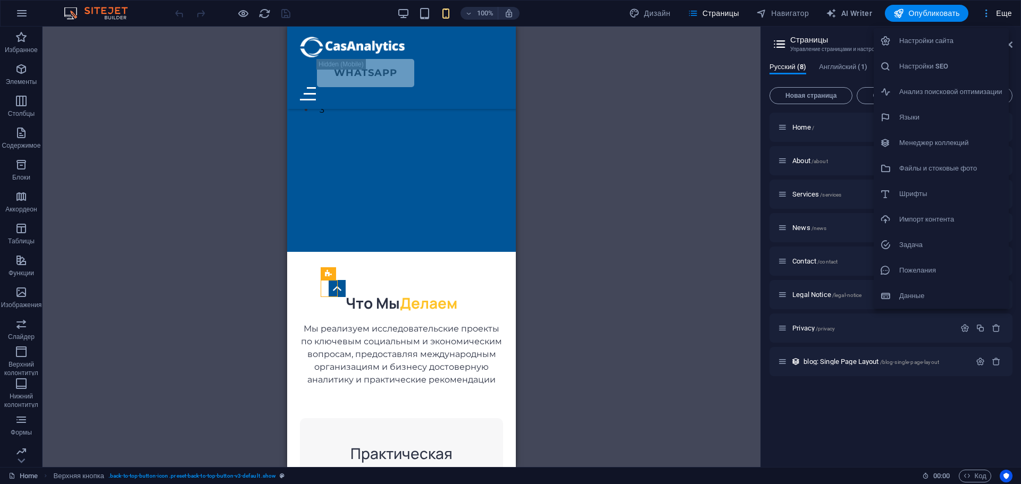
click at [1007, 16] on div at bounding box center [510, 242] width 1021 height 484
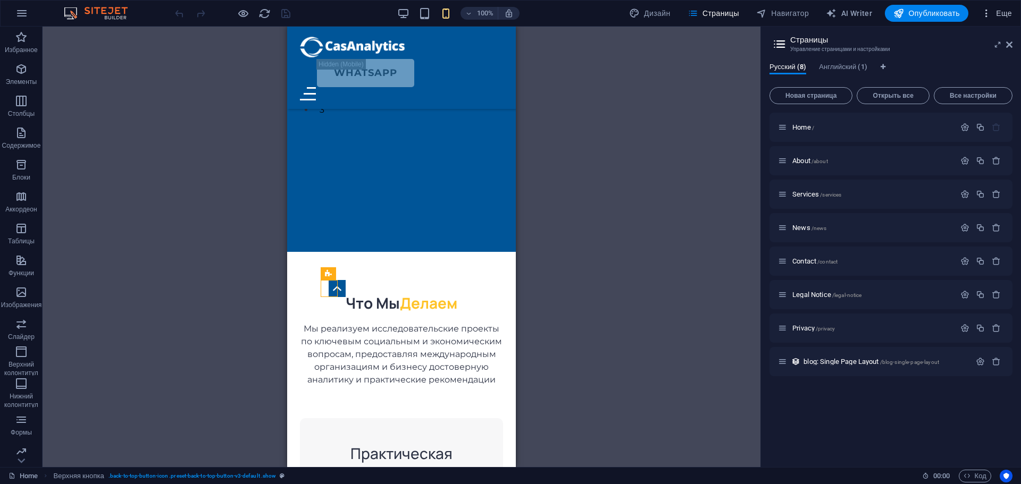
click at [984, 12] on icon "button" at bounding box center [986, 13] width 11 height 11
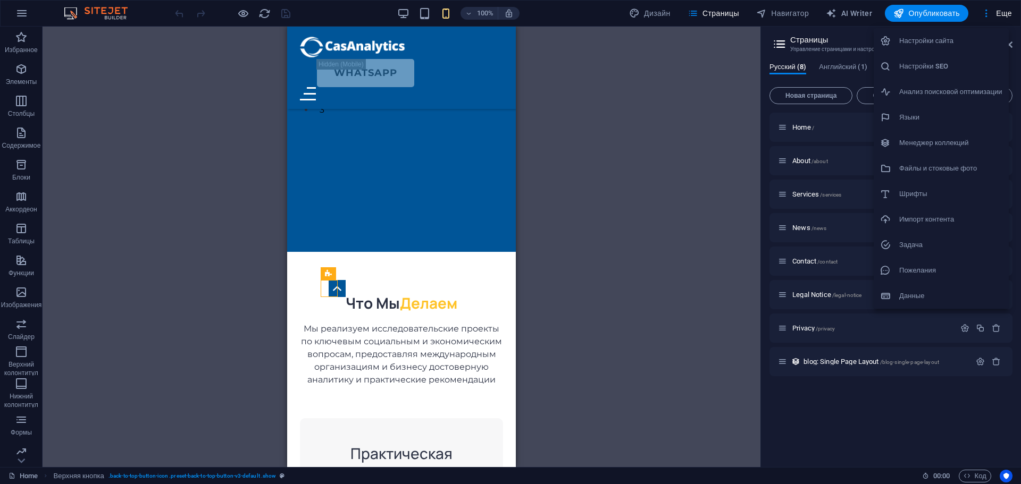
drag, startPoint x: 332, startPoint y: 288, endPoint x: 328, endPoint y: 276, distance: 12.8
click at [329, 276] on div at bounding box center [510, 242] width 1021 height 484
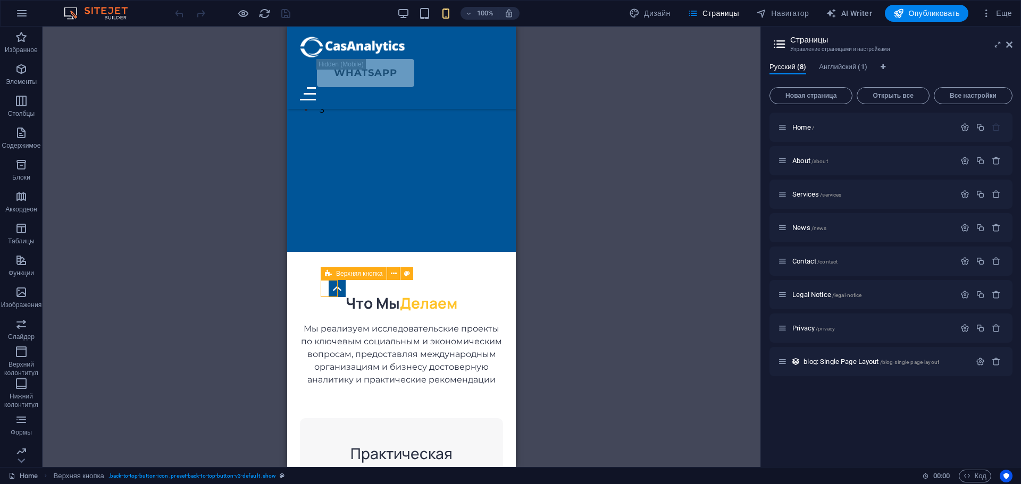
click at [328, 275] on icon at bounding box center [328, 273] width 7 height 13
click at [346, 274] on span "Верхняя кнопка" at bounding box center [359, 274] width 46 height 6
click at [391, 274] on icon at bounding box center [394, 274] width 6 height 11
click at [26, 15] on icon "button" at bounding box center [21, 13] width 13 height 13
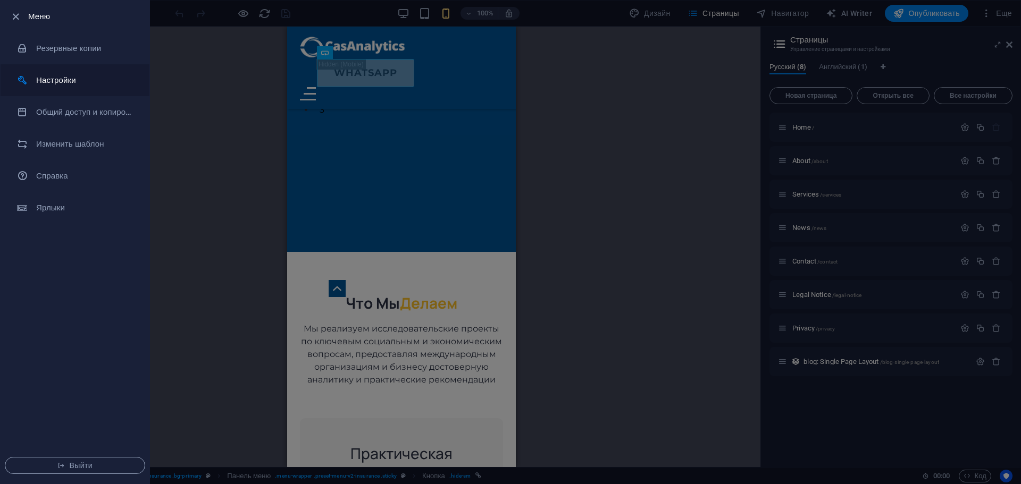
click at [67, 82] on h6 "Настройки" at bounding box center [85, 80] width 98 height 13
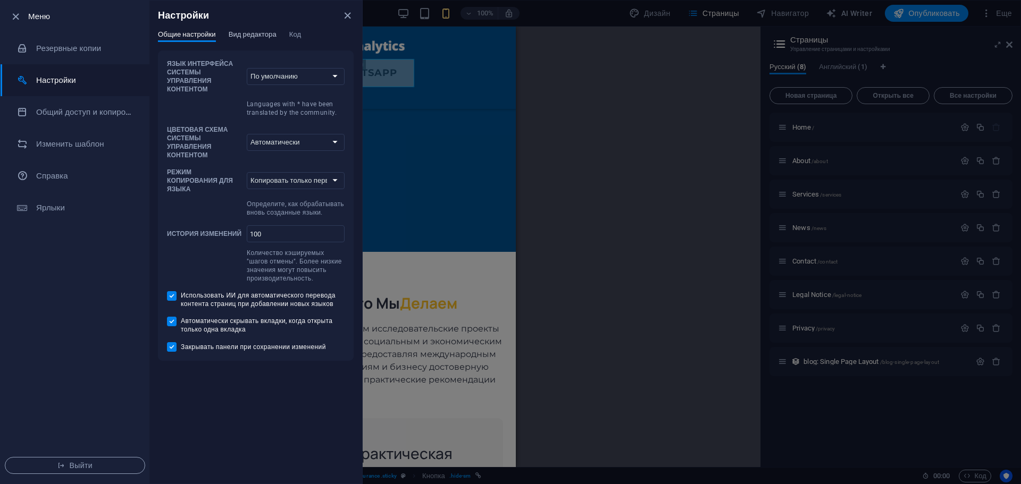
click at [258, 32] on span "Вид редактора" at bounding box center [253, 35] width 48 height 15
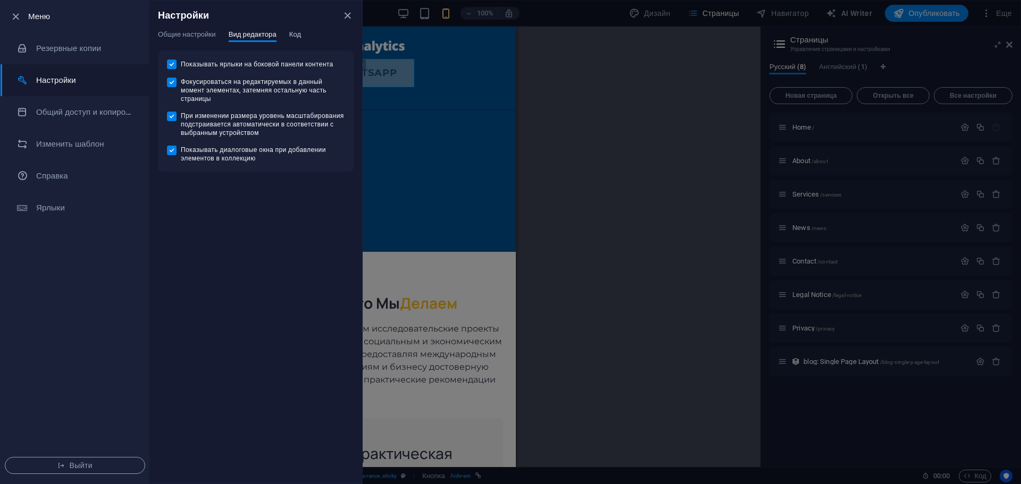
click at [294, 32] on span "Код" at bounding box center [295, 35] width 12 height 15
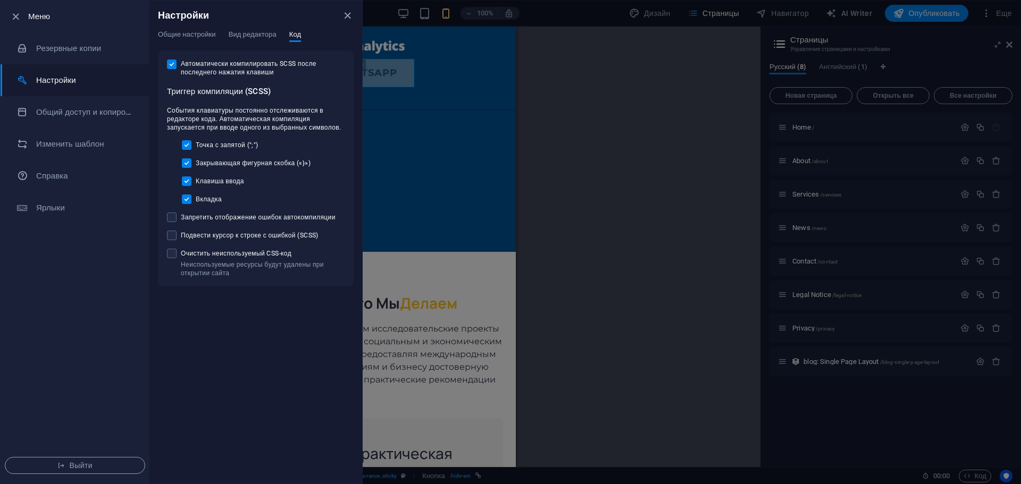
click at [343, 23] on div "Настройки" at bounding box center [255, 16] width 213 height 30
click at [345, 20] on icon "close" at bounding box center [347, 16] width 12 height 12
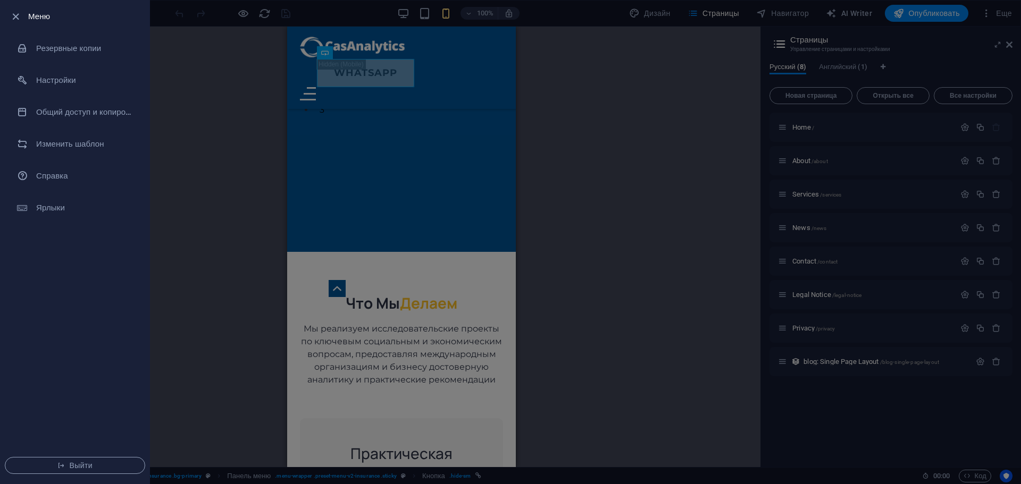
click at [664, 256] on div at bounding box center [510, 242] width 1021 height 484
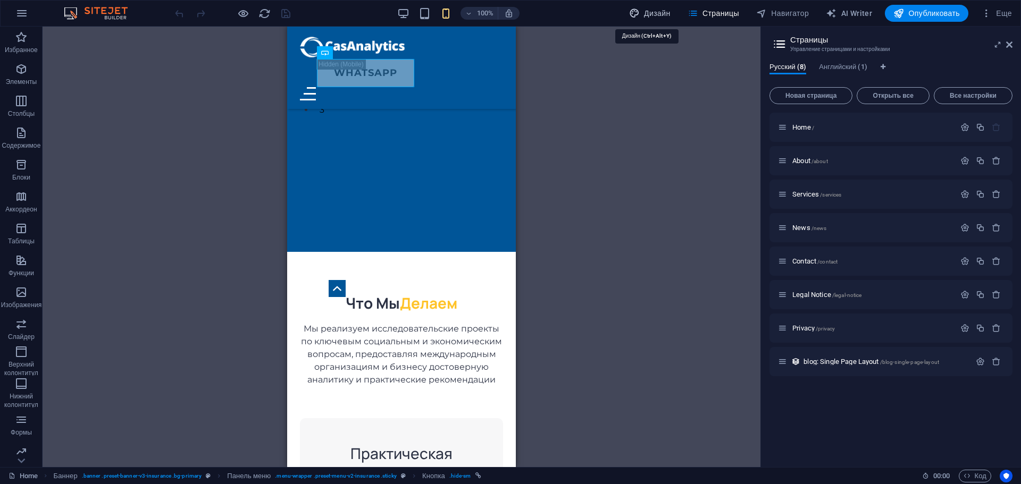
click at [655, 14] on span "Дизайн" at bounding box center [649, 13] width 41 height 11
select select "px"
select select "400"
select select "px"
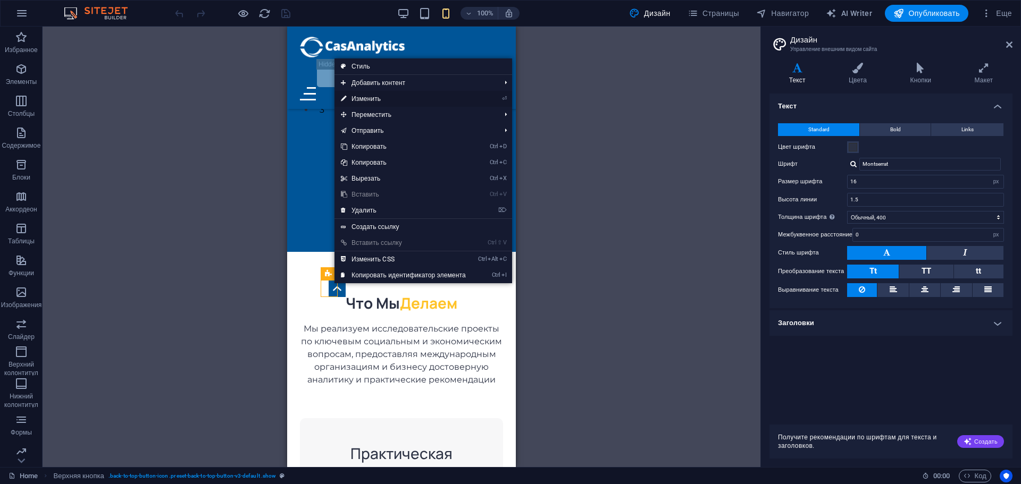
click at [495, 97] on li "⏎ Изменить" at bounding box center [423, 99] width 178 height 16
click at [383, 97] on link "⏎ Изменить" at bounding box center [403, 99] width 138 height 16
select select "xMidYMid"
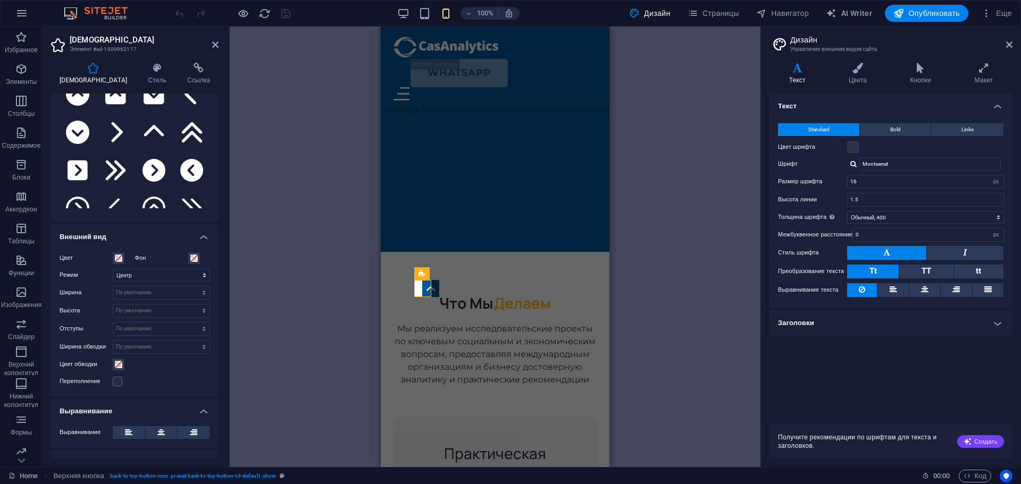
scroll to position [0, 0]
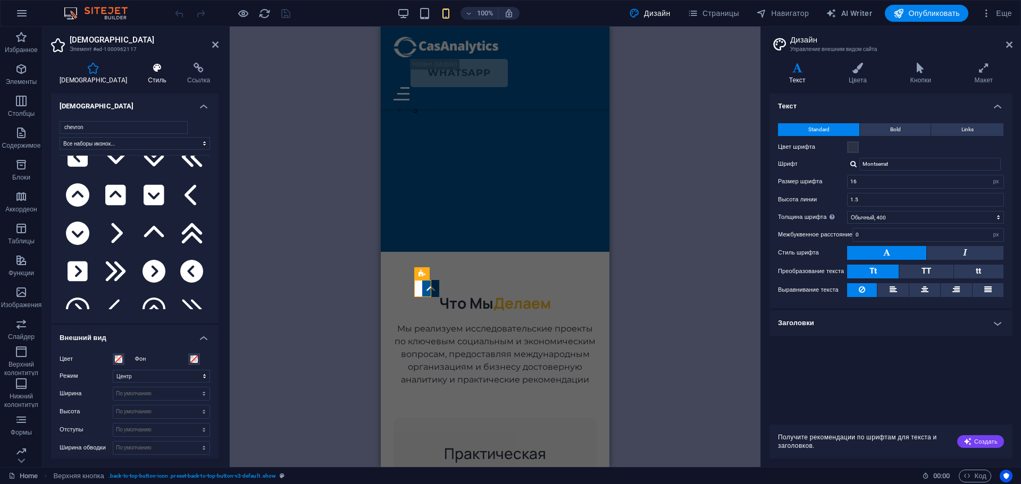
click at [140, 67] on icon at bounding box center [157, 68] width 35 height 11
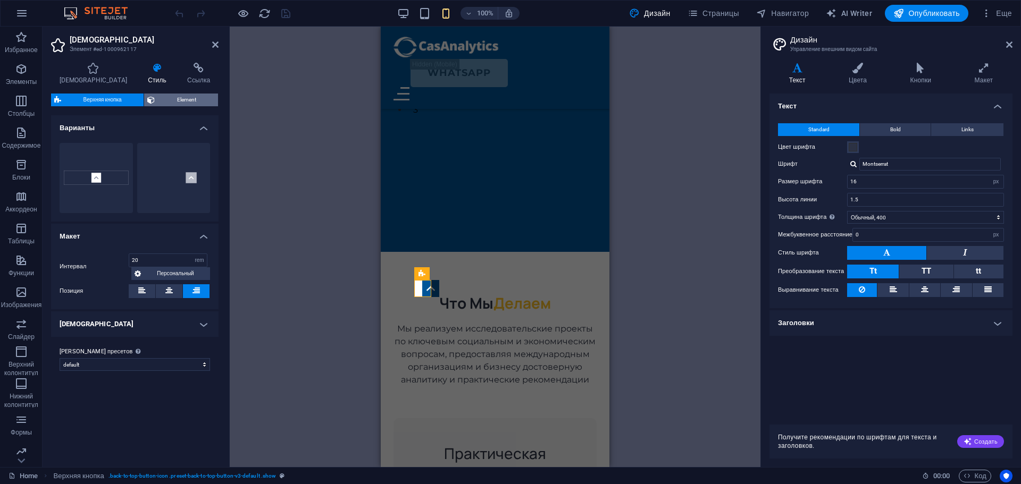
click at [194, 99] on span "Element" at bounding box center [186, 100] width 57 height 13
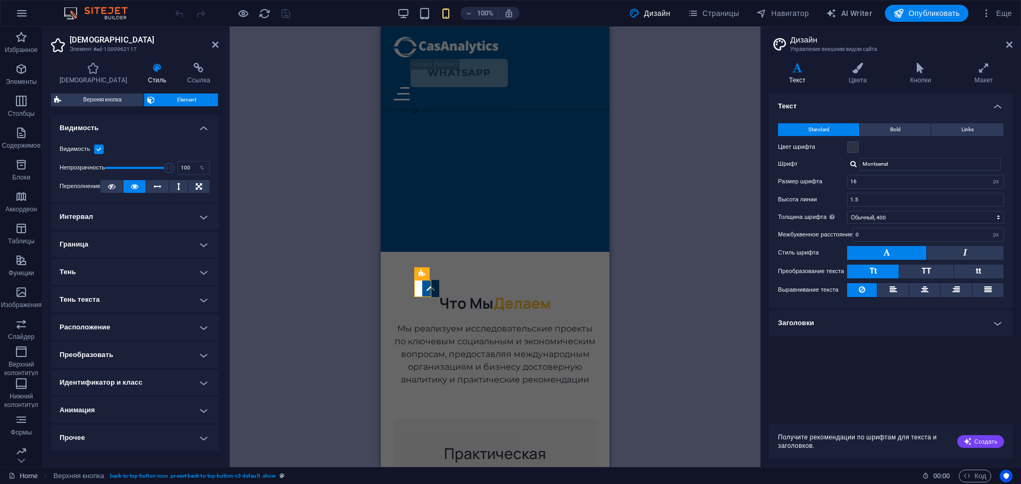
click at [200, 129] on h4 "Видимость" at bounding box center [134, 124] width 167 height 19
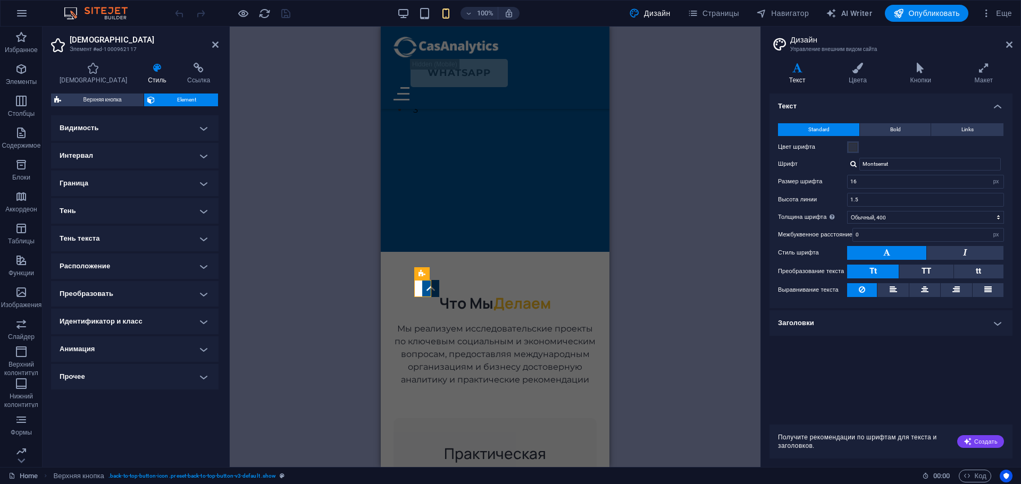
click at [200, 129] on h4 "Видимость" at bounding box center [134, 128] width 167 height 26
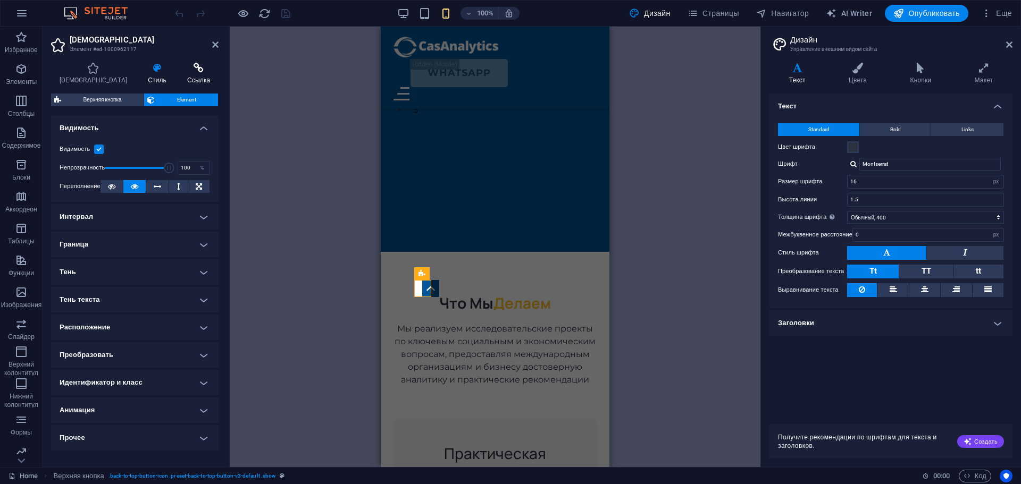
click at [192, 72] on icon at bounding box center [198, 68] width 39 height 11
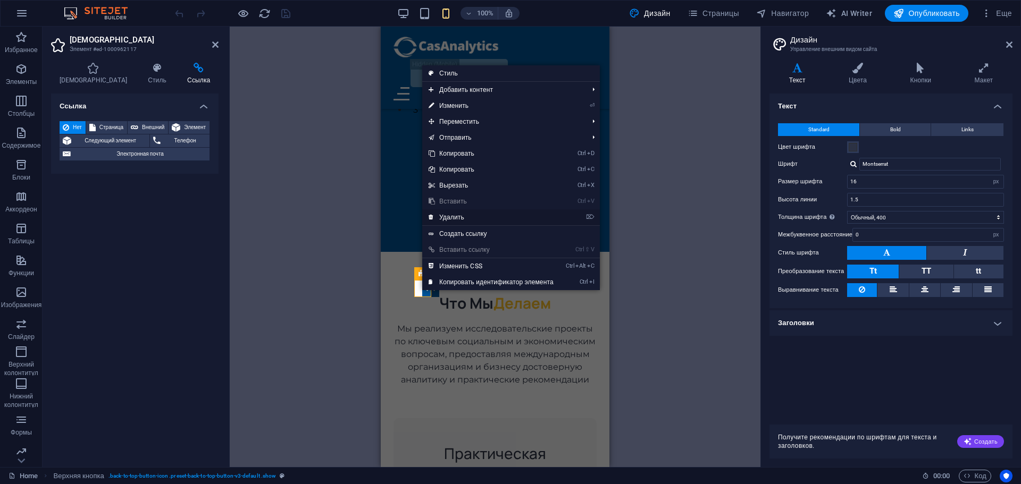
click at [459, 219] on link "⌦ Удалить" at bounding box center [491, 217] width 138 height 16
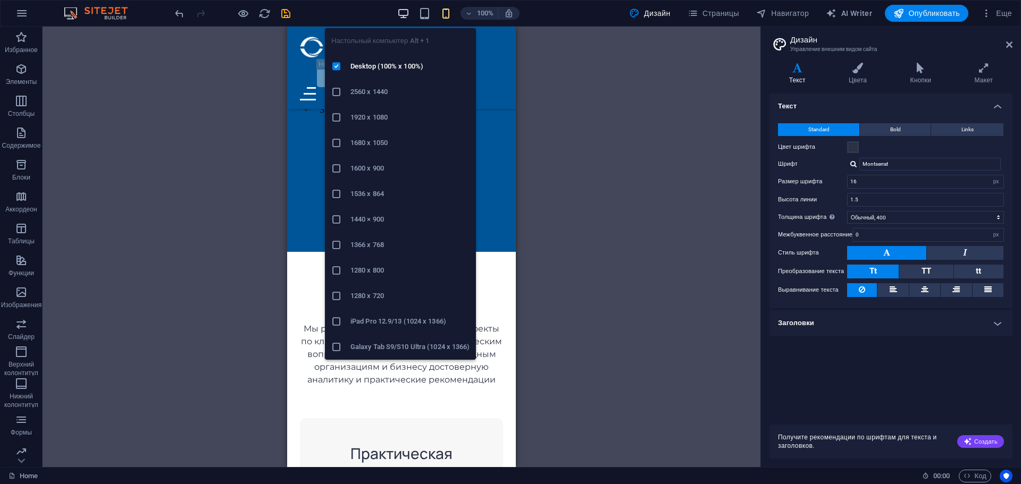
click at [402, 14] on icon "button" at bounding box center [403, 13] width 12 height 12
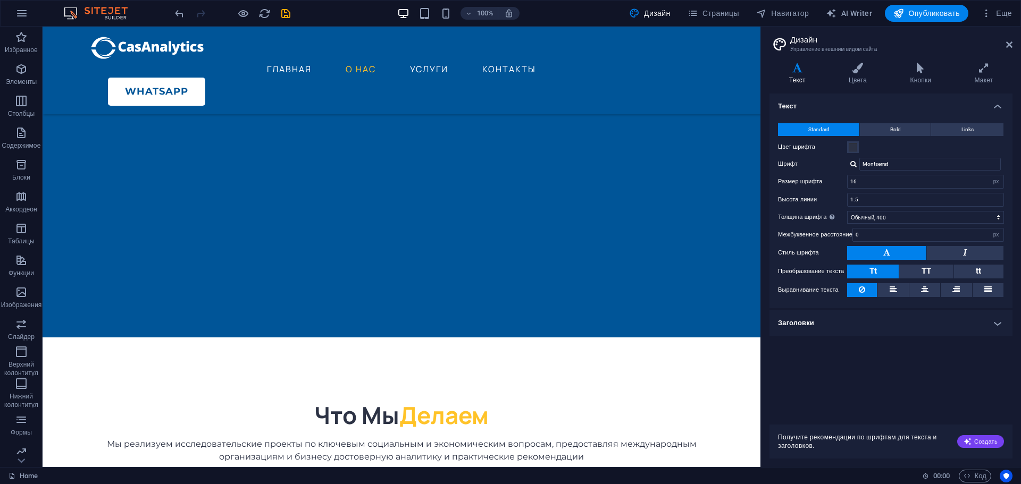
click at [1004, 48] on header "Дизайн Управление внешним видом сайта" at bounding box center [891, 41] width 241 height 28
click at [1014, 53] on aside "Дизайн Управление внешним видом сайта Варианты Текст Цвета Кнопки Макет Текст S…" at bounding box center [890, 247] width 261 height 441
click at [1010, 45] on icon at bounding box center [1009, 44] width 6 height 9
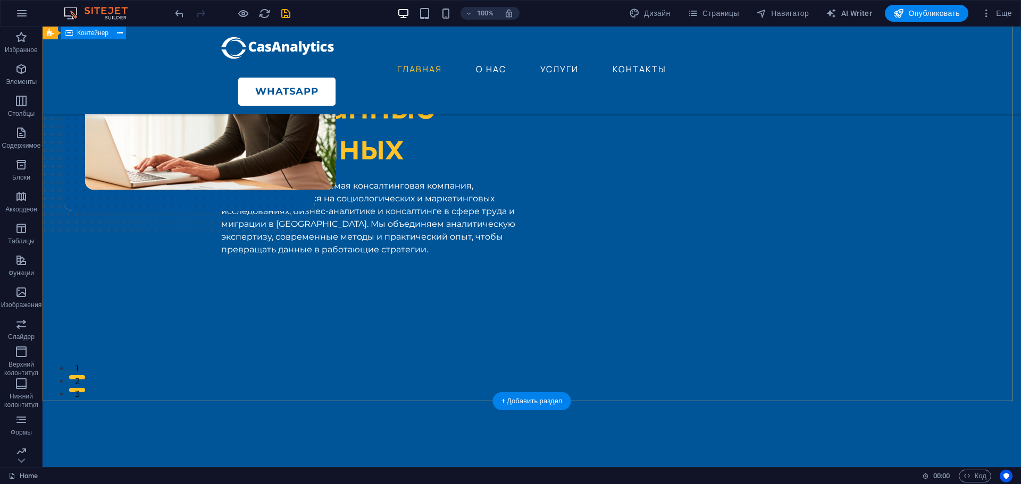
scroll to position [53, 0]
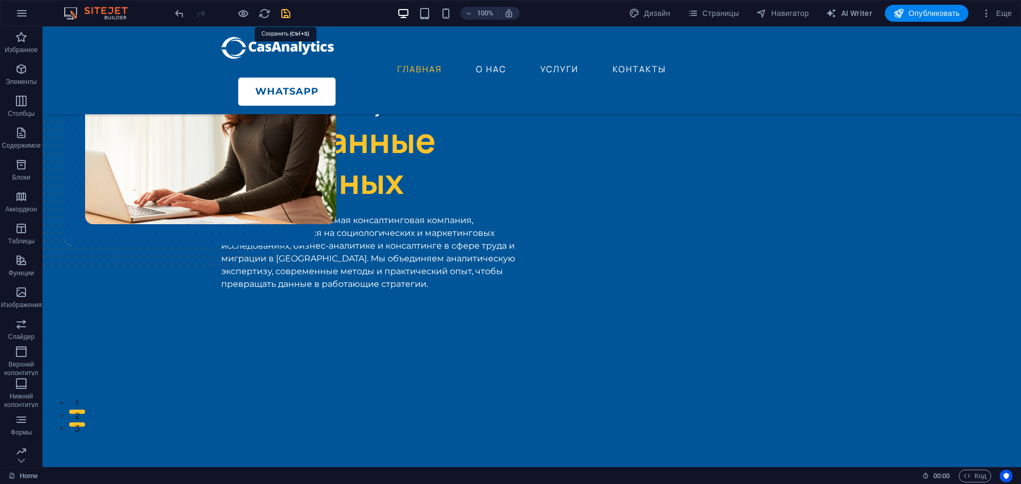
click at [284, 13] on icon "save" at bounding box center [286, 13] width 12 height 12
click at [936, 12] on span "Опубликовать" at bounding box center [926, 13] width 66 height 11
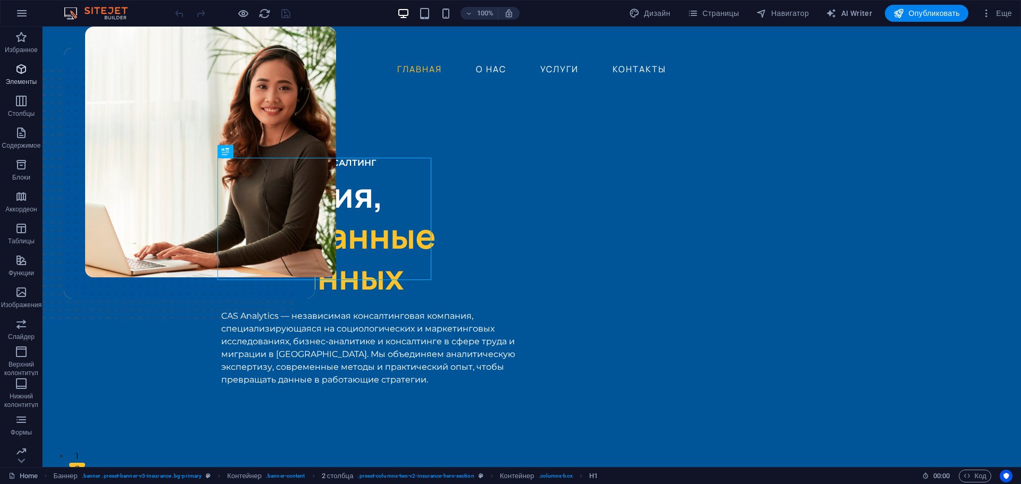
click at [21, 66] on icon "button" at bounding box center [21, 69] width 13 height 13
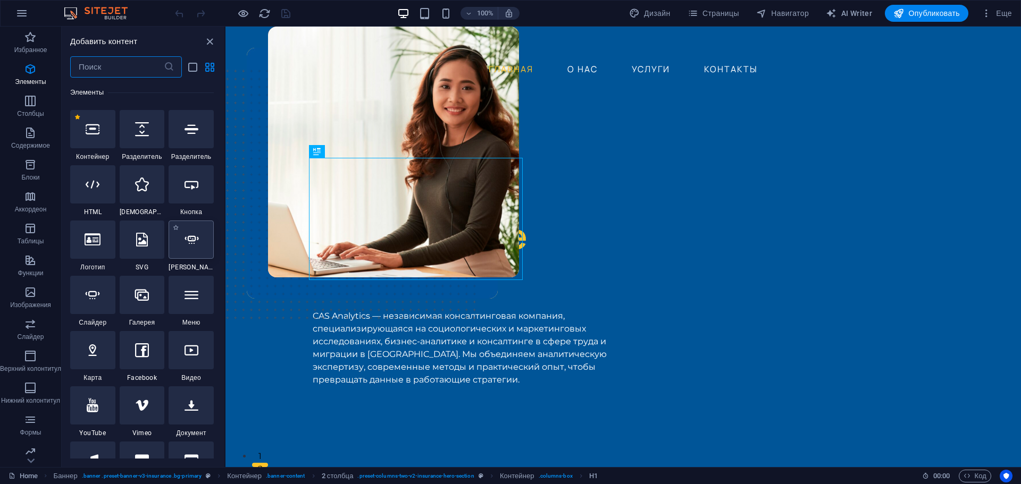
scroll to position [360, 0]
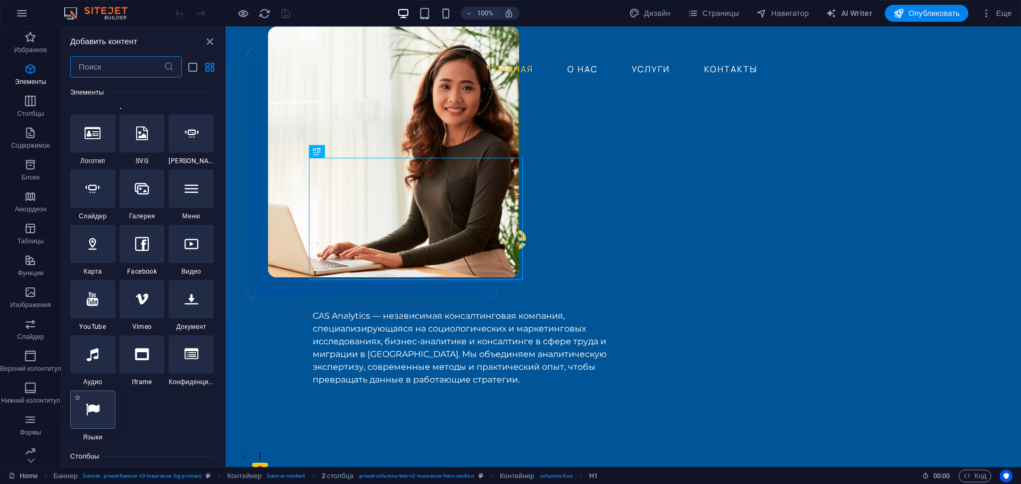
click at [101, 406] on div at bounding box center [92, 410] width 45 height 38
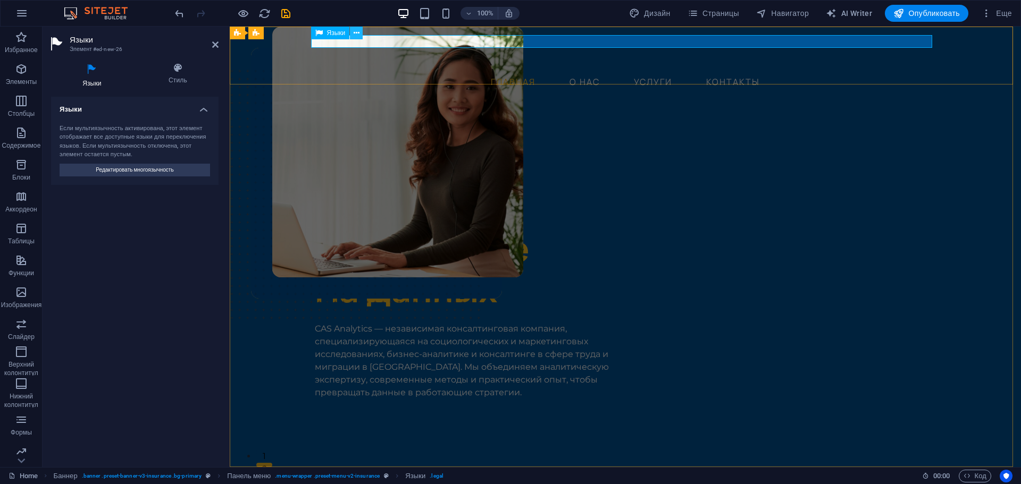
click at [358, 32] on icon at bounding box center [357, 33] width 6 height 11
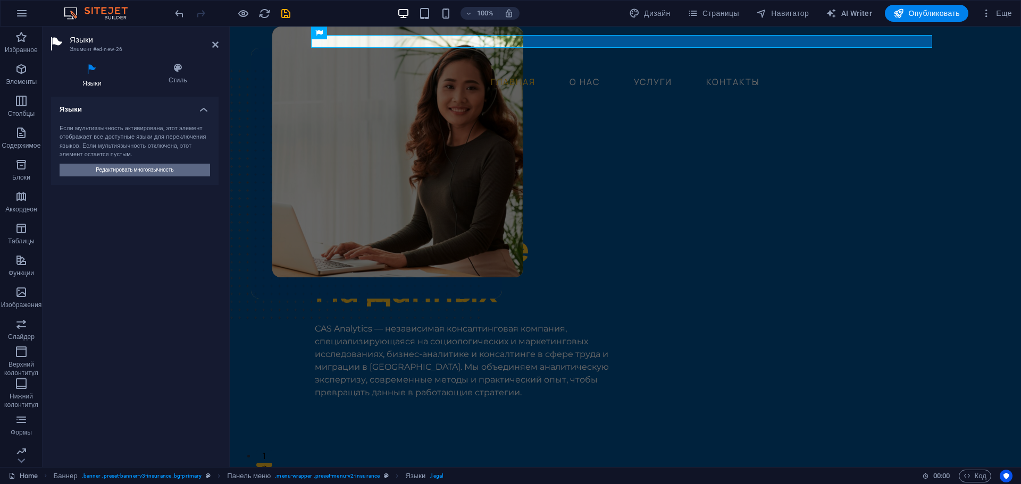
click at [139, 167] on span "Редактировать многоязычность" at bounding box center [135, 170] width 78 height 13
select select "29"
select select "1"
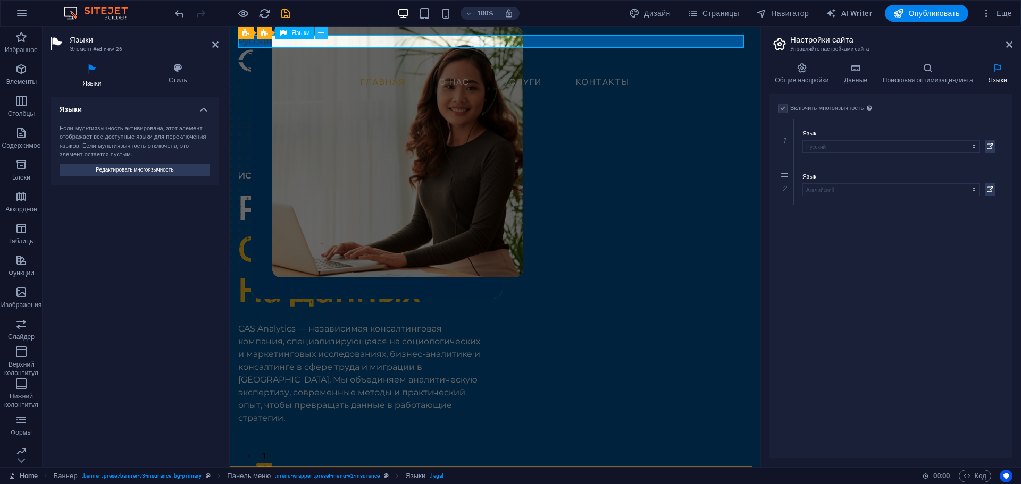
click at [321, 33] on icon at bounding box center [321, 33] width 6 height 11
click at [808, 76] on h4 "Общие настройки" at bounding box center [803, 74] width 69 height 22
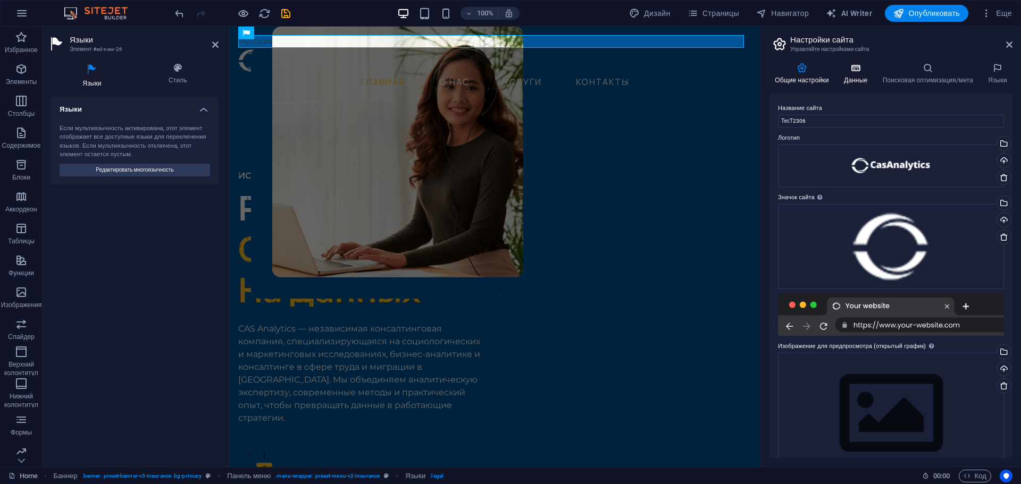
click at [853, 72] on icon at bounding box center [855, 68] width 35 height 11
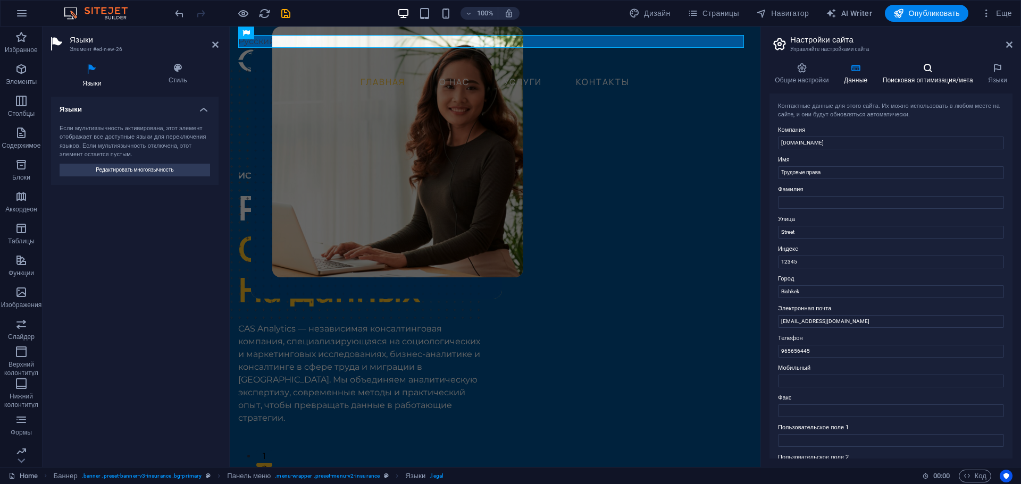
click at [898, 77] on h4 "Поисковая оптимизация/мета" at bounding box center [930, 74] width 106 height 22
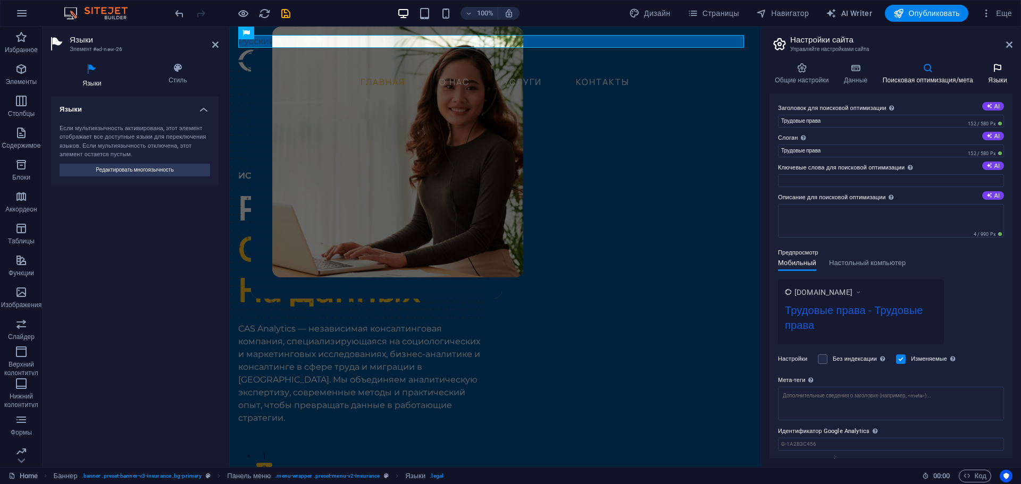
click at [989, 69] on icon at bounding box center [998, 68] width 30 height 11
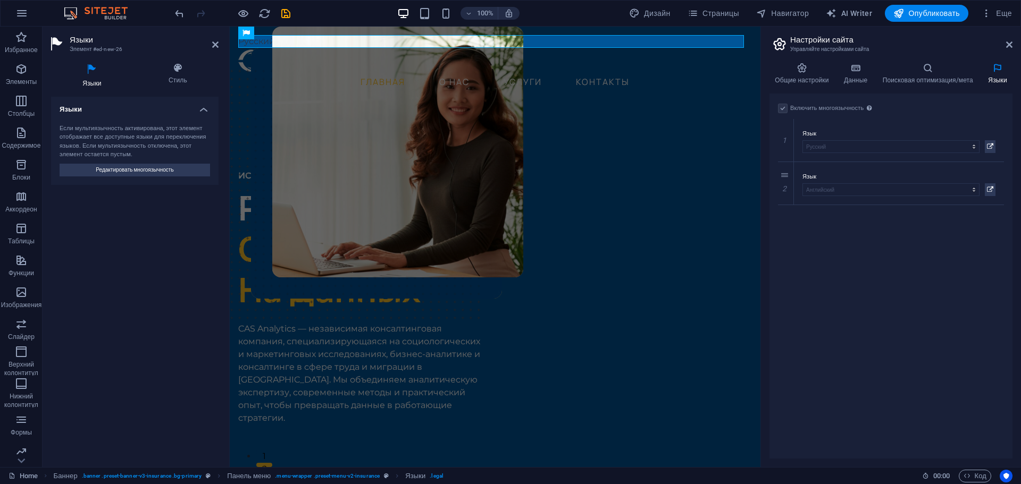
click at [780, 108] on label at bounding box center [783, 109] width 10 height 10
click at [785, 108] on label at bounding box center [783, 109] width 10 height 10
click at [213, 46] on icon at bounding box center [215, 44] width 6 height 9
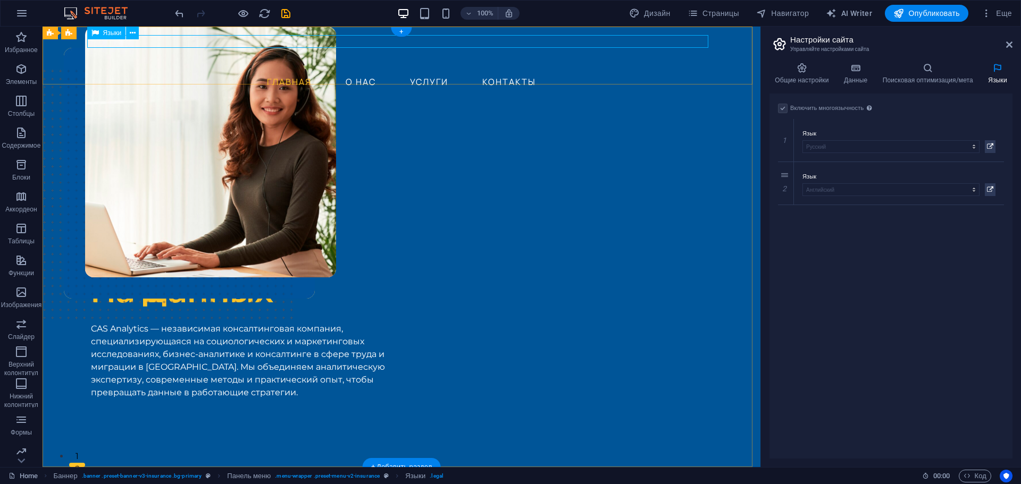
click at [141, 43] on div "Русский English" at bounding box center [401, 41] width 621 height 13
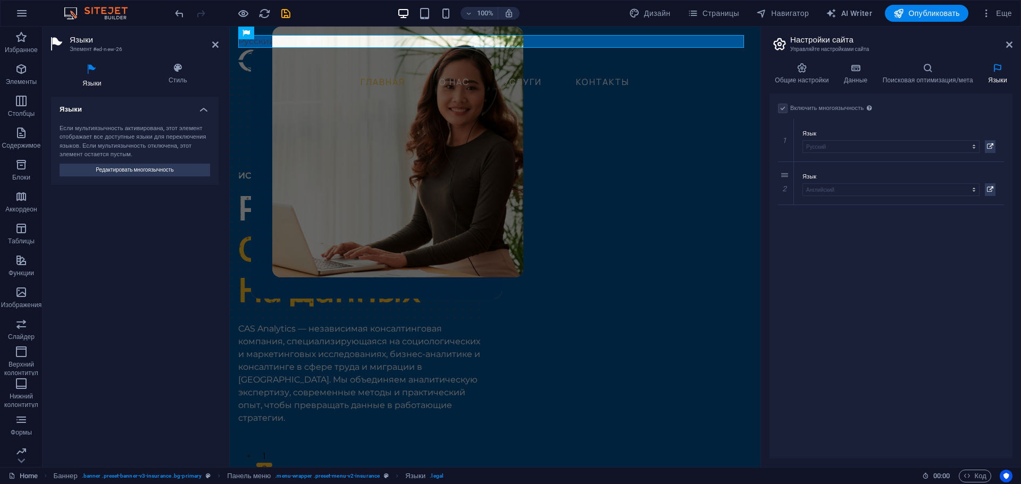
click at [141, 43] on h2 "Языки" at bounding box center [144, 40] width 149 height 10
click at [159, 164] on span "Редактировать многоязычность" at bounding box center [135, 170] width 78 height 13
click at [785, 110] on label at bounding box center [783, 109] width 10 height 10
click at [782, 110] on label at bounding box center [783, 109] width 10 height 10
